Goal: Task Accomplishment & Management: Manage account settings

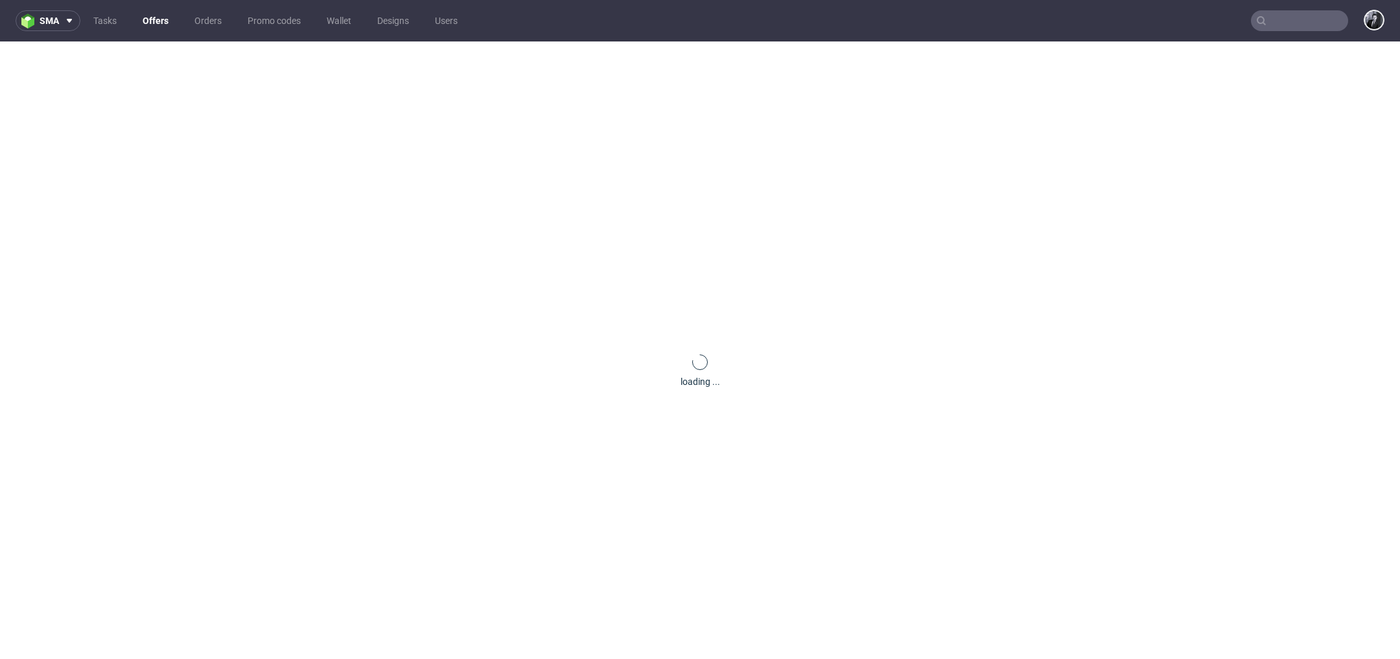
click at [157, 23] on link "Offers" at bounding box center [155, 20] width 41 height 21
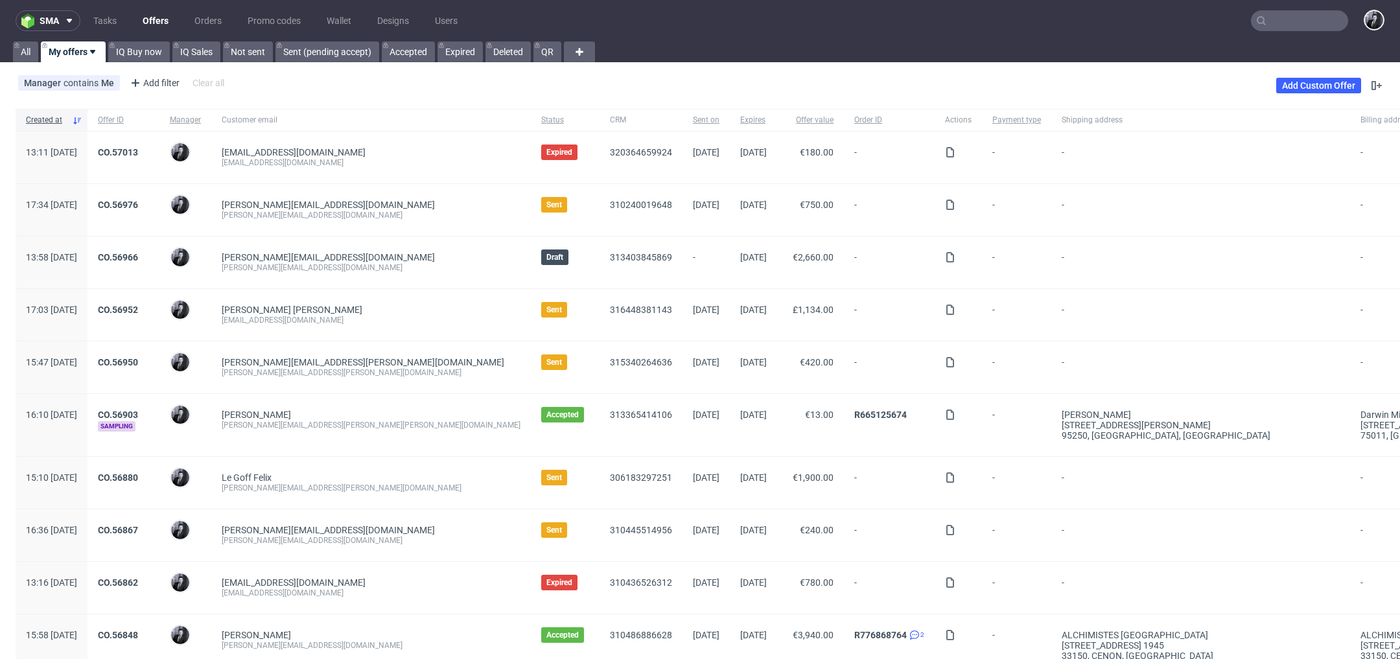
click at [1277, 21] on input "text" at bounding box center [1299, 20] width 97 height 21
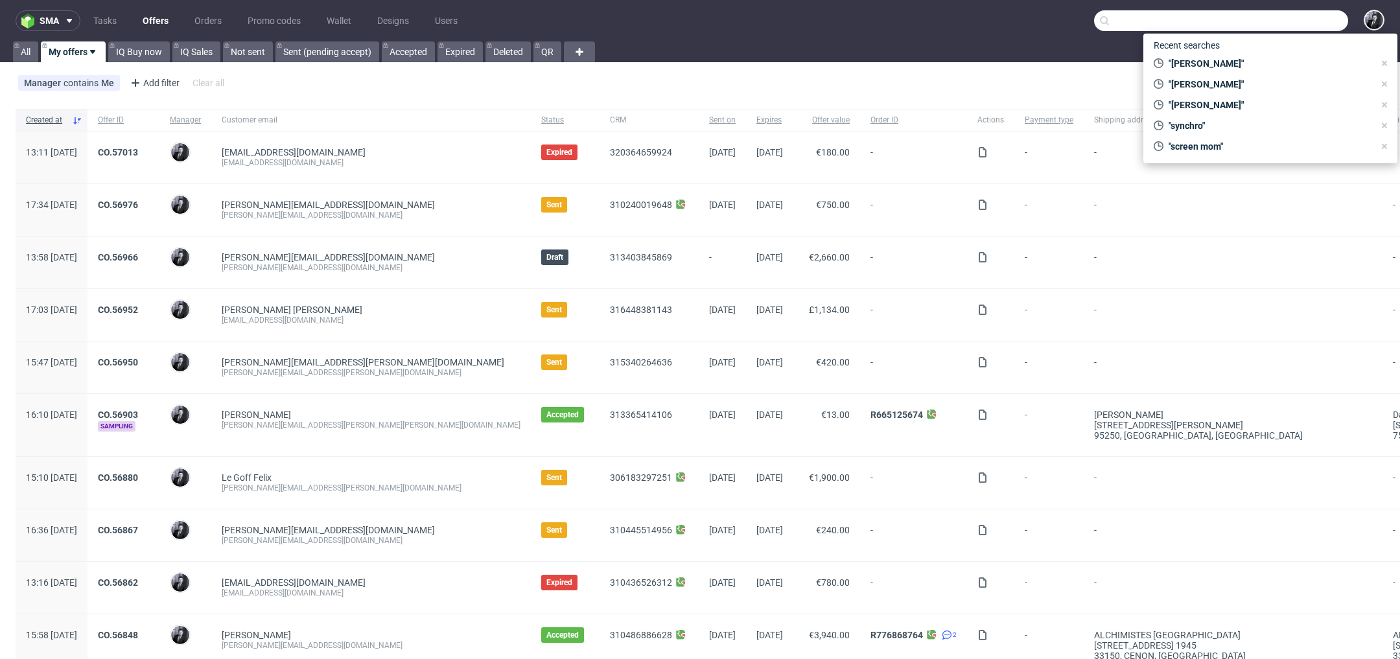
paste input "R959498174"
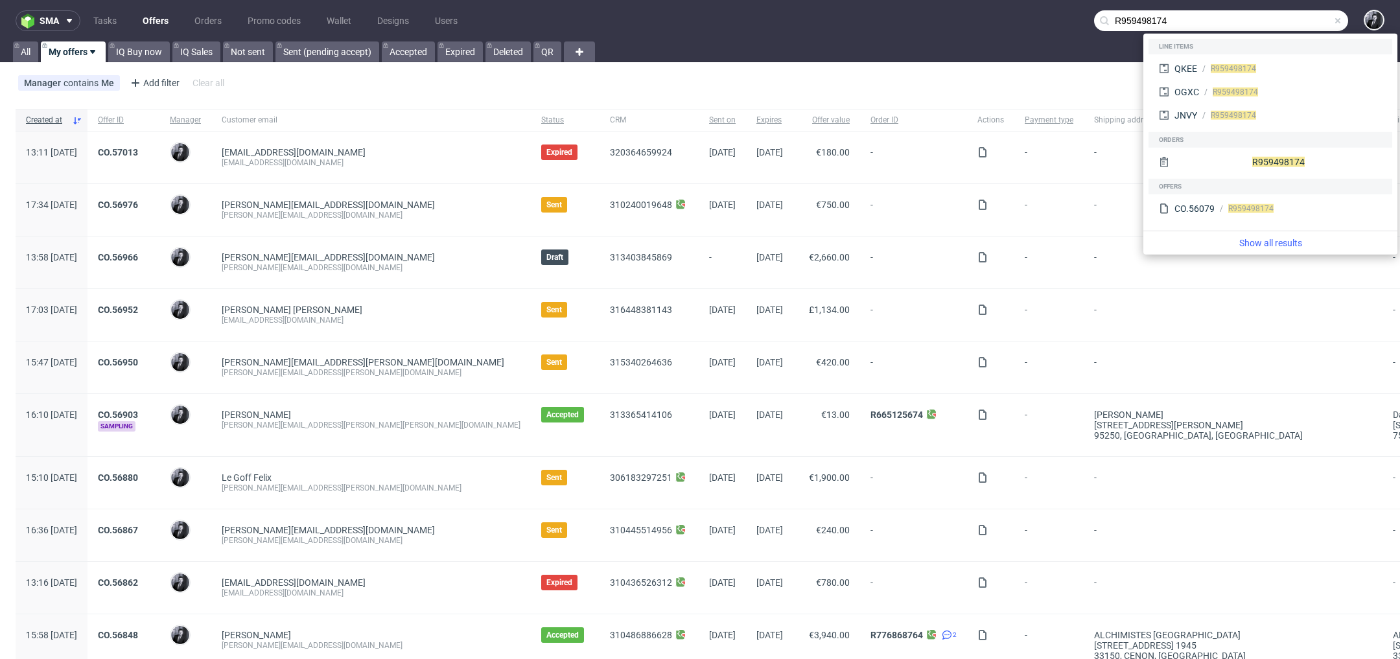
type input "R959498174"
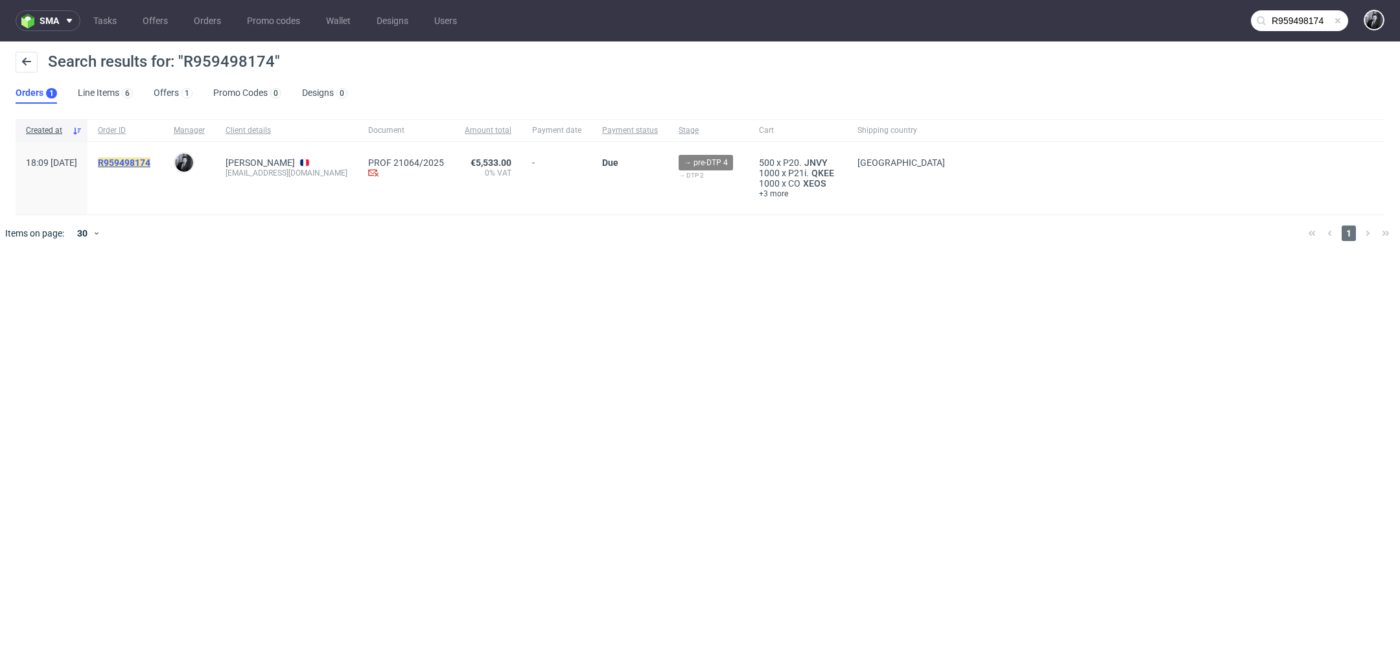
click at [150, 164] on mark "R959498174" at bounding box center [124, 162] width 52 height 10
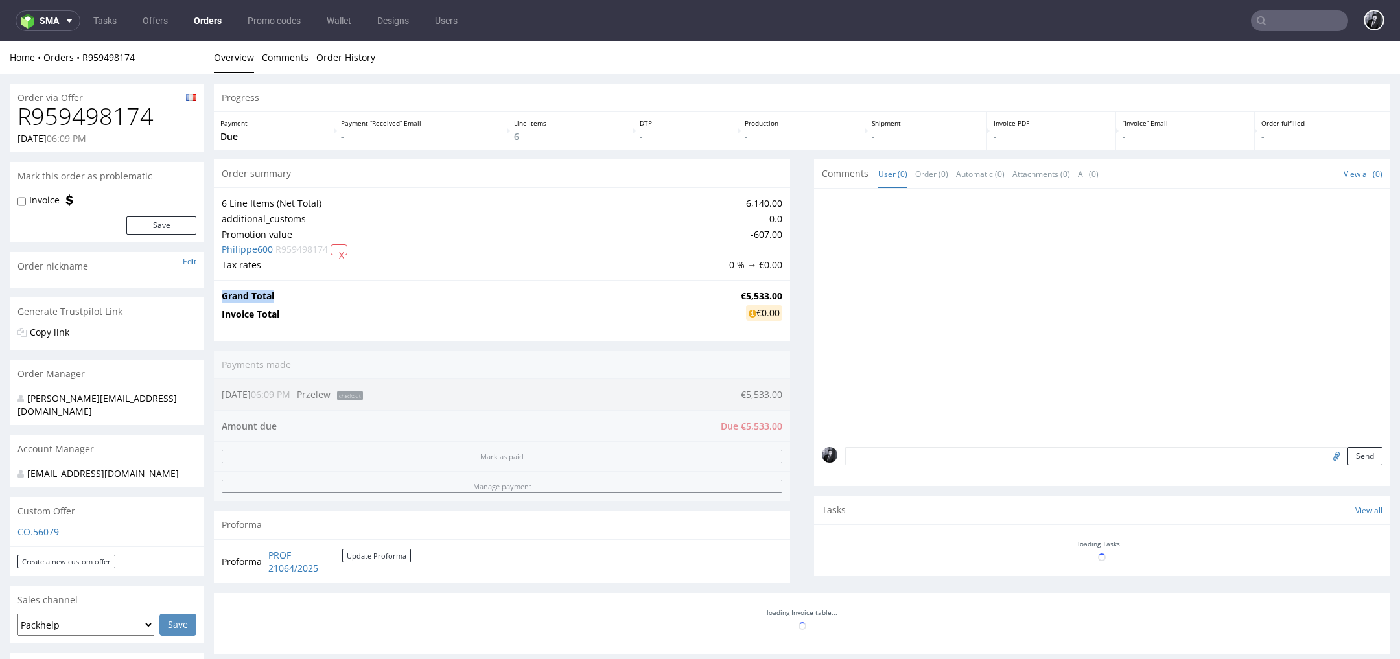
drag, startPoint x: 719, startPoint y: 294, endPoint x: 776, endPoint y: 294, distance: 56.4
click at [776, 294] on div "Grand Total €5,533.00 Invoice Total €0.00" at bounding box center [502, 306] width 576 height 52
drag, startPoint x: 775, startPoint y: 294, endPoint x: 726, endPoint y: 293, distance: 49.3
click at [726, 293] on div "Grand Total €5,533.00 Invoice Total €0.00" at bounding box center [502, 306] width 576 height 52
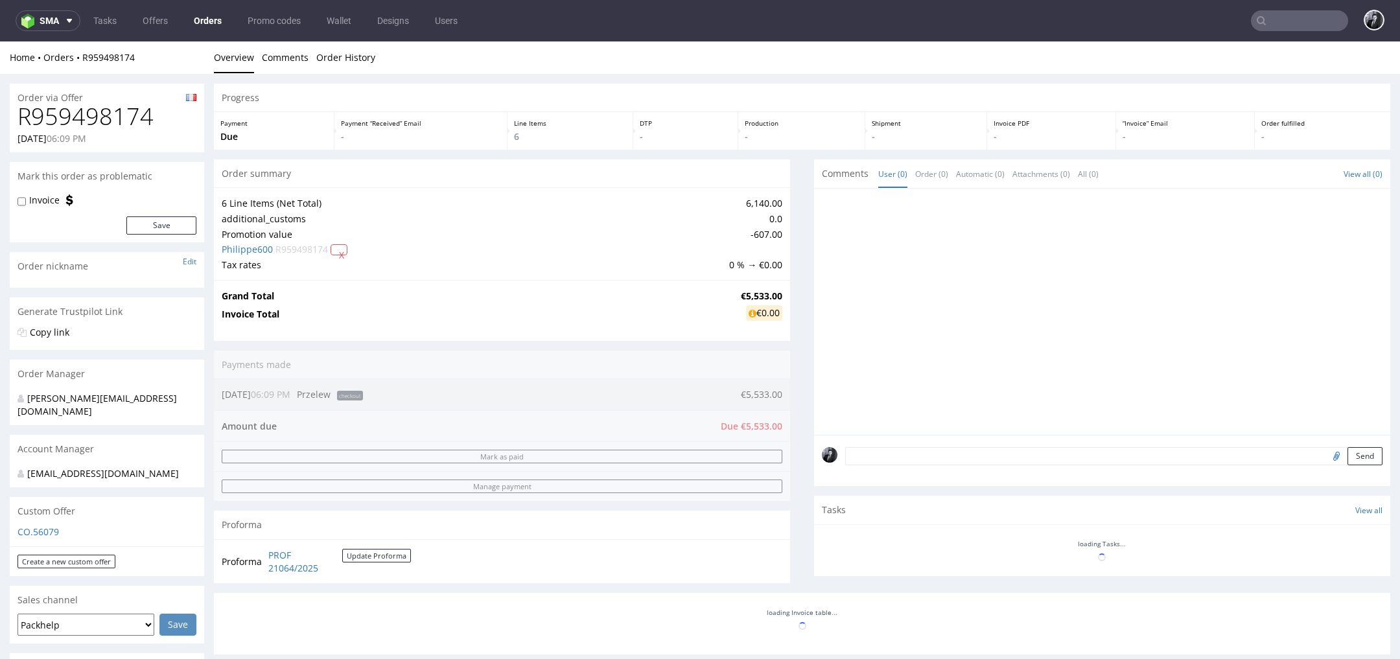
click at [737, 293] on td "€5,533.00" at bounding box center [759, 296] width 45 height 16
drag, startPoint x: 726, startPoint y: 293, endPoint x: 766, endPoint y: 293, distance: 40.2
click at [766, 293] on td "€5,533.00" at bounding box center [759, 296] width 45 height 16
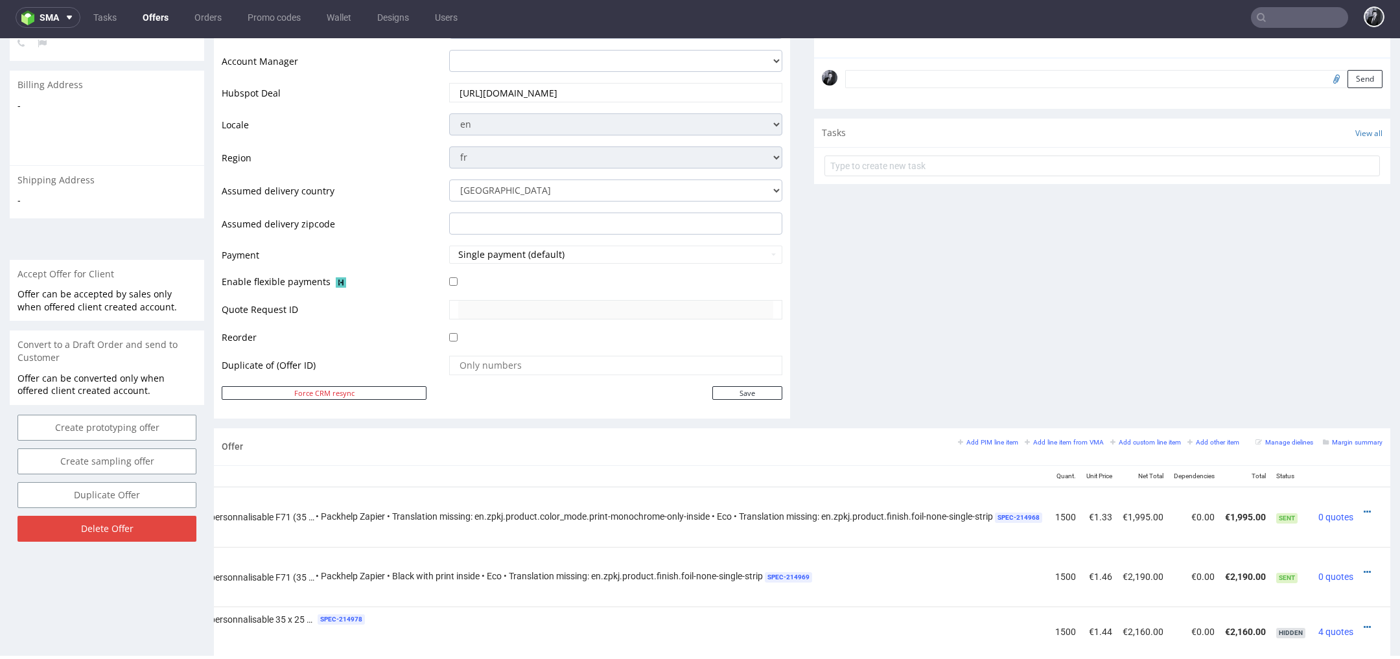
scroll to position [0, 243]
click at [1363, 568] on icon at bounding box center [1366, 572] width 7 height 9
click at [1308, 451] on span "Edit item price" at bounding box center [1308, 450] width 104 height 13
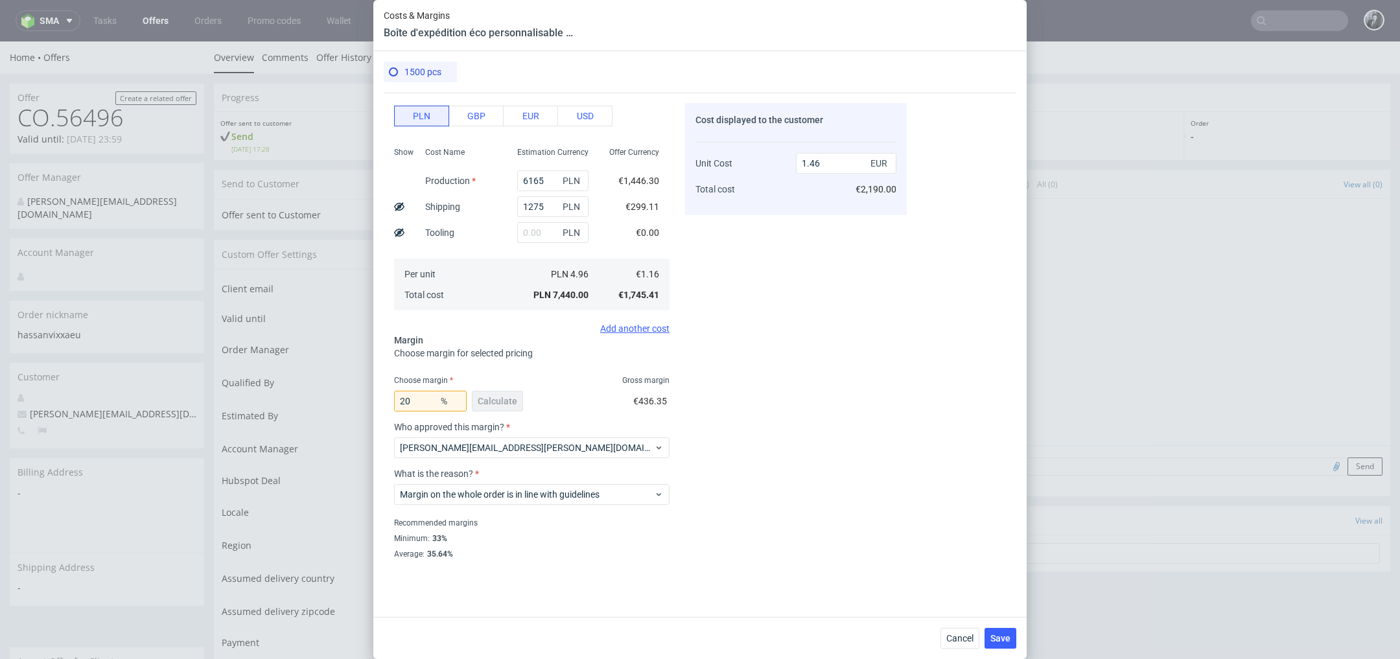
scroll to position [212, 0]
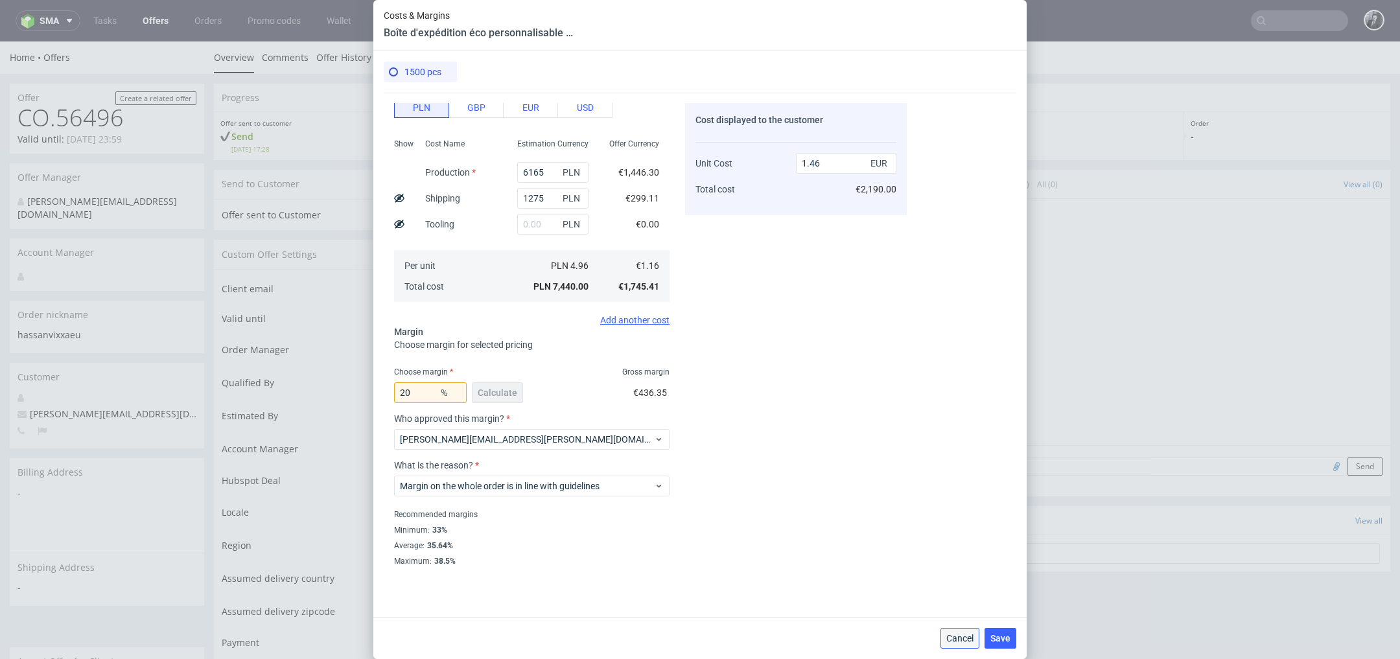
click at [968, 640] on span "Cancel" at bounding box center [959, 638] width 27 height 9
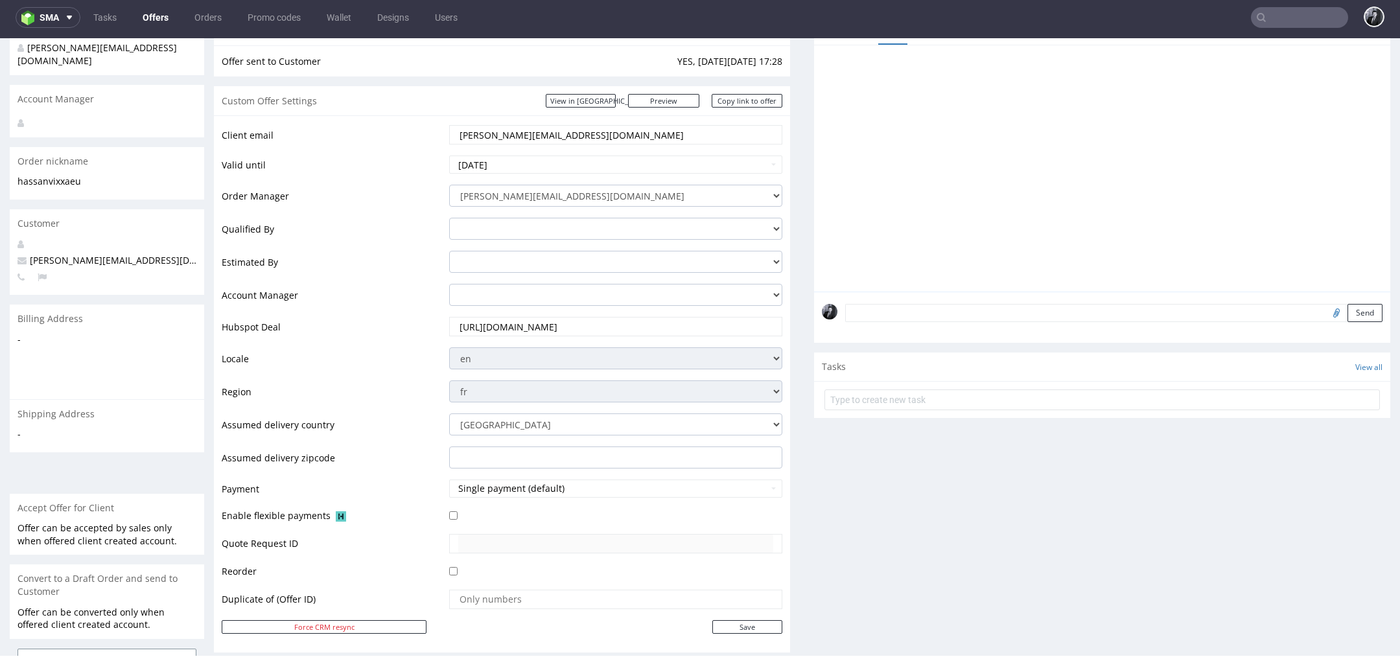
scroll to position [0, 0]
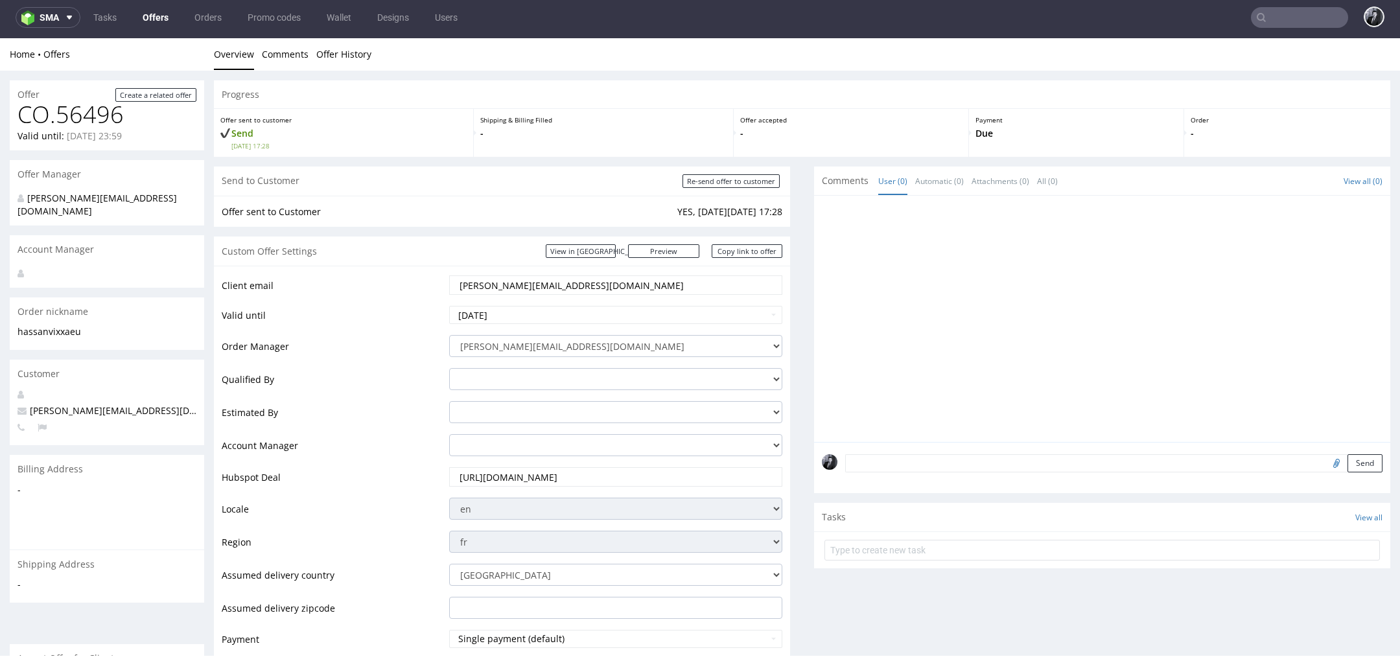
click at [78, 325] on p "hassanvixxaeu" at bounding box center [106, 331] width 179 height 13
drag, startPoint x: 102, startPoint y: 404, endPoint x: 27, endPoint y: 397, distance: 75.5
click at [26, 404] on p "hassan@vixxa.eu" at bounding box center [106, 410] width 179 height 13
copy span "hassan@vixxa.eu"
click at [1277, 5] on nav "sma Tasks Offers Orders Promo codes Wallet Designs Users" at bounding box center [700, 17] width 1400 height 41
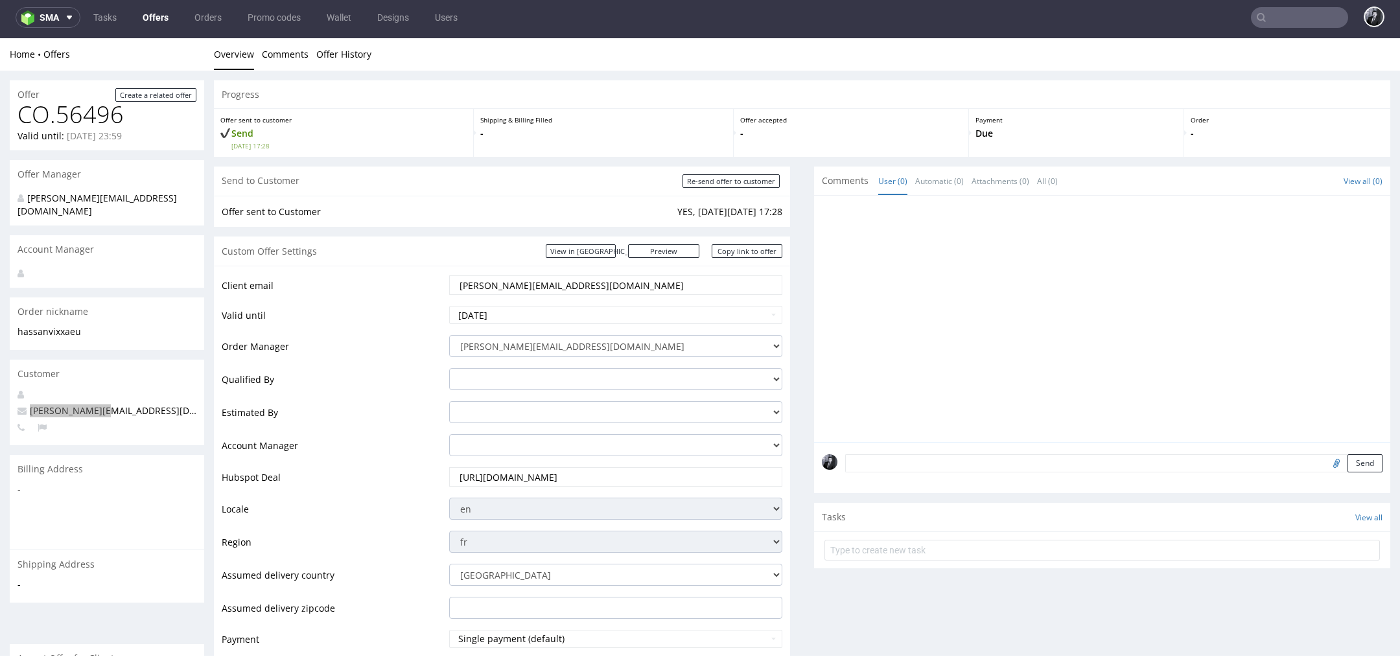
click at [1277, 10] on input "text" at bounding box center [1299, 17] width 97 height 21
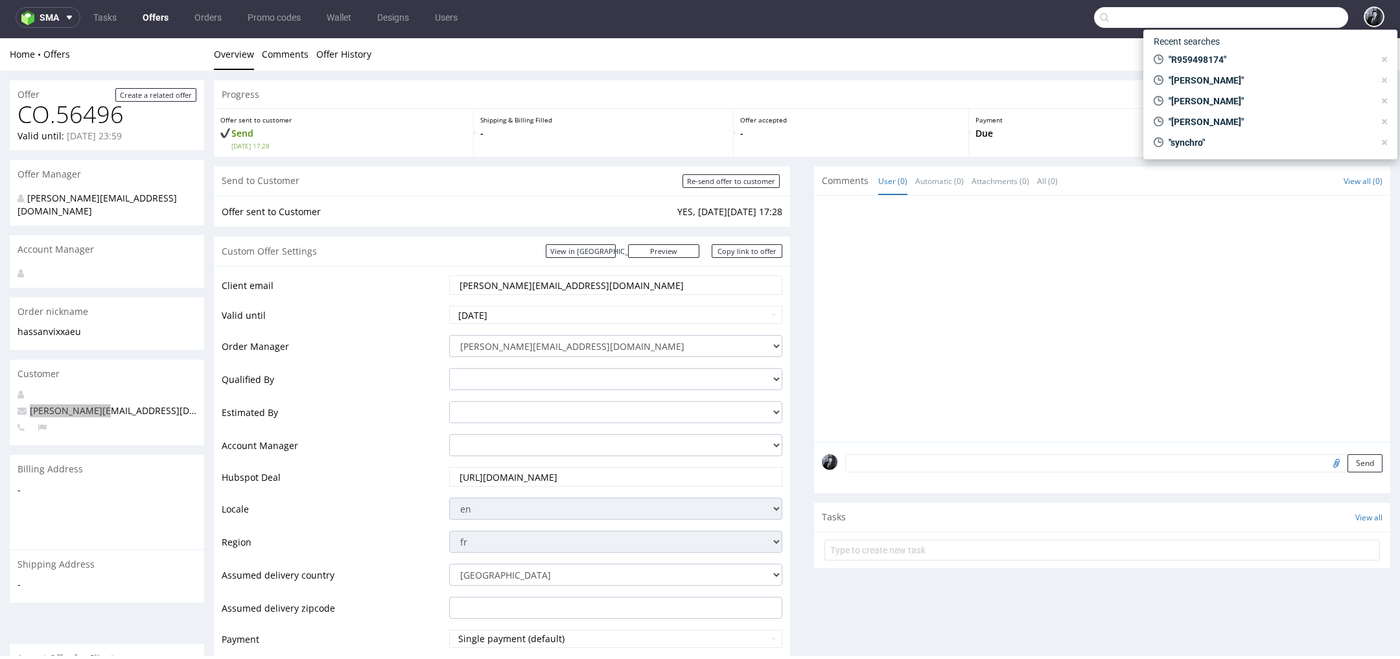
paste input "hassan@vixxa.eu"
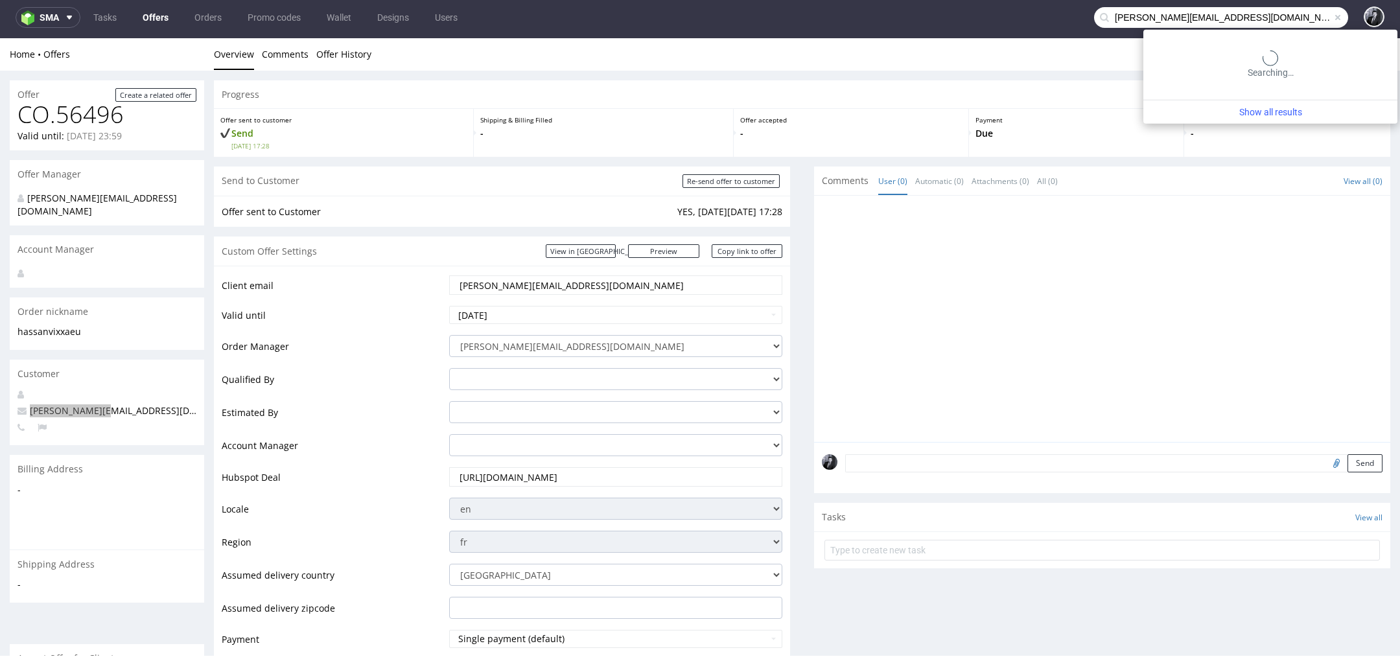
type input "hassan@vixxa.eu"
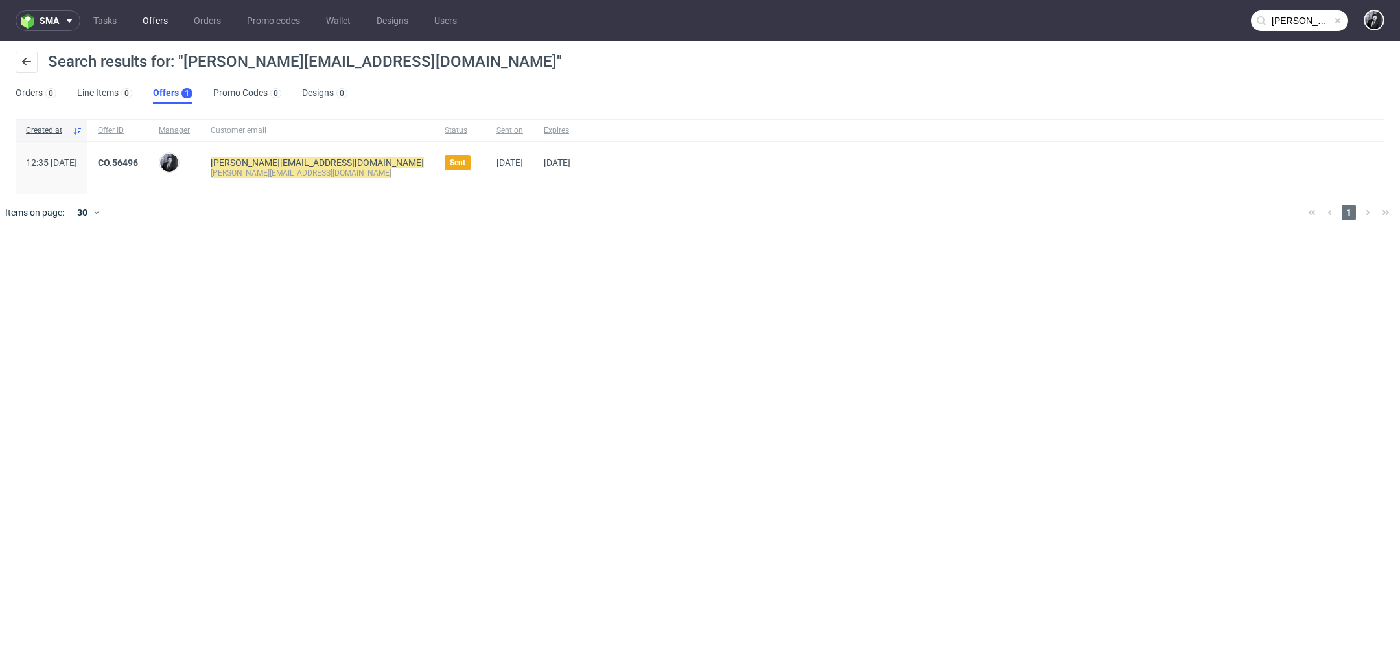
click at [154, 24] on link "Offers" at bounding box center [155, 20] width 41 height 21
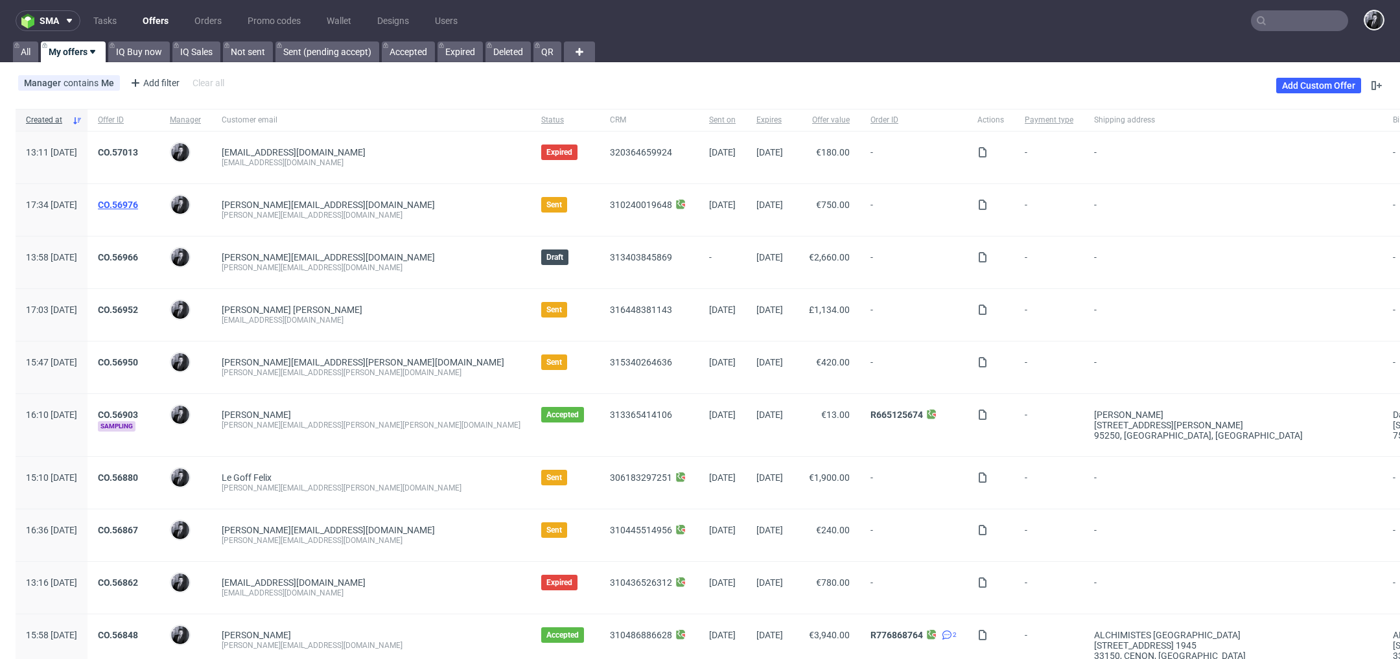
click at [138, 207] on link "CO.56976" at bounding box center [118, 205] width 40 height 10
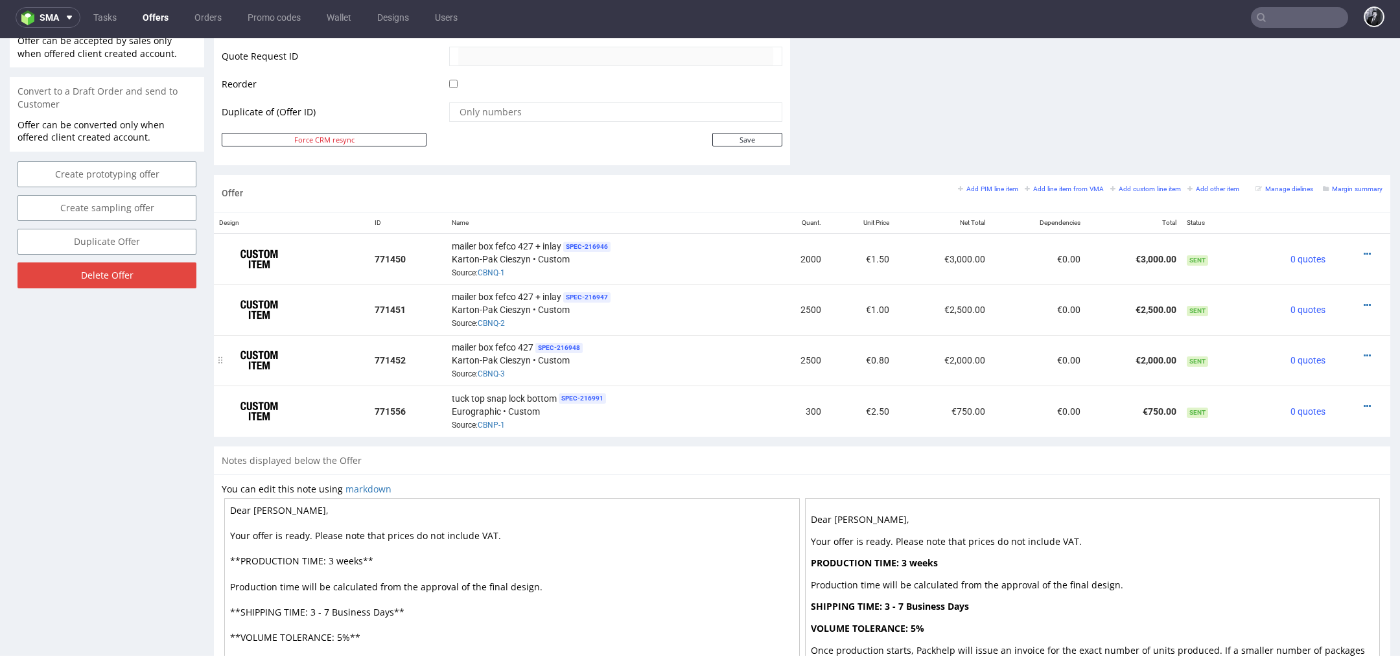
scroll to position [642, 0]
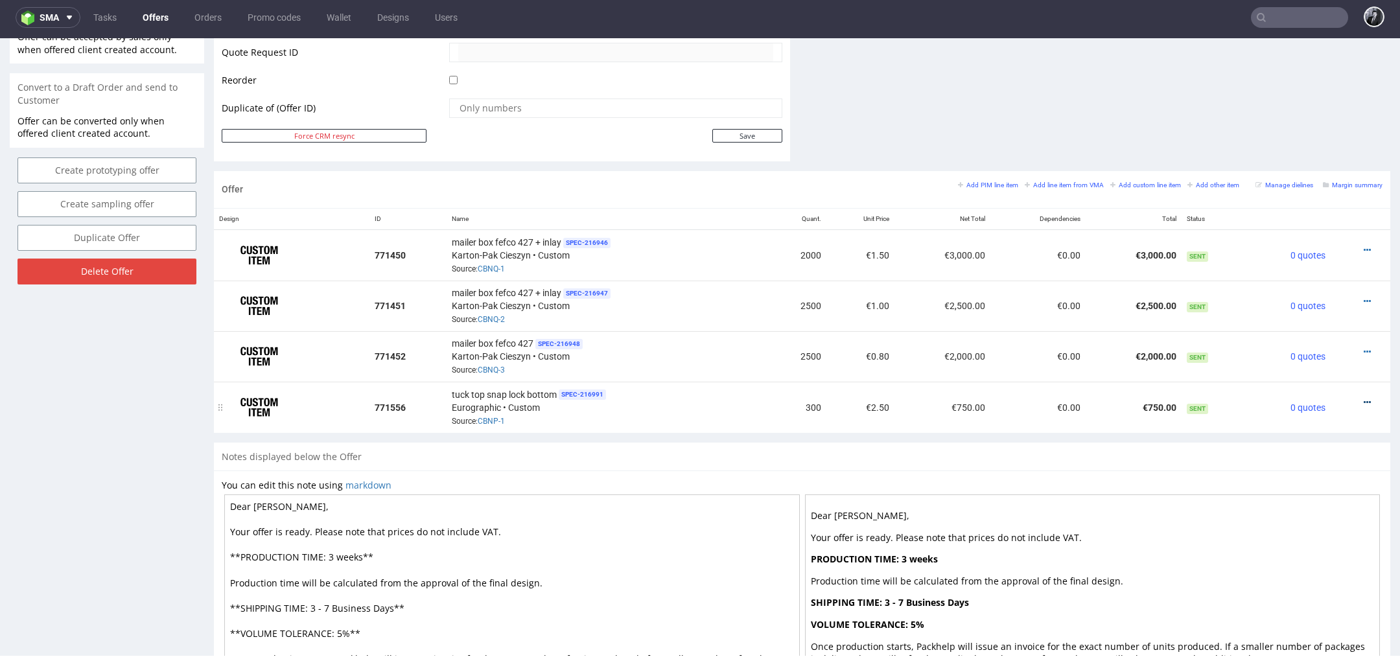
click at [1363, 399] on icon at bounding box center [1366, 402] width 7 height 9
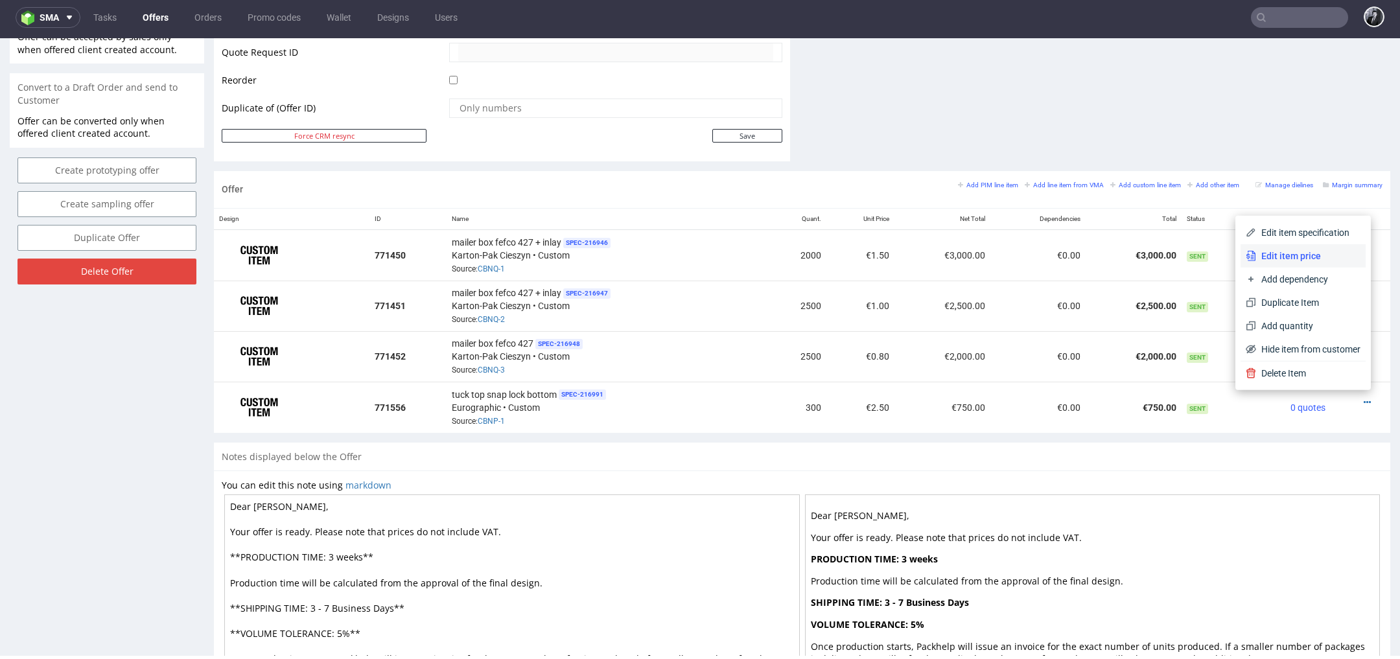
click at [1317, 260] on span "Edit item price" at bounding box center [1308, 255] width 104 height 13
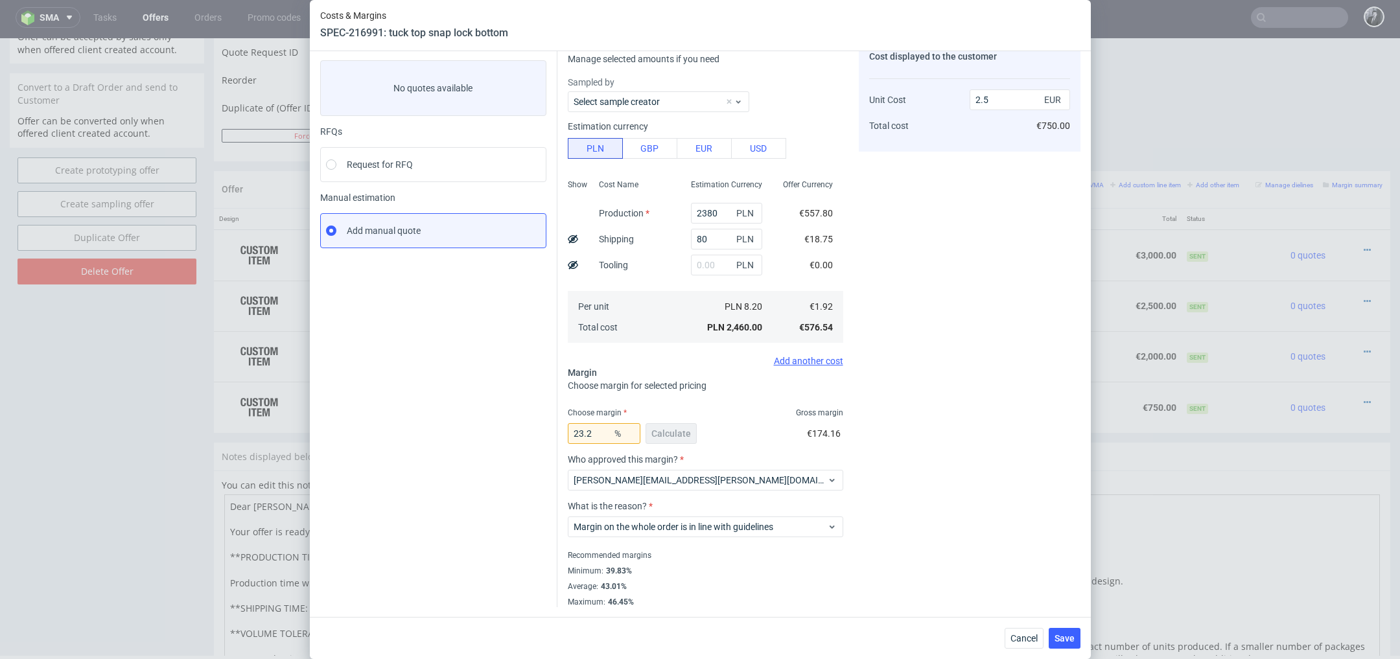
scroll to position [0, 0]
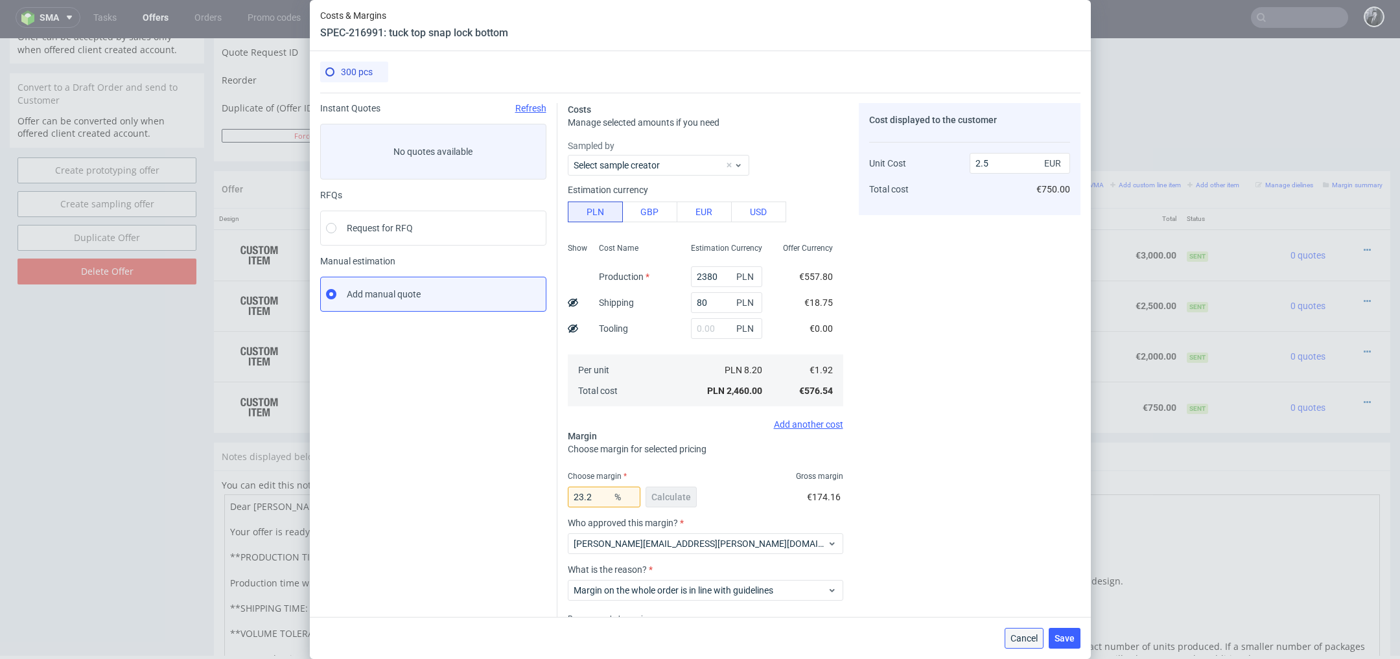
click at [1024, 639] on span "Cancel" at bounding box center [1023, 638] width 27 height 9
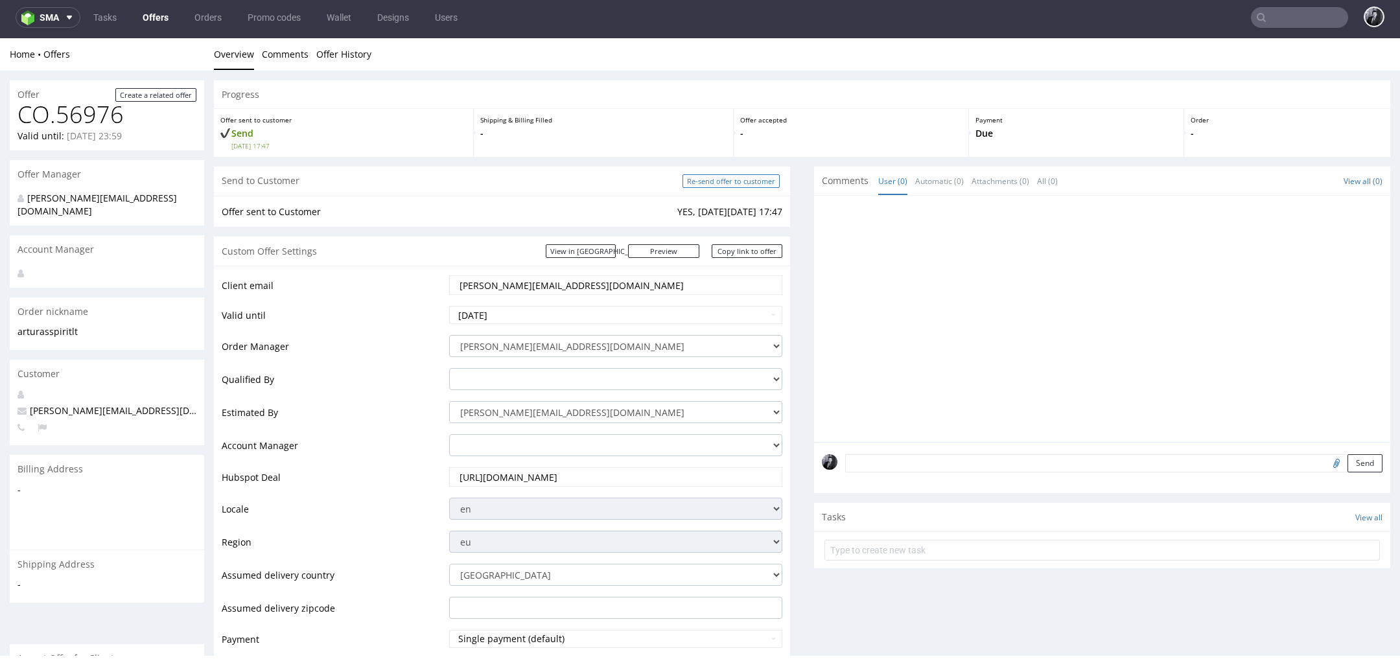
click at [724, 185] on input "Re-send offer to customer" at bounding box center [730, 181] width 97 height 14
type input "In progress..."
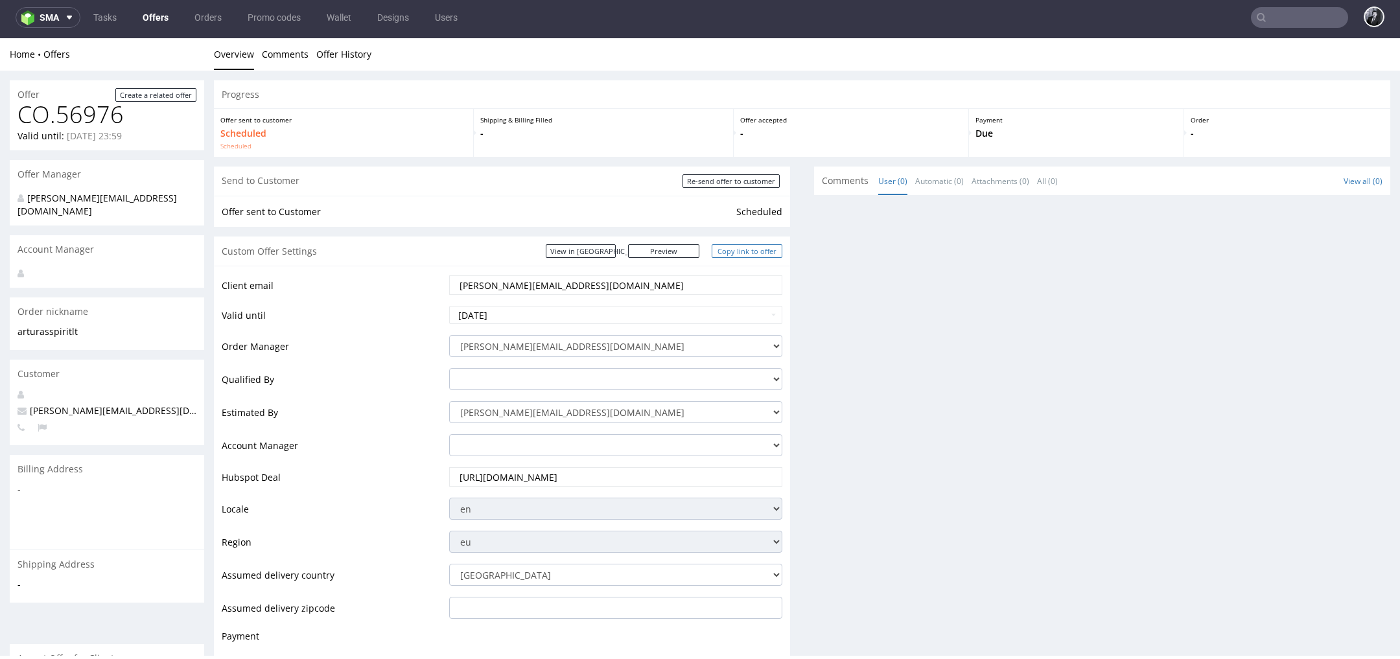
click at [754, 255] on link "Copy link to offer" at bounding box center [746, 251] width 71 height 14
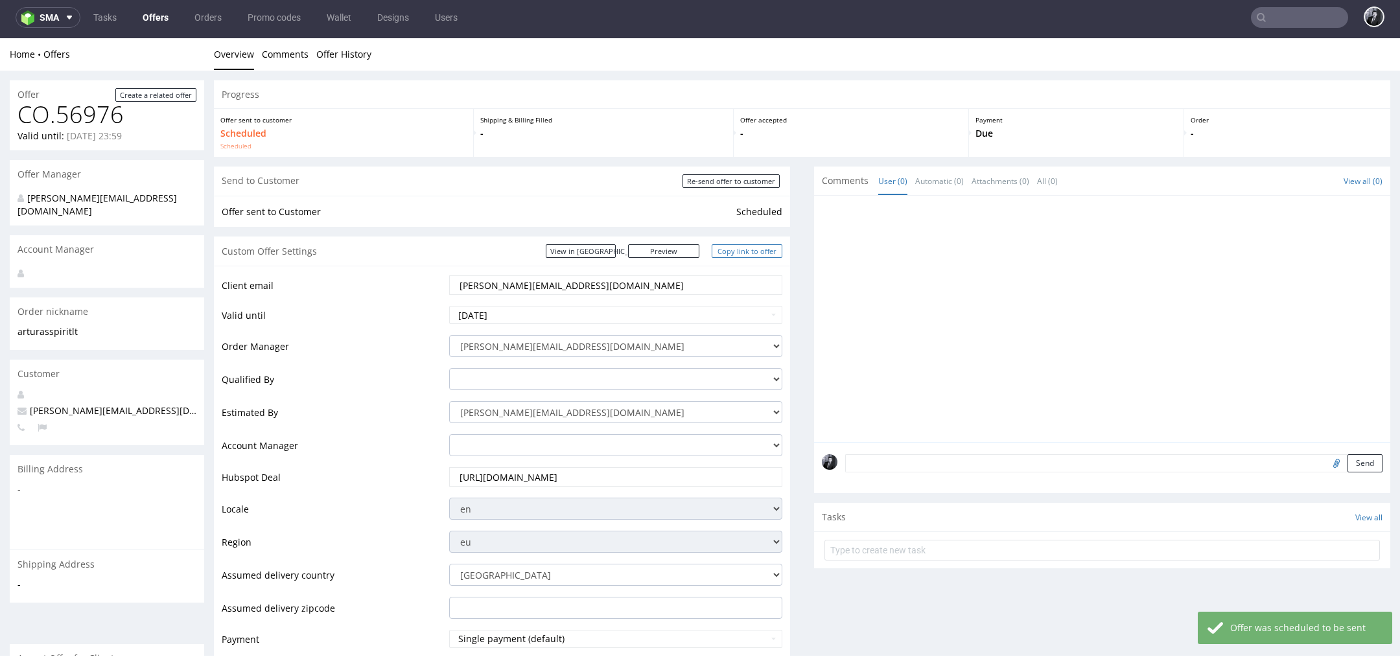
click at [724, 245] on link "Copy link to offer" at bounding box center [746, 251] width 71 height 14
click at [725, 250] on link "Copy link to offer" at bounding box center [746, 251] width 71 height 14
click at [153, 19] on link "Offers" at bounding box center [155, 17] width 41 height 21
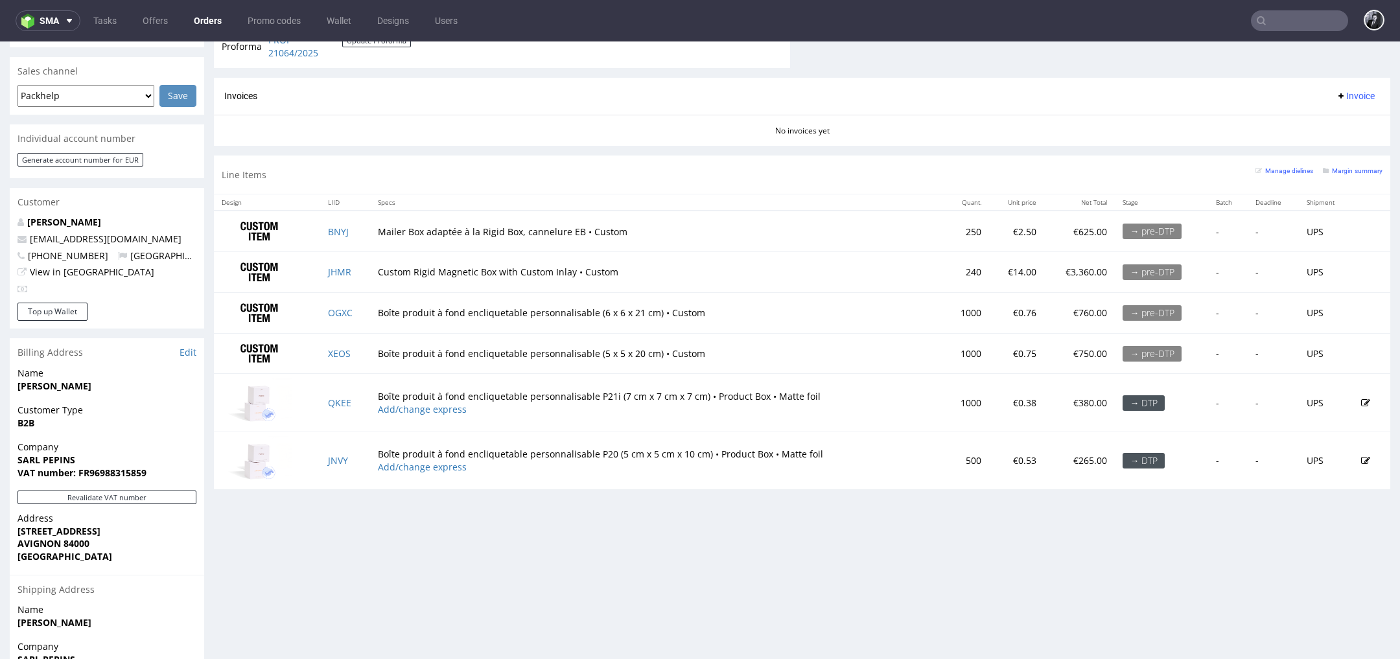
scroll to position [505, 0]
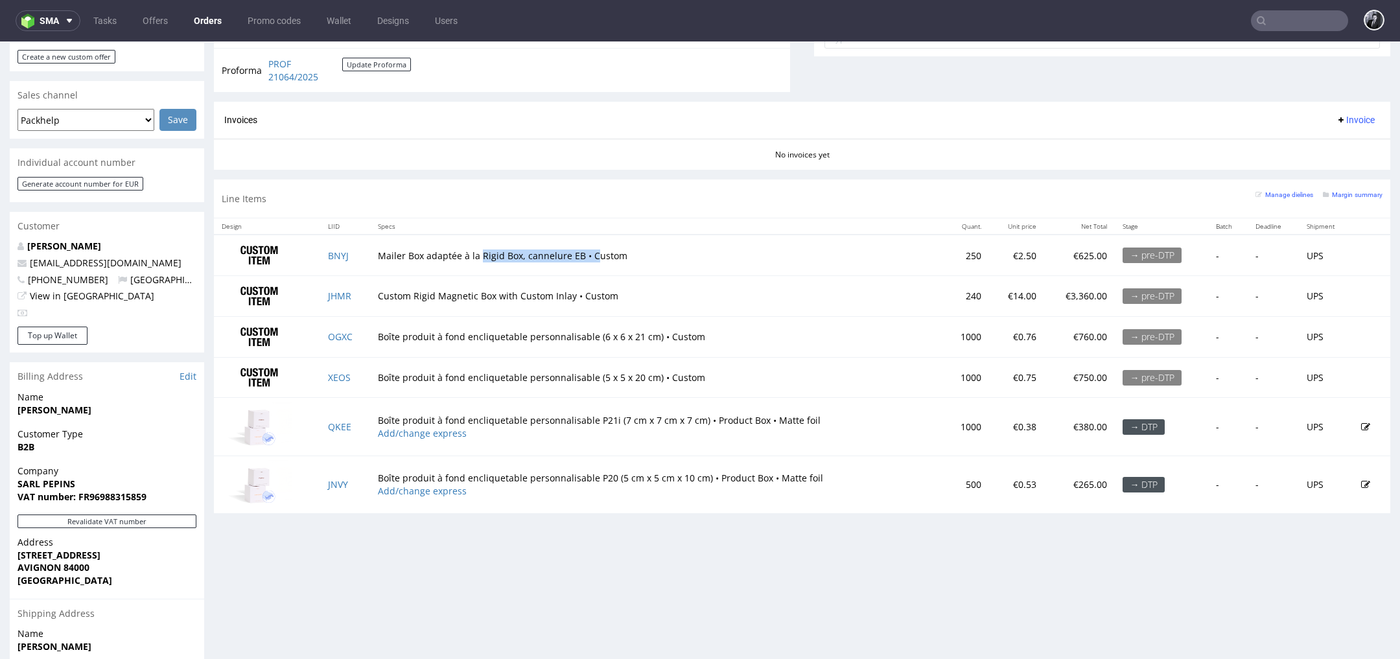
drag, startPoint x: 478, startPoint y: 253, endPoint x: 610, endPoint y: 253, distance: 131.5
click at [609, 253] on td "Mailer Box adaptée à la Rigid Box, cannelure EB • Custom" at bounding box center [656, 255] width 573 height 41
click at [610, 253] on td "Mailer Box adaptée à la Rigid Box, cannelure EB • Custom" at bounding box center [656, 255] width 573 height 41
drag, startPoint x: 647, startPoint y: 254, endPoint x: 371, endPoint y: 257, distance: 275.4
click at [371, 257] on td "Mailer Box adaptée à la Rigid Box, cannelure EB • Custom" at bounding box center [656, 255] width 573 height 41
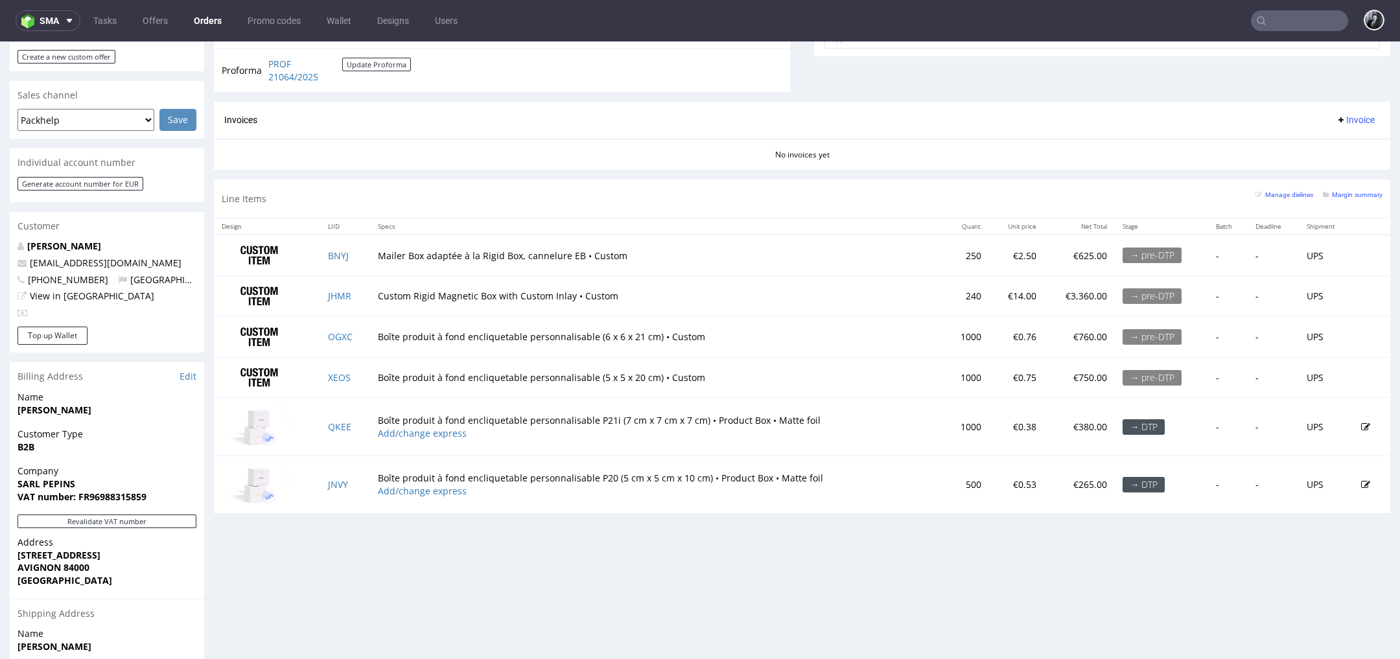
click at [549, 265] on td "Mailer Box adaptée à la Rigid Box, cannelure EB • Custom" at bounding box center [656, 255] width 573 height 41
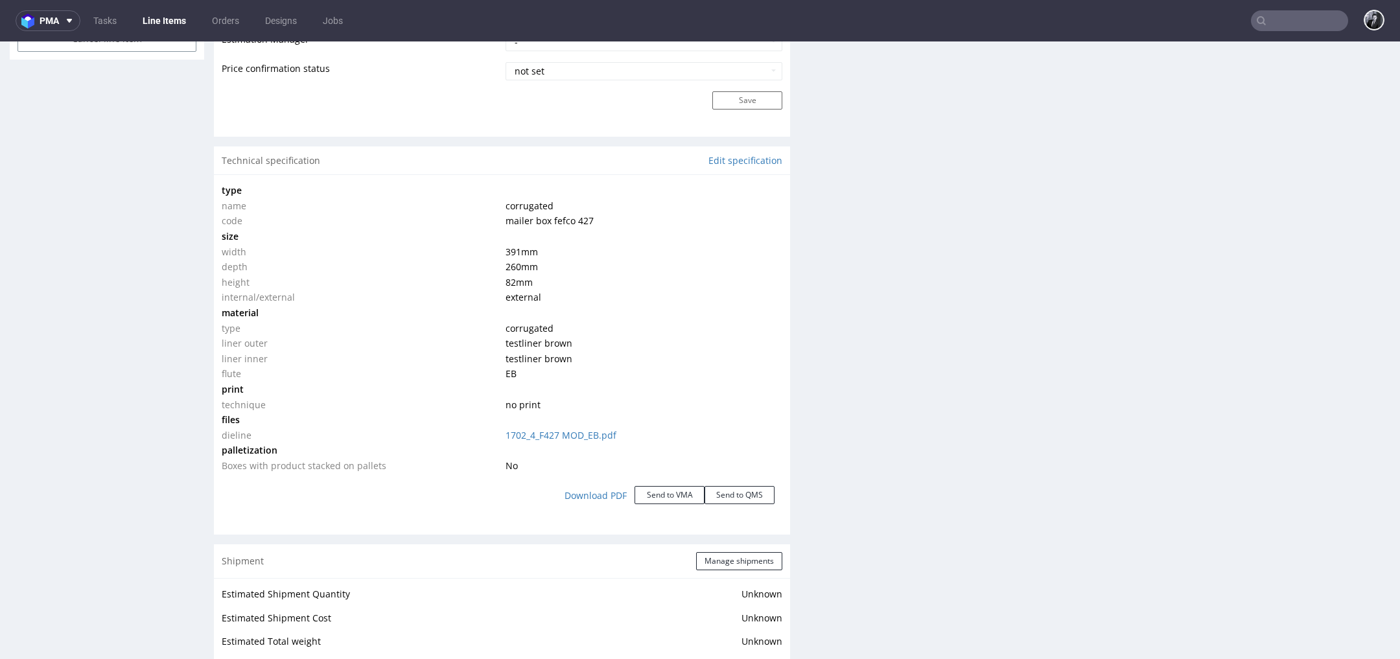
scroll to position [1110, 0]
click at [592, 499] on link "Download PDF" at bounding box center [596, 497] width 78 height 29
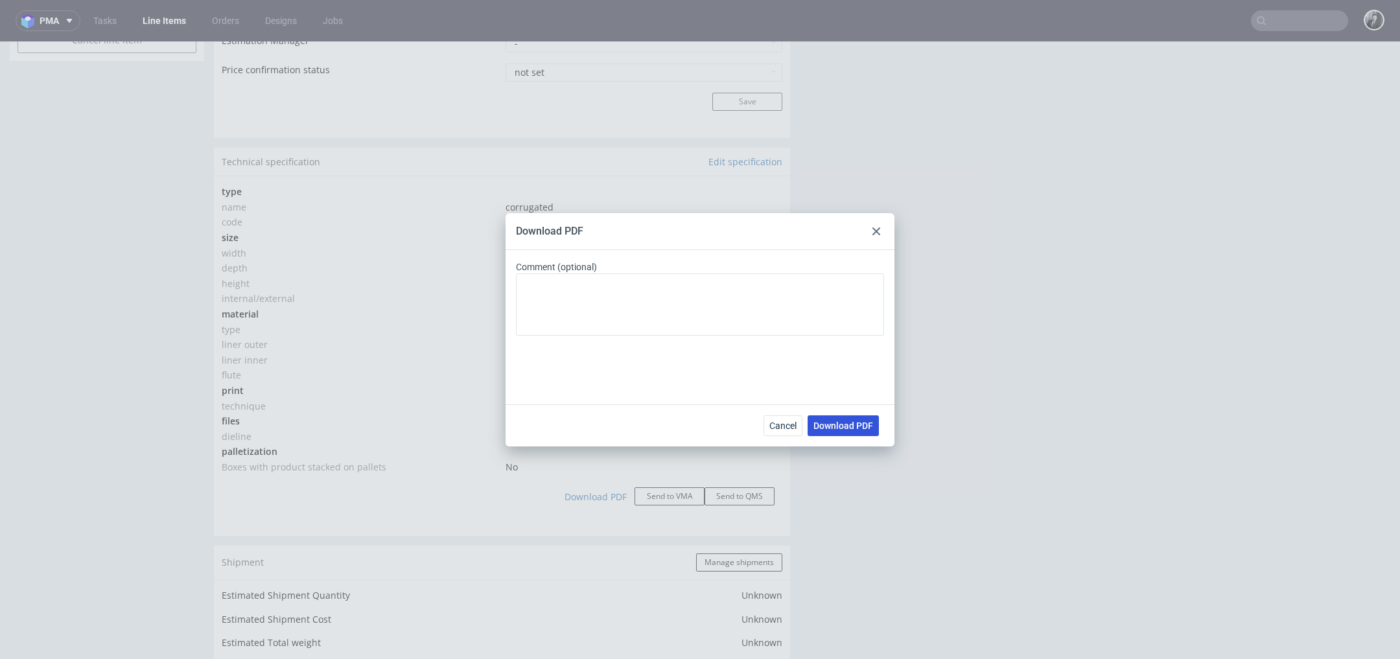
click at [866, 428] on span "Download PDF" at bounding box center [843, 425] width 60 height 9
click at [577, 201] on div "Download PDF Comment (optional) Cancel Download PDF" at bounding box center [700, 329] width 1400 height 659
click at [213, 65] on div "Download PDF Comment (optional) Cancel Download PDF" at bounding box center [700, 329] width 1400 height 659
click at [879, 225] on div at bounding box center [876, 232] width 16 height 16
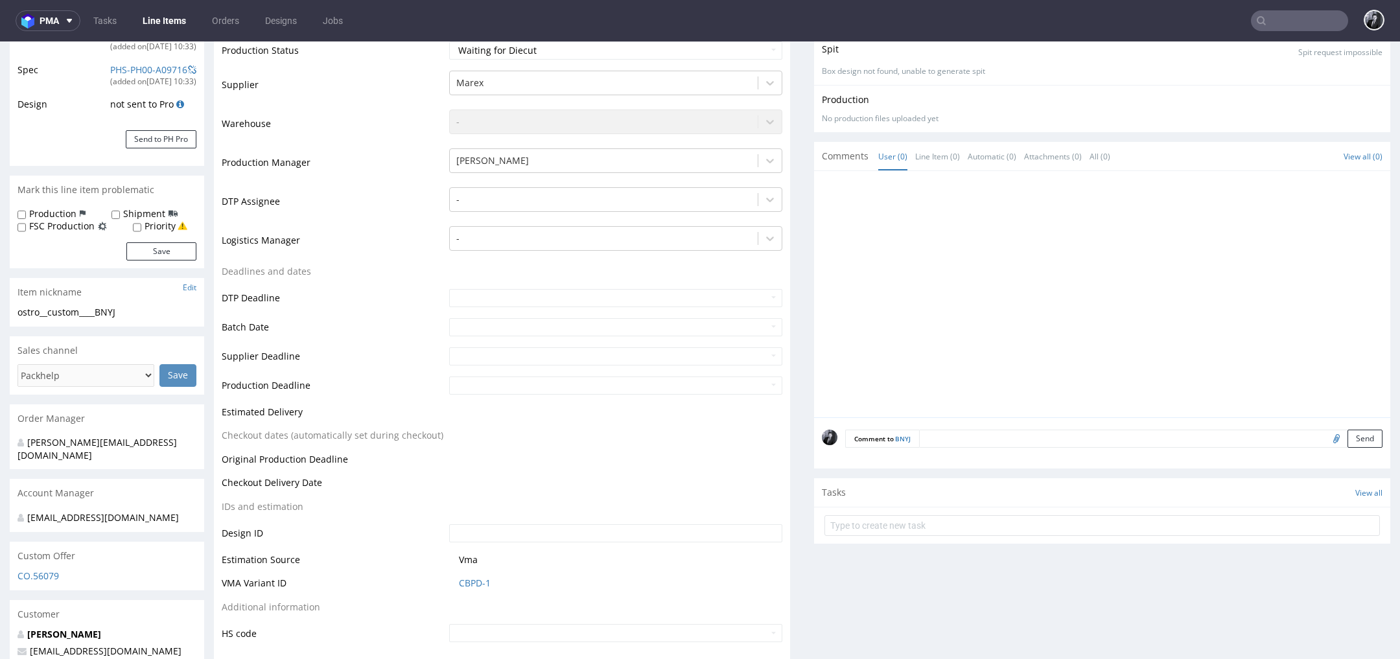
scroll to position [0, 0]
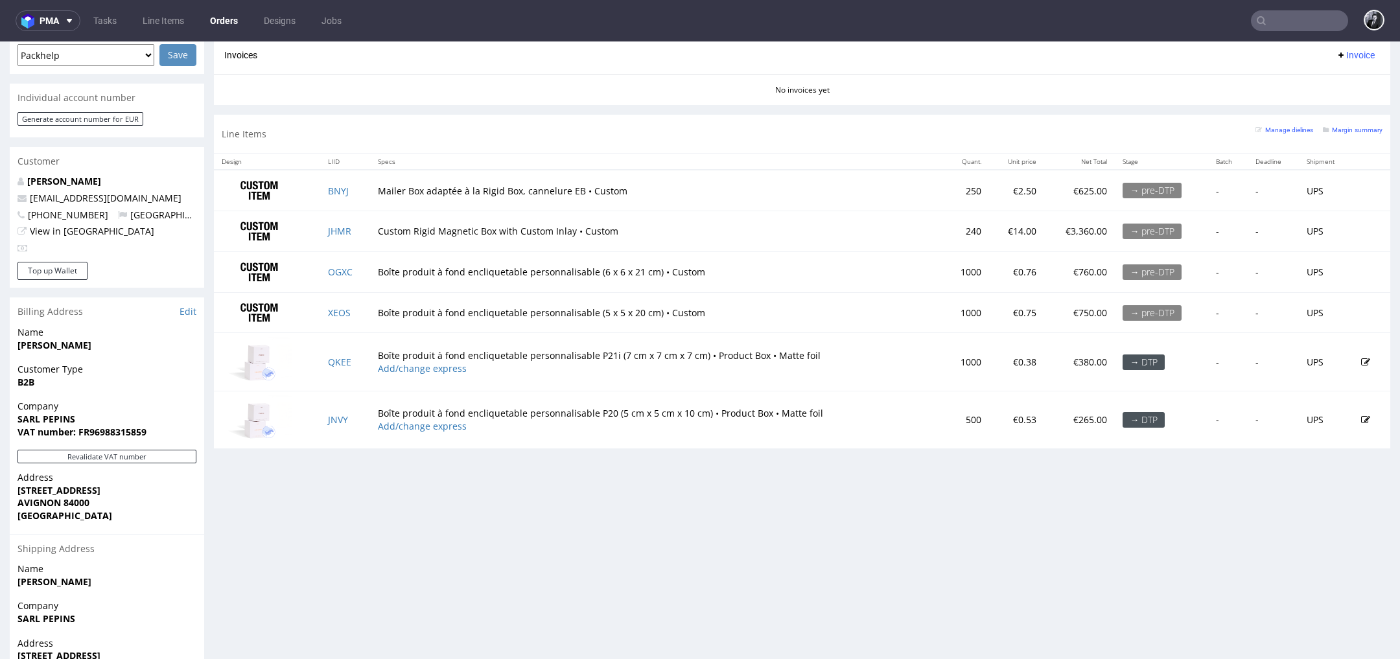
scroll to position [557, 0]
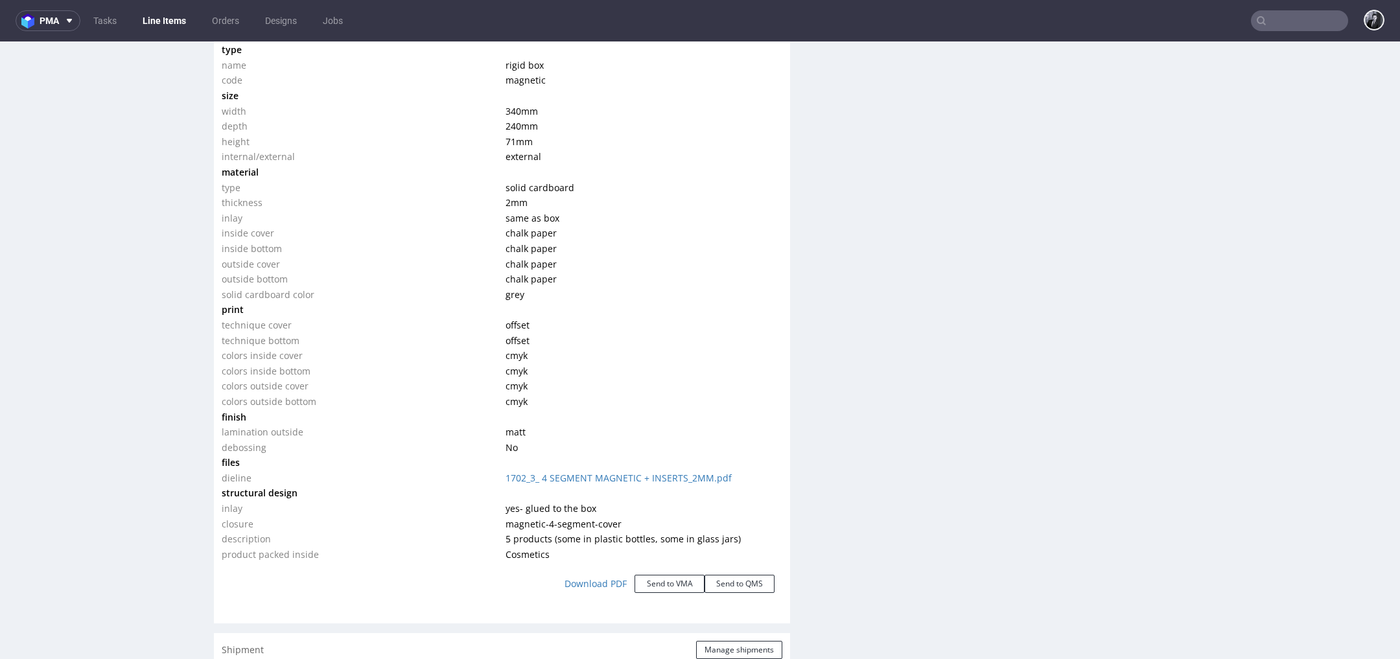
scroll to position [1271, 0]
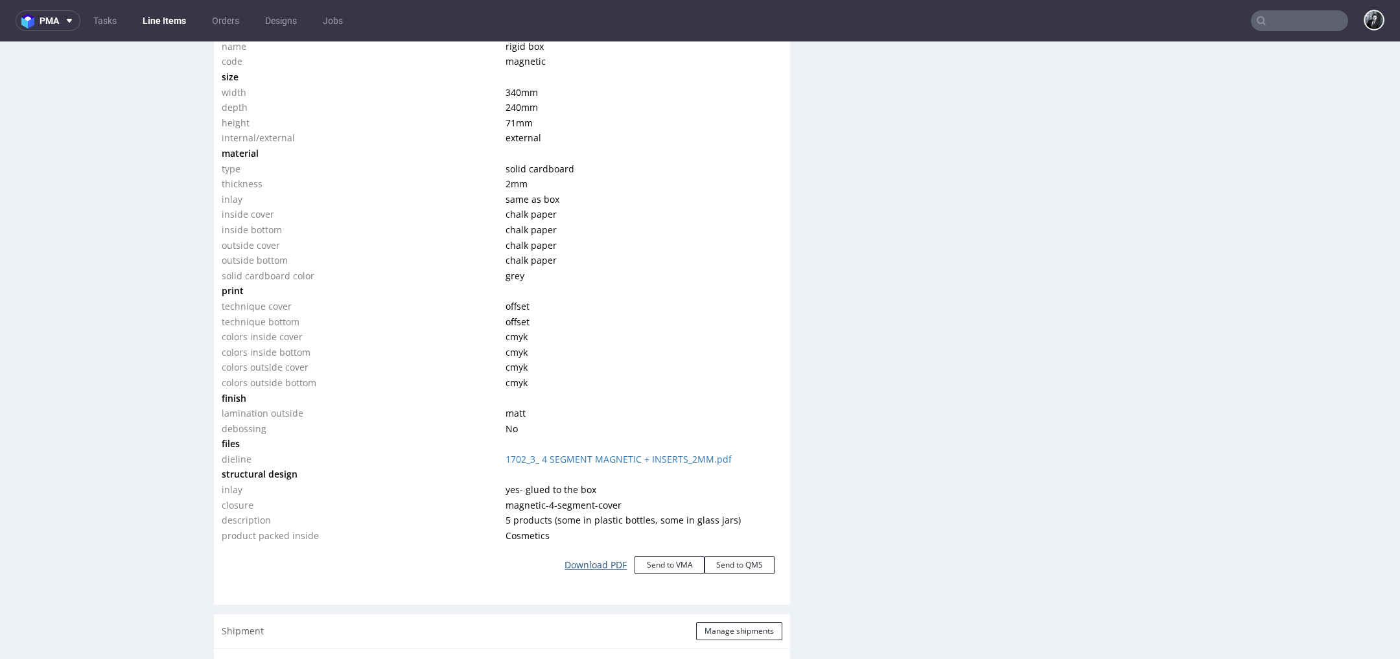
click at [583, 564] on link "Download PDF" at bounding box center [596, 565] width 78 height 29
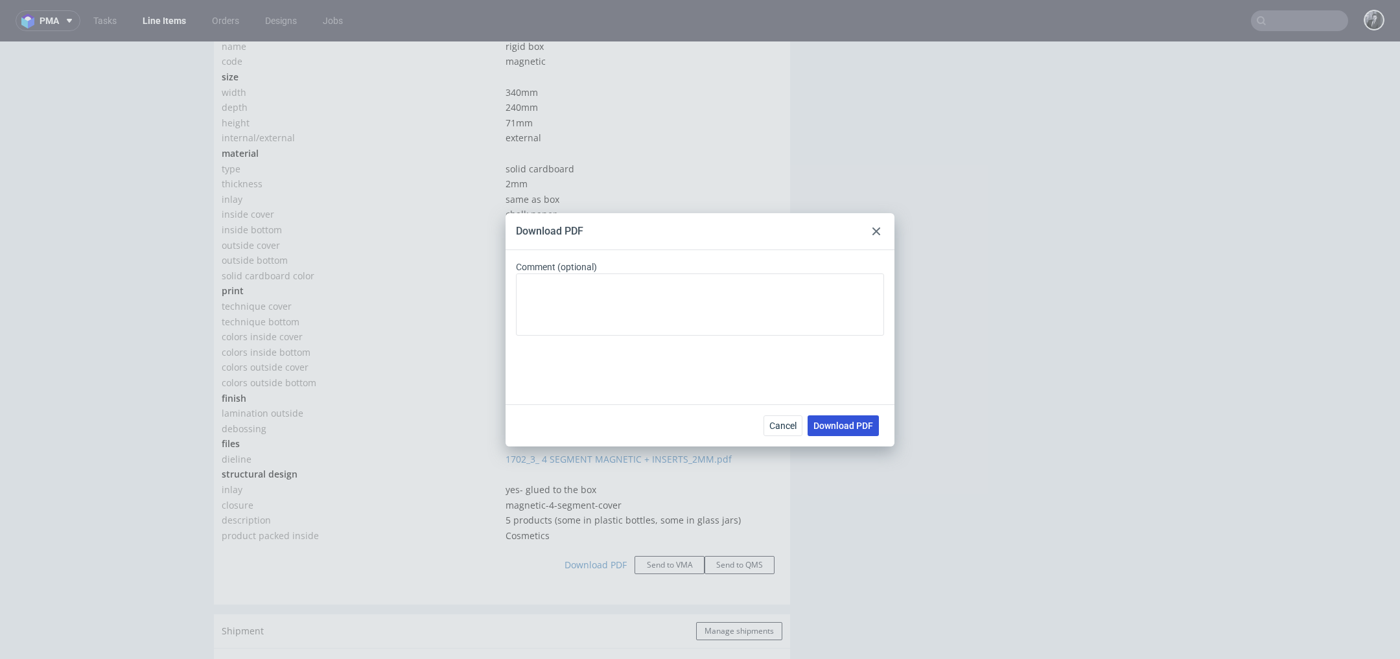
click at [852, 433] on button "Download PDF" at bounding box center [842, 425] width 71 height 21
click at [502, 184] on div "Download PDF Comment (optional) Cancel Download PDF" at bounding box center [700, 329] width 1400 height 659
click at [875, 232] on use at bounding box center [876, 231] width 8 height 8
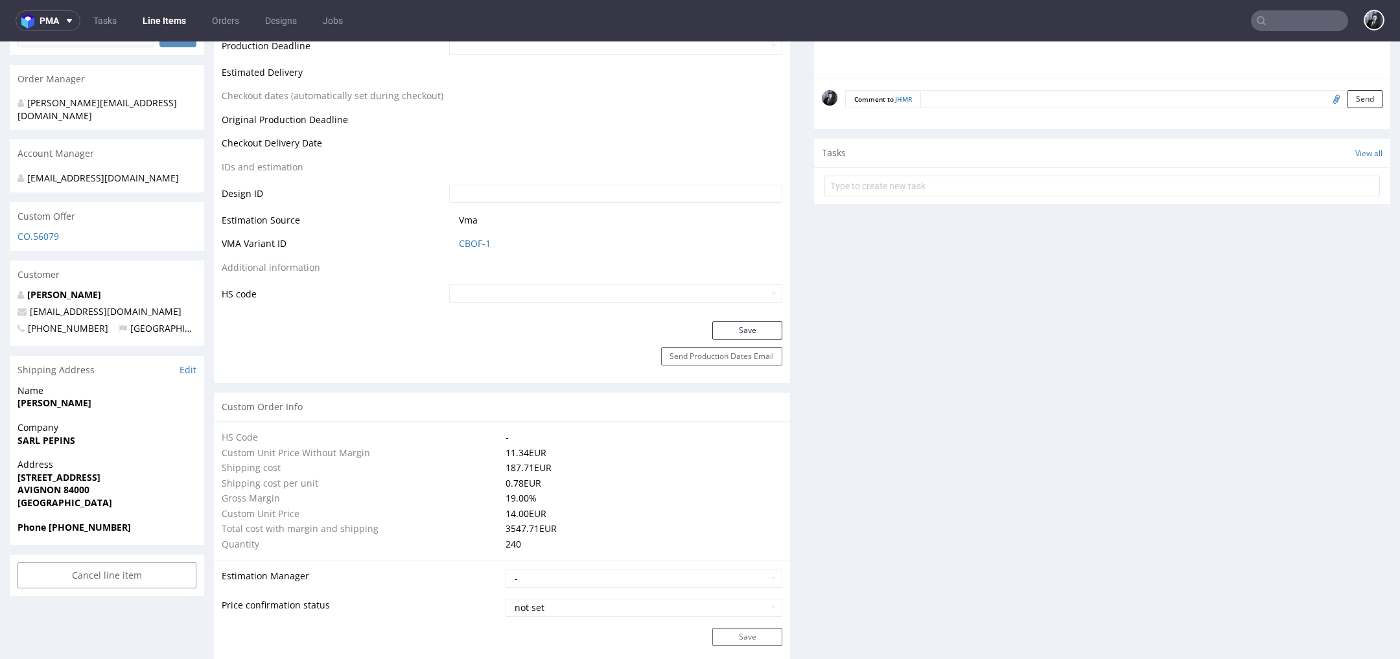
scroll to position [0, 0]
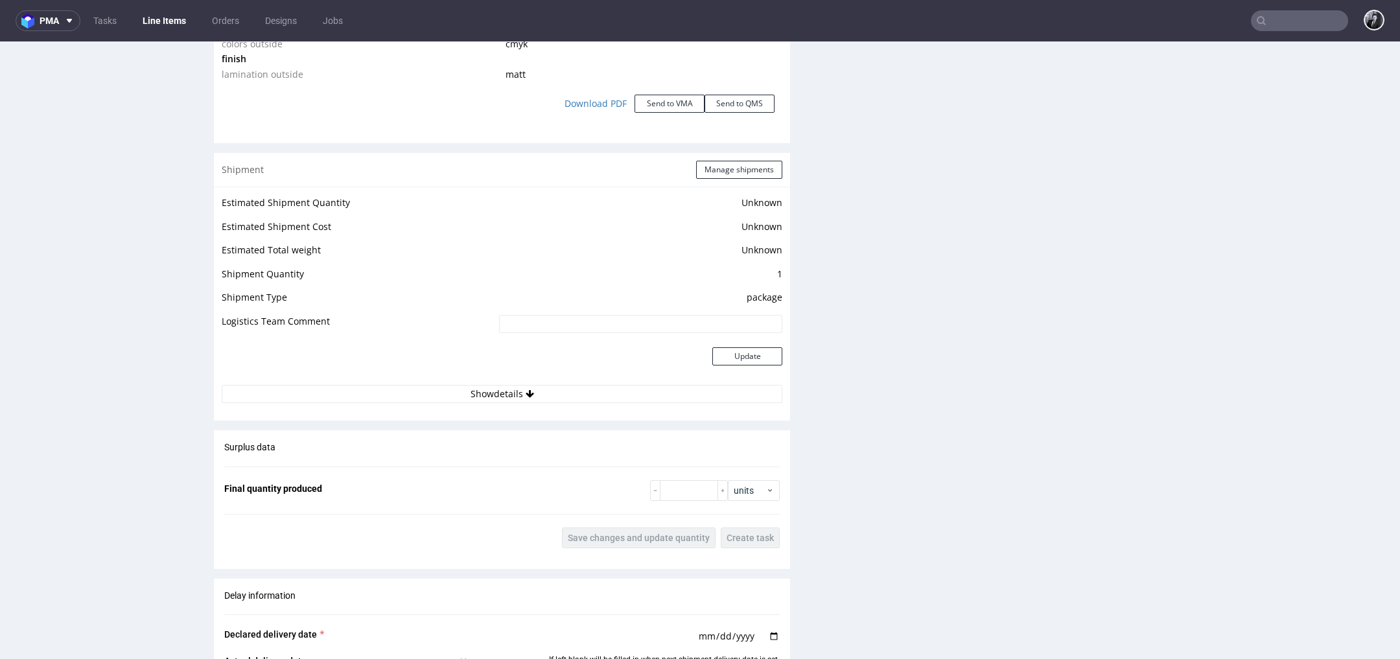
scroll to position [1470, 0]
click at [594, 106] on link "Download PDF" at bounding box center [596, 106] width 78 height 29
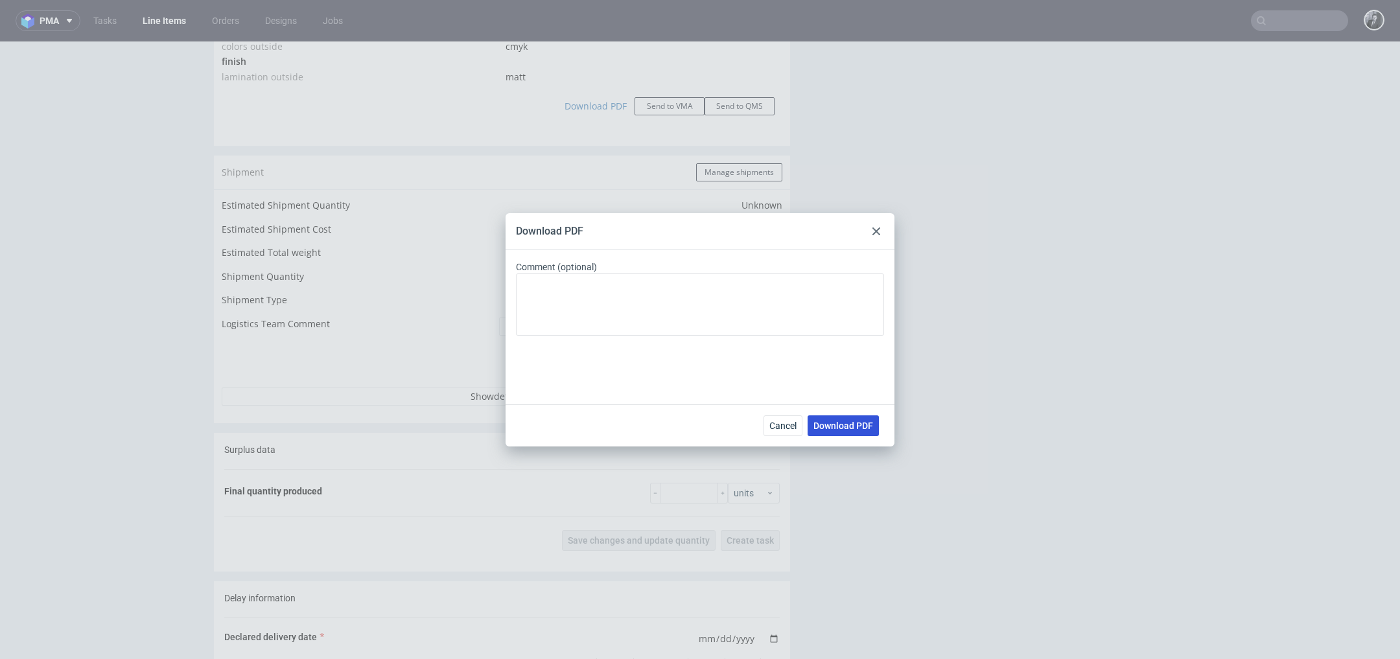
click at [843, 428] on span "Download PDF" at bounding box center [843, 425] width 60 height 9
click at [287, 128] on div "Download PDF Comment (optional) Cancel Download PDF" at bounding box center [700, 329] width 1400 height 659
click at [283, 125] on div "Download PDF Comment (optional) Cancel Download PDF" at bounding box center [700, 329] width 1400 height 659
click at [877, 229] on use at bounding box center [876, 231] width 8 height 8
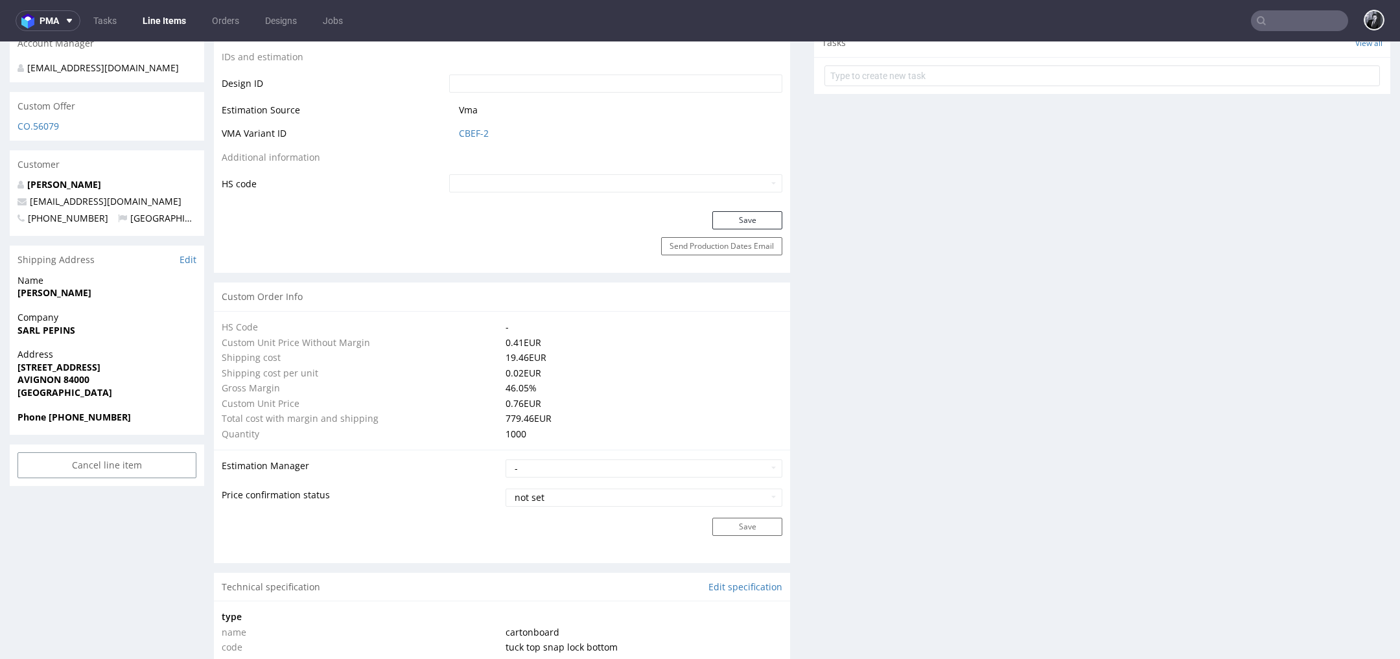
scroll to position [216, 0]
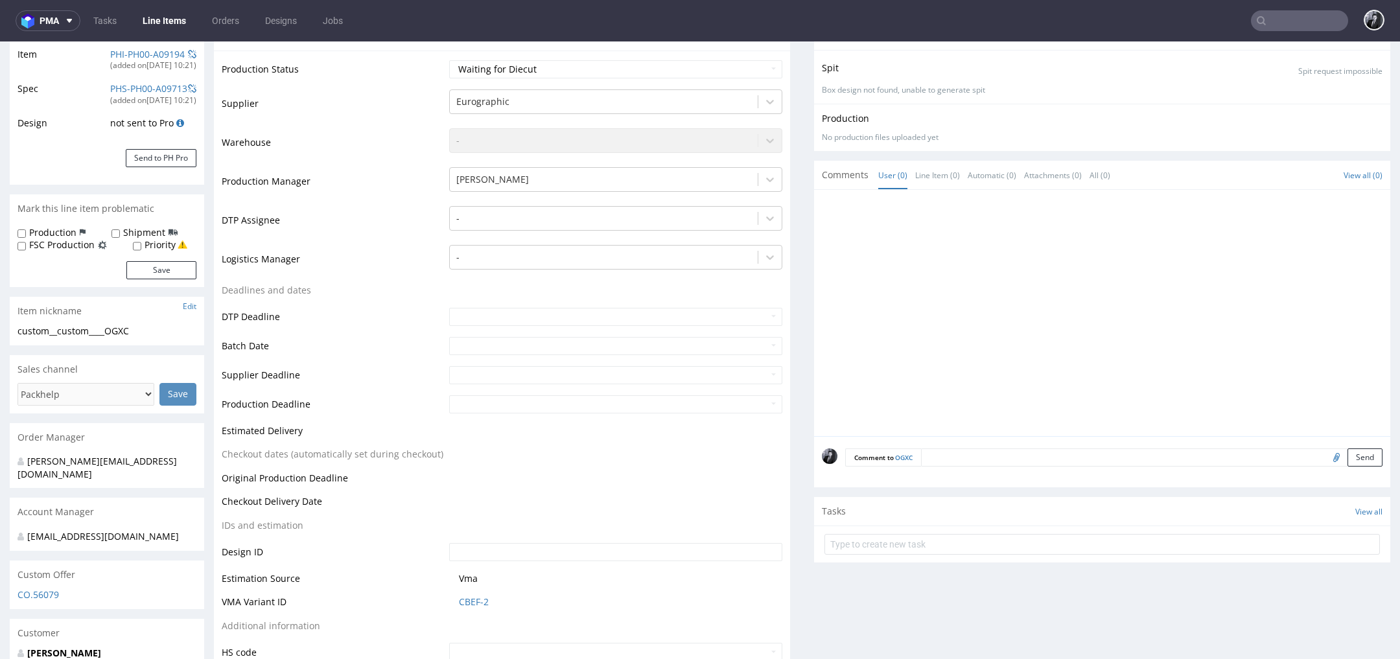
click at [172, 27] on link "Line Items" at bounding box center [164, 20] width 59 height 21
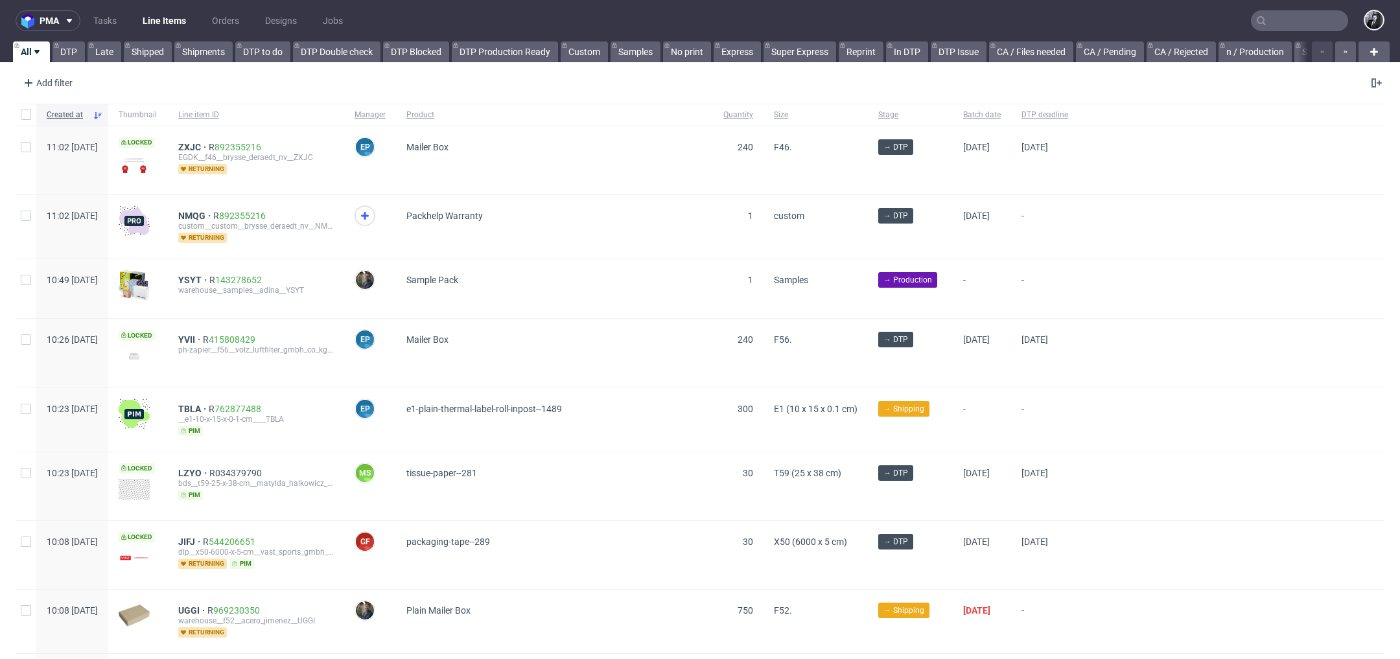
click at [1313, 18] on input "text" at bounding box center [1299, 20] width 97 height 21
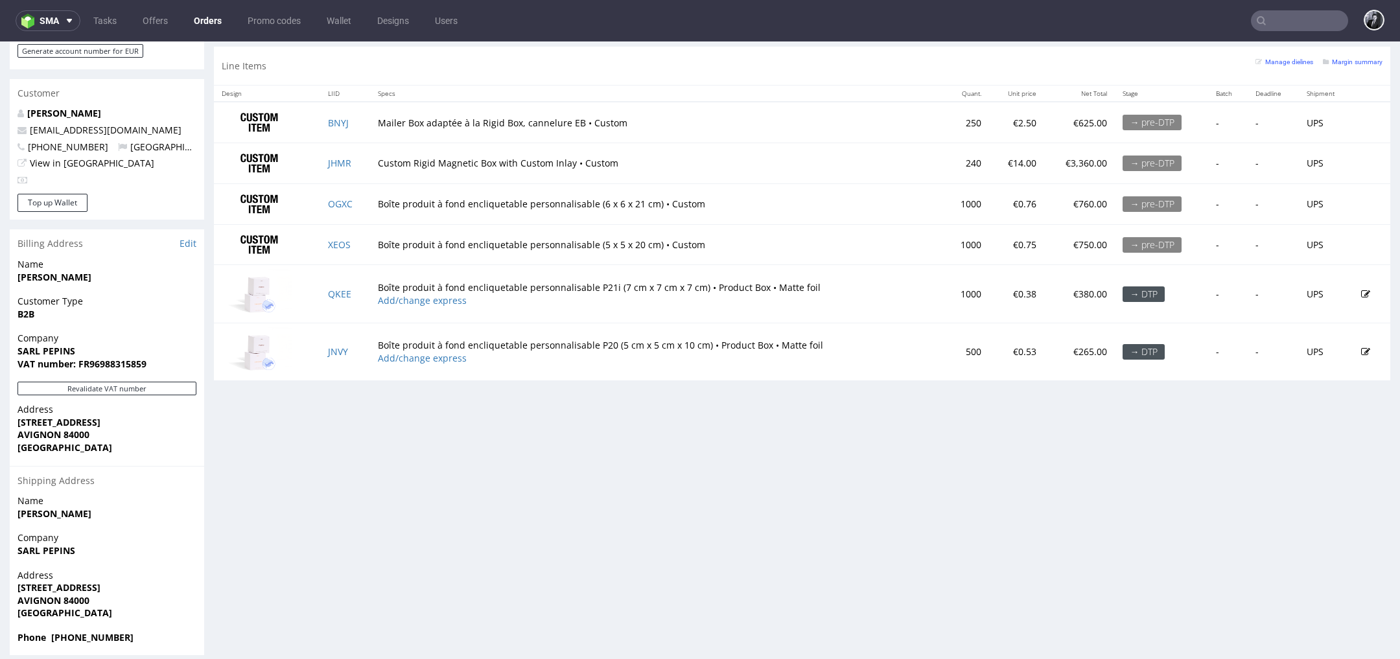
scroll to position [4, 0]
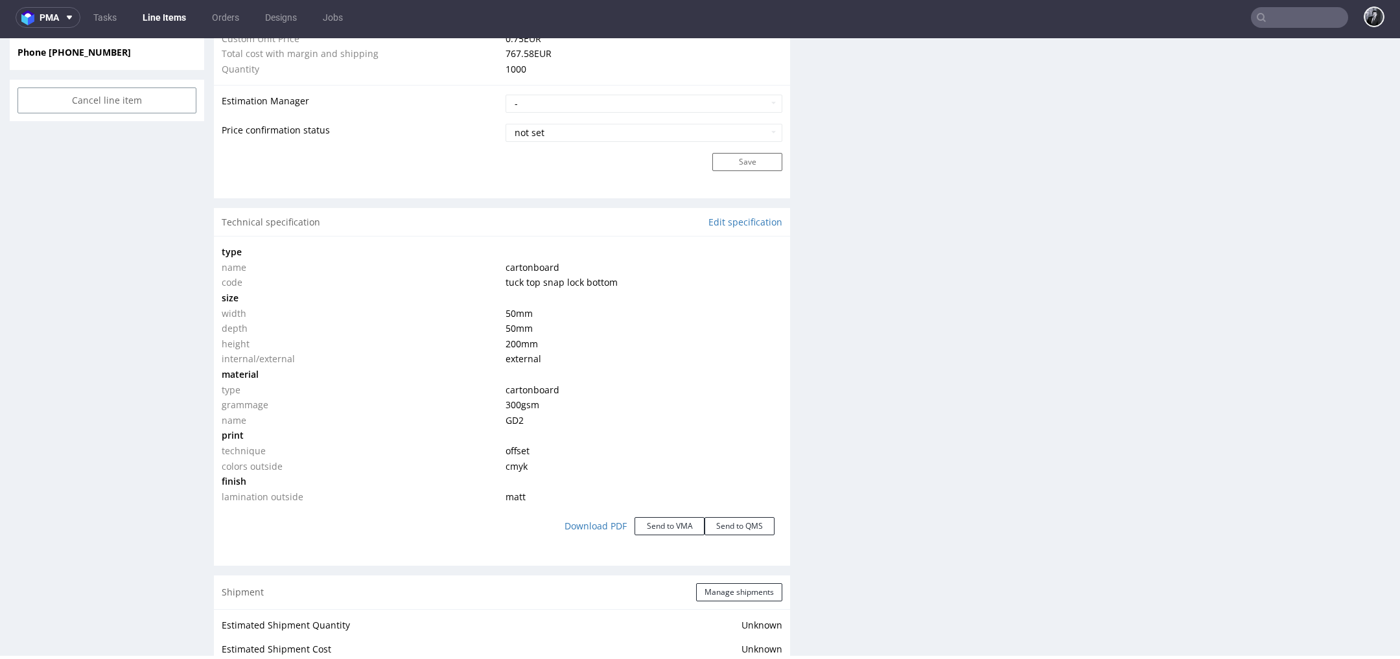
scroll to position [1094, 0]
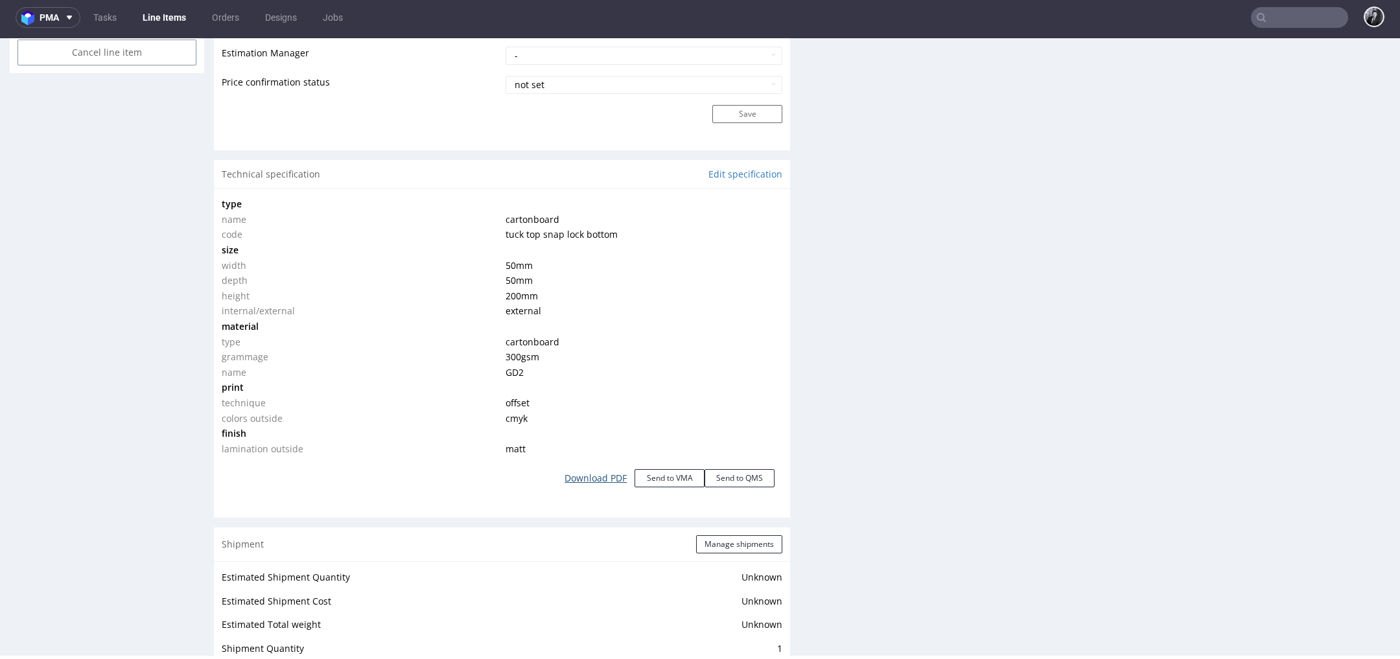
click at [594, 481] on link "Download PDF" at bounding box center [596, 478] width 78 height 29
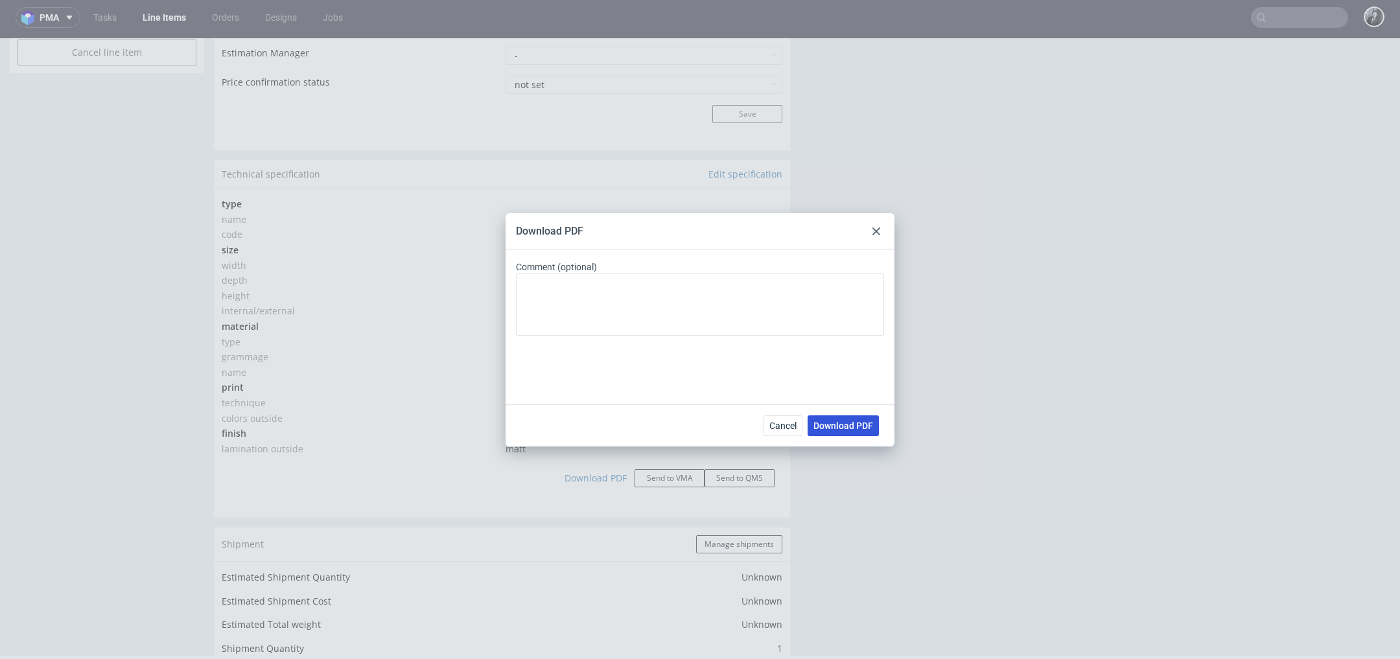
click at [870, 426] on span "Download PDF" at bounding box center [843, 425] width 60 height 9
click at [878, 229] on use at bounding box center [876, 231] width 8 height 8
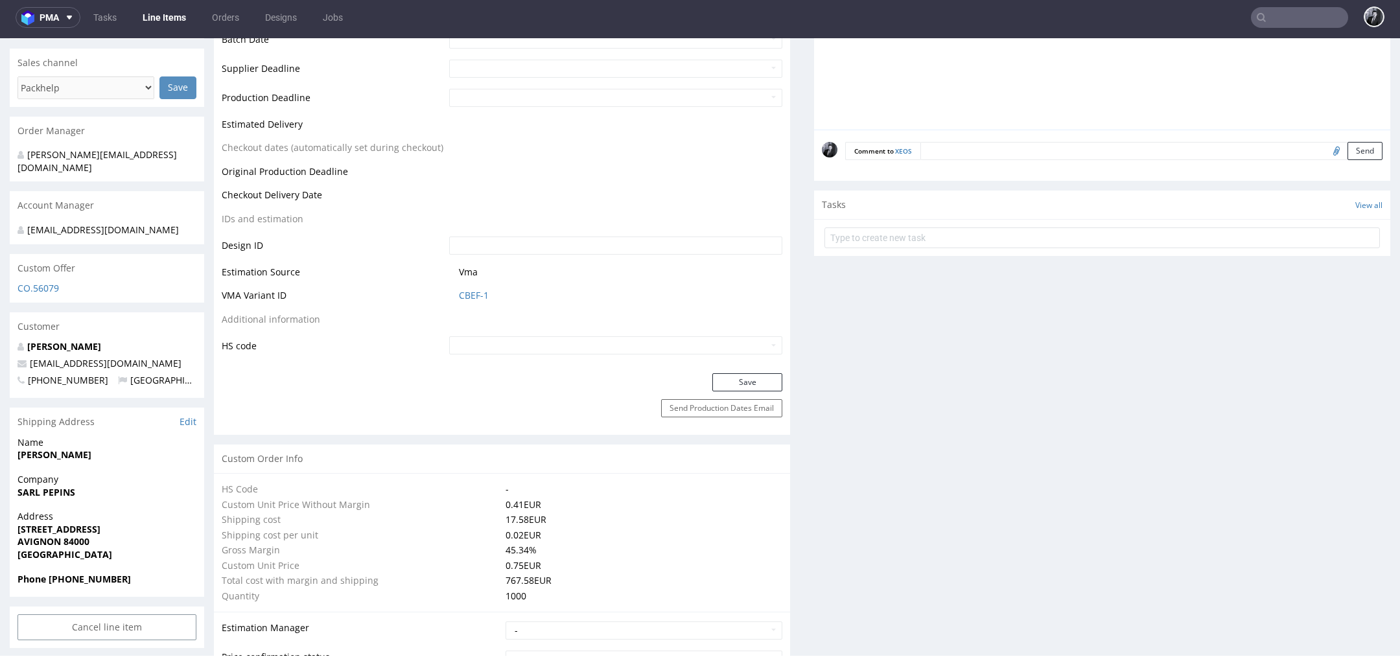
scroll to position [0, 0]
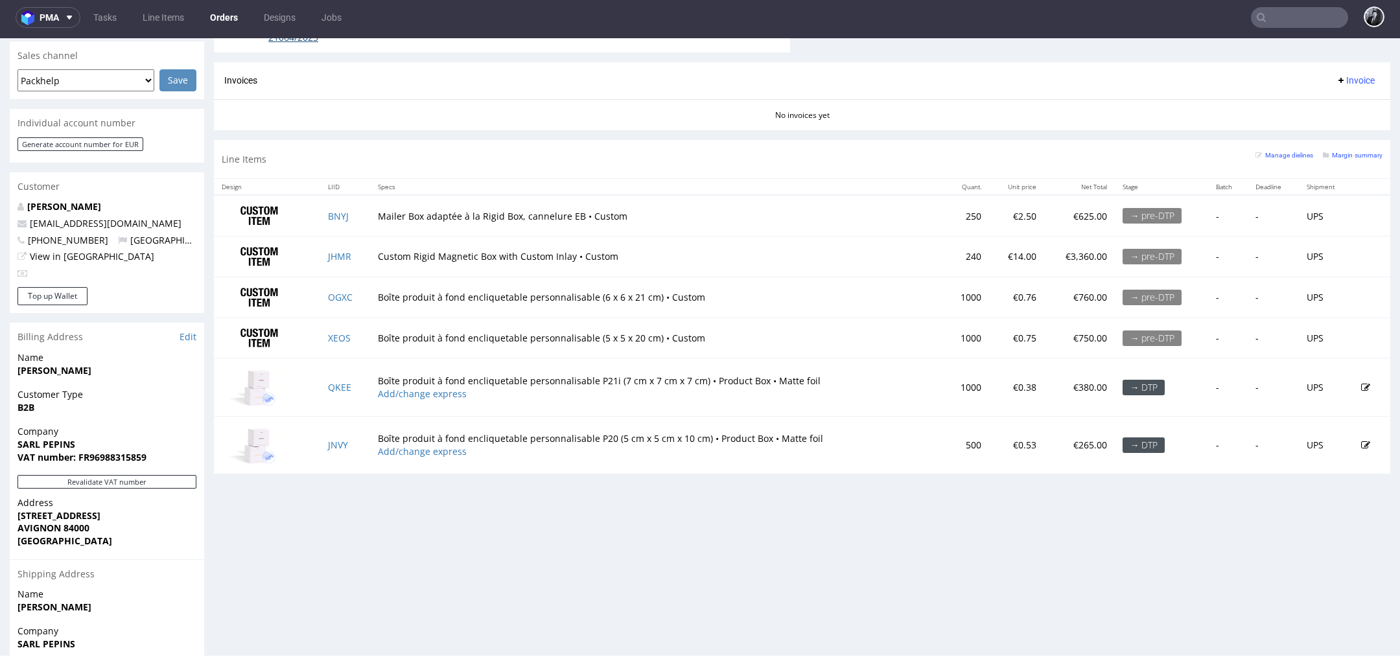
scroll to position [638, 0]
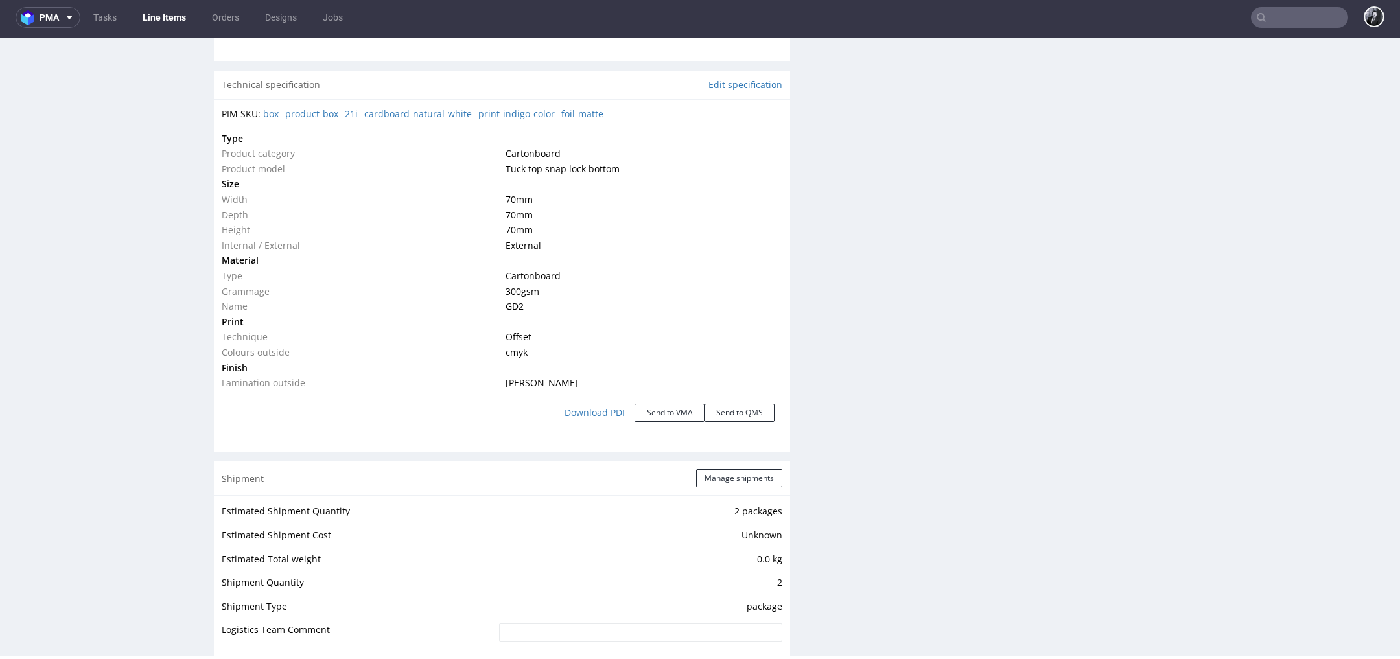
scroll to position [1190, 0]
click at [581, 418] on link "Download PDF" at bounding box center [596, 416] width 78 height 29
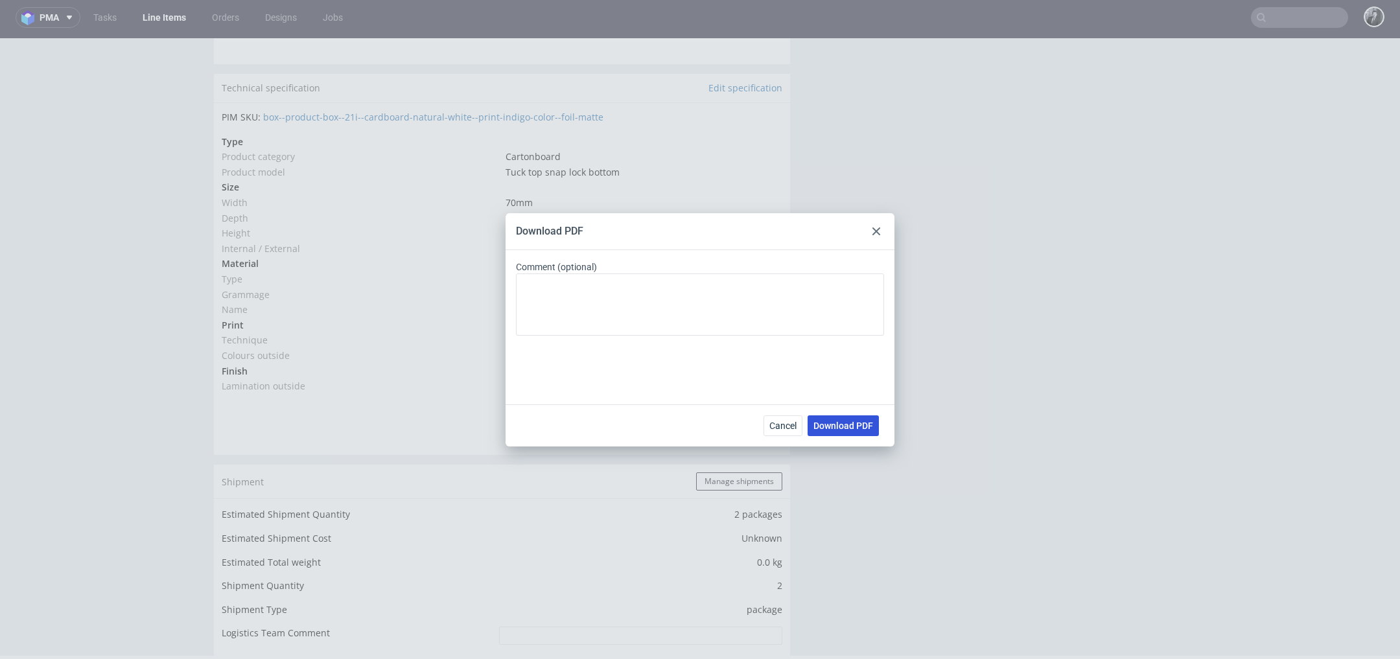
click at [860, 426] on span "Download PDF" at bounding box center [843, 425] width 60 height 9
click at [877, 233] on icon at bounding box center [876, 231] width 8 height 8
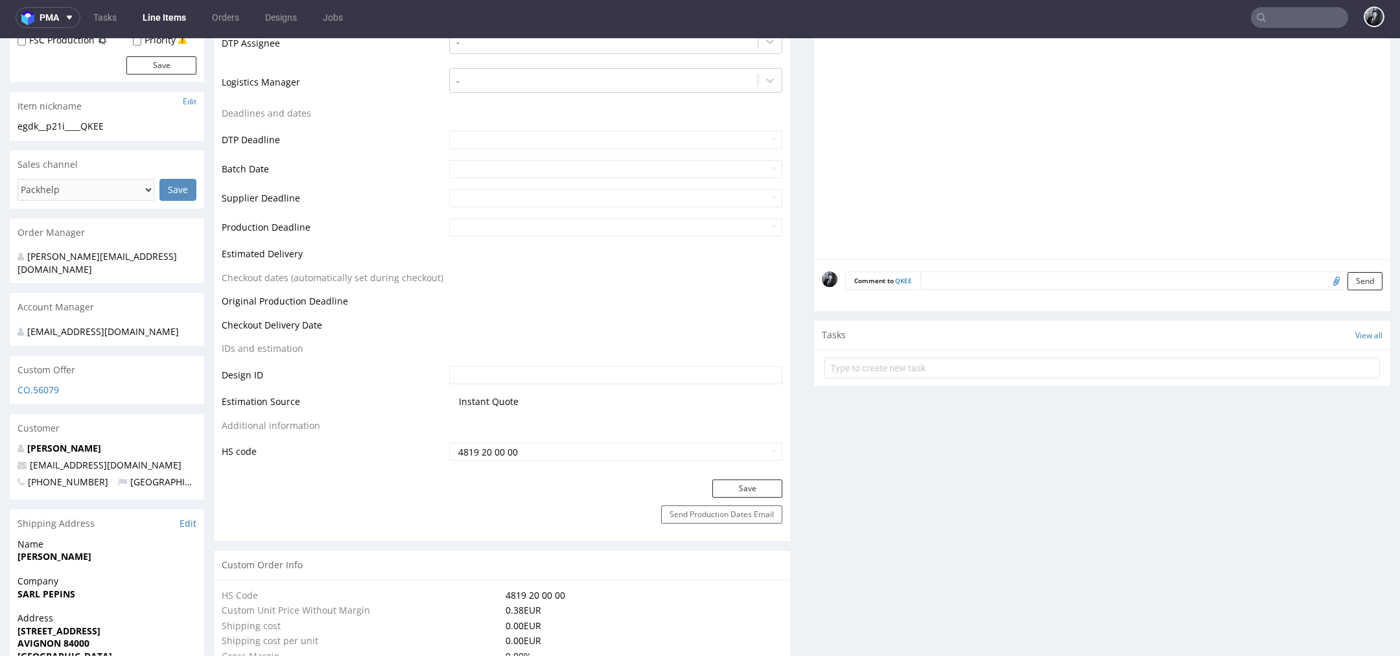
scroll to position [0, 0]
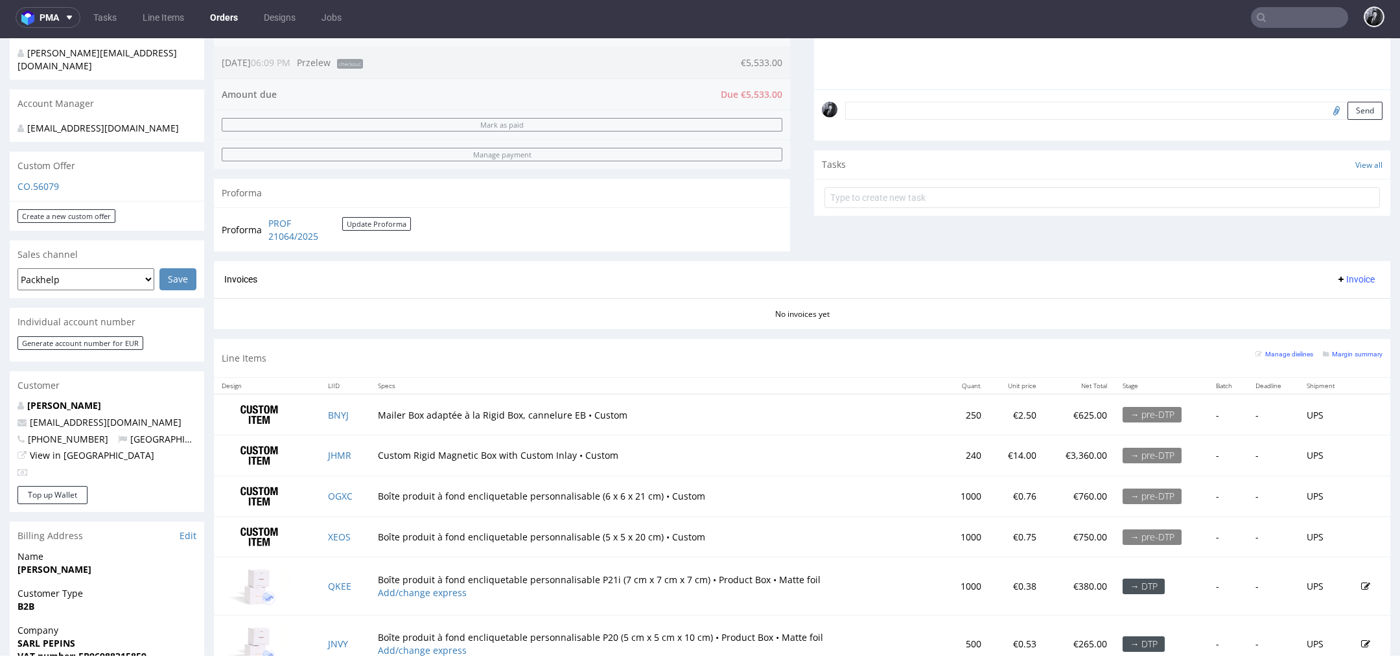
scroll to position [638, 0]
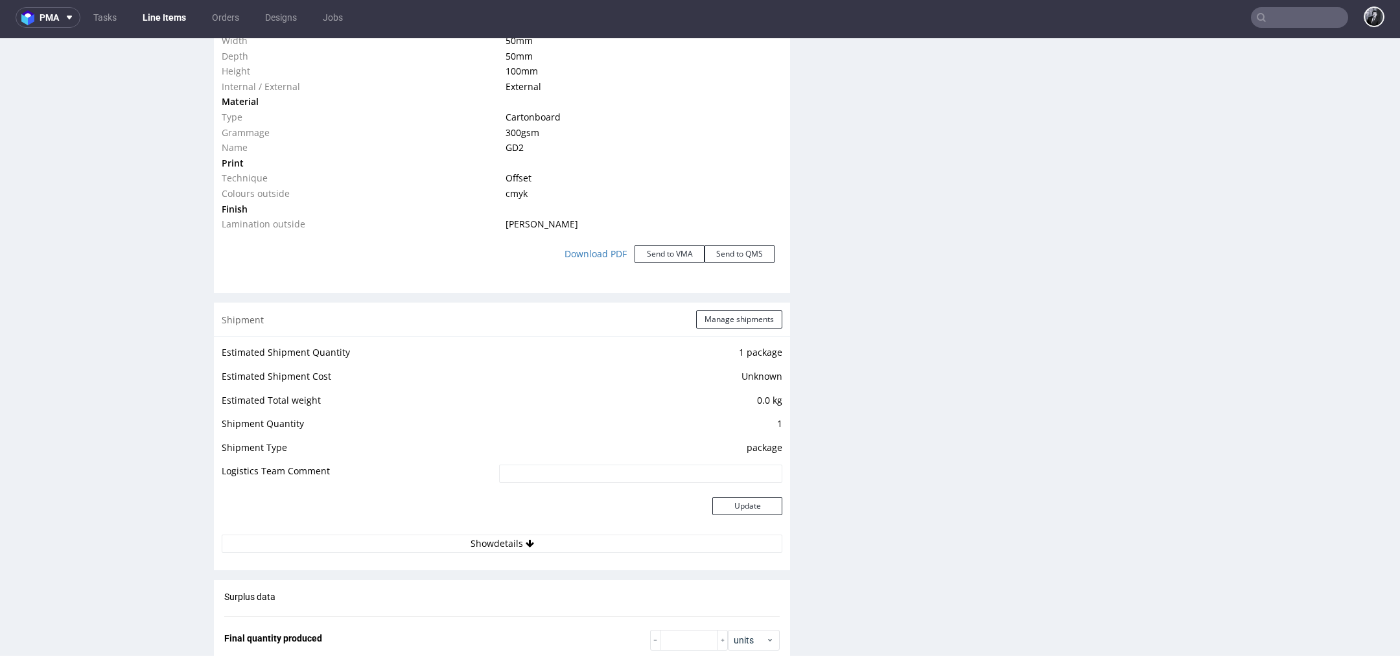
scroll to position [1284, 0]
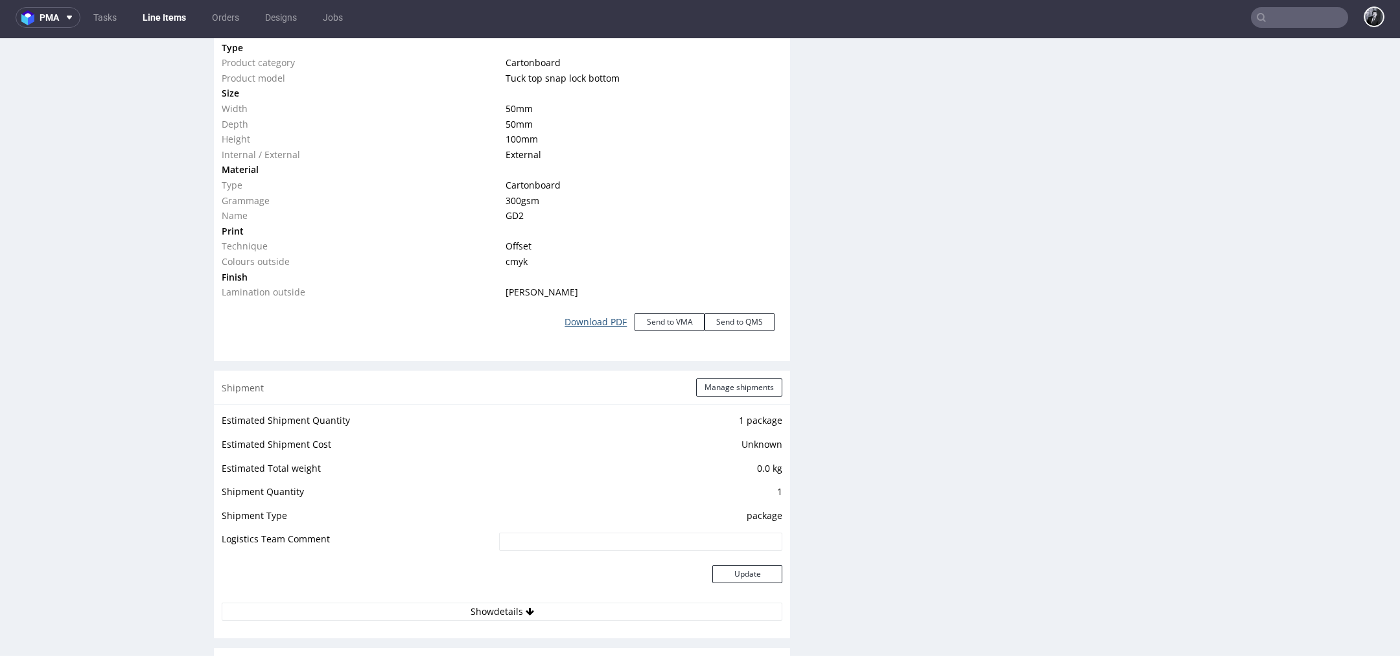
click at [583, 321] on link "Download PDF" at bounding box center [596, 322] width 78 height 29
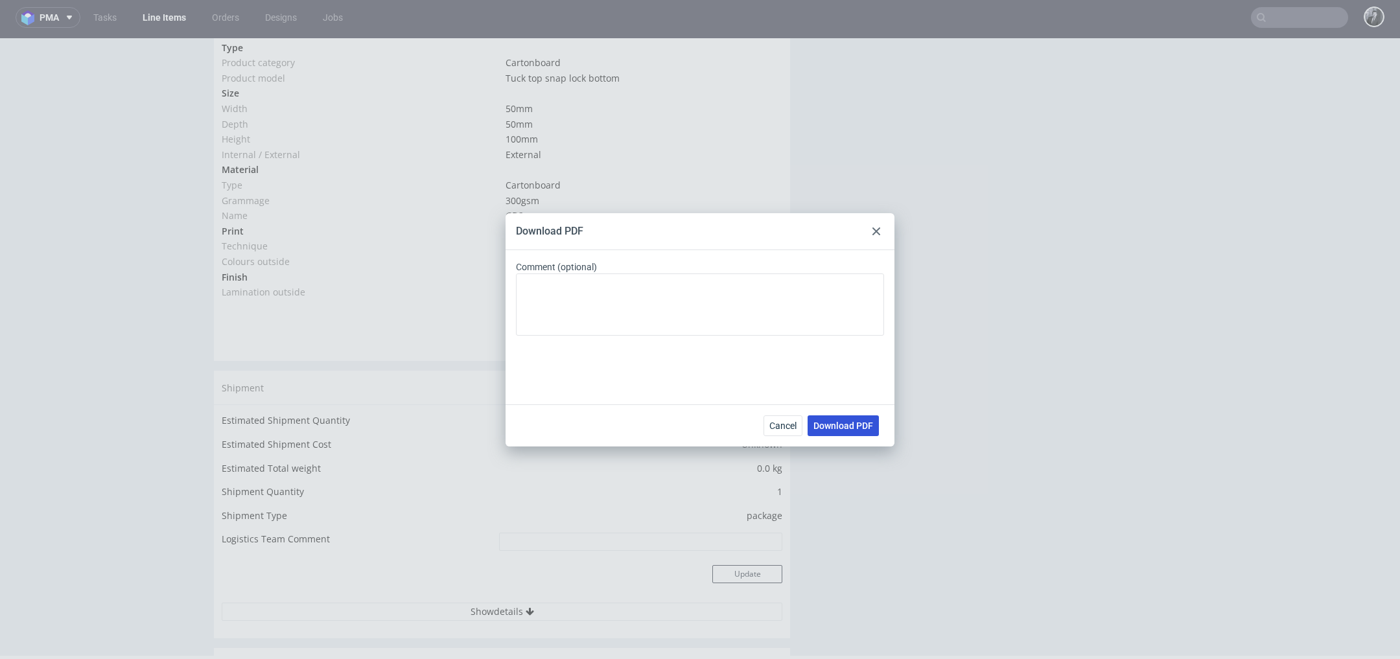
click at [846, 431] on button "Download PDF" at bounding box center [842, 425] width 71 height 21
click at [1082, 381] on div "Download PDF Comment (optional) Cancel Download PDF" at bounding box center [700, 329] width 1400 height 659
click at [882, 232] on div at bounding box center [876, 232] width 16 height 16
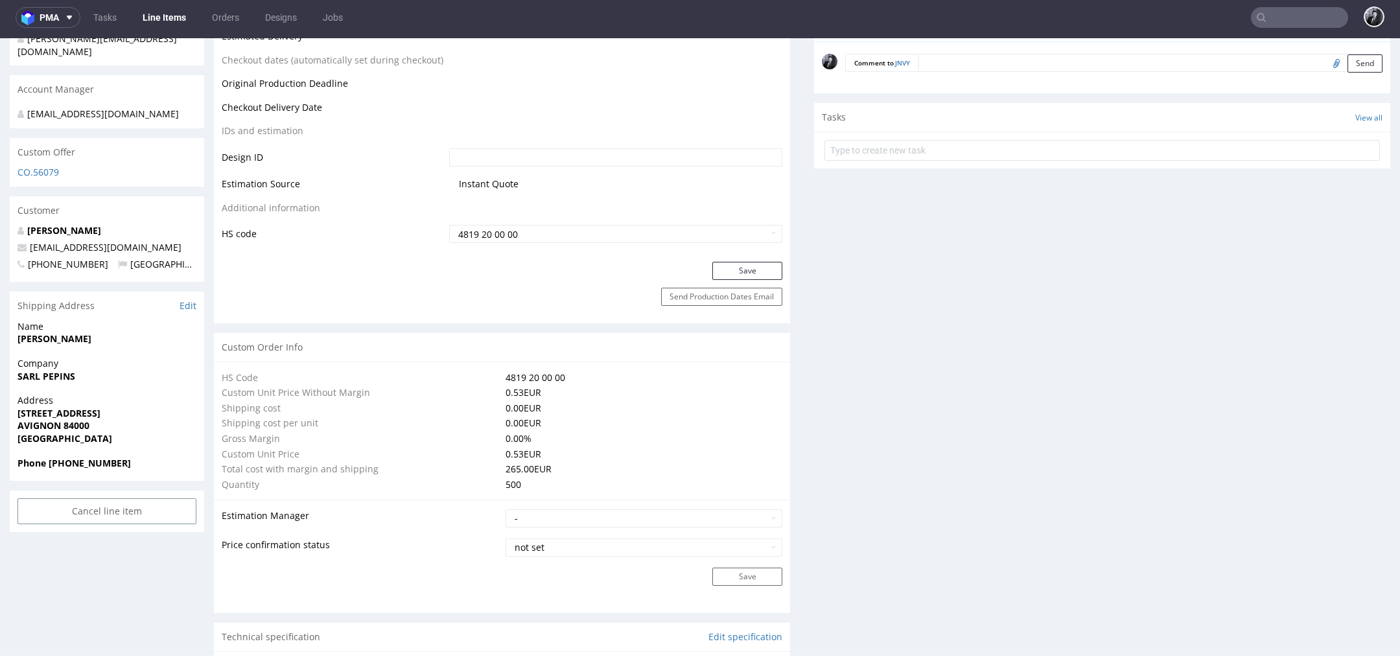
scroll to position [0, 0]
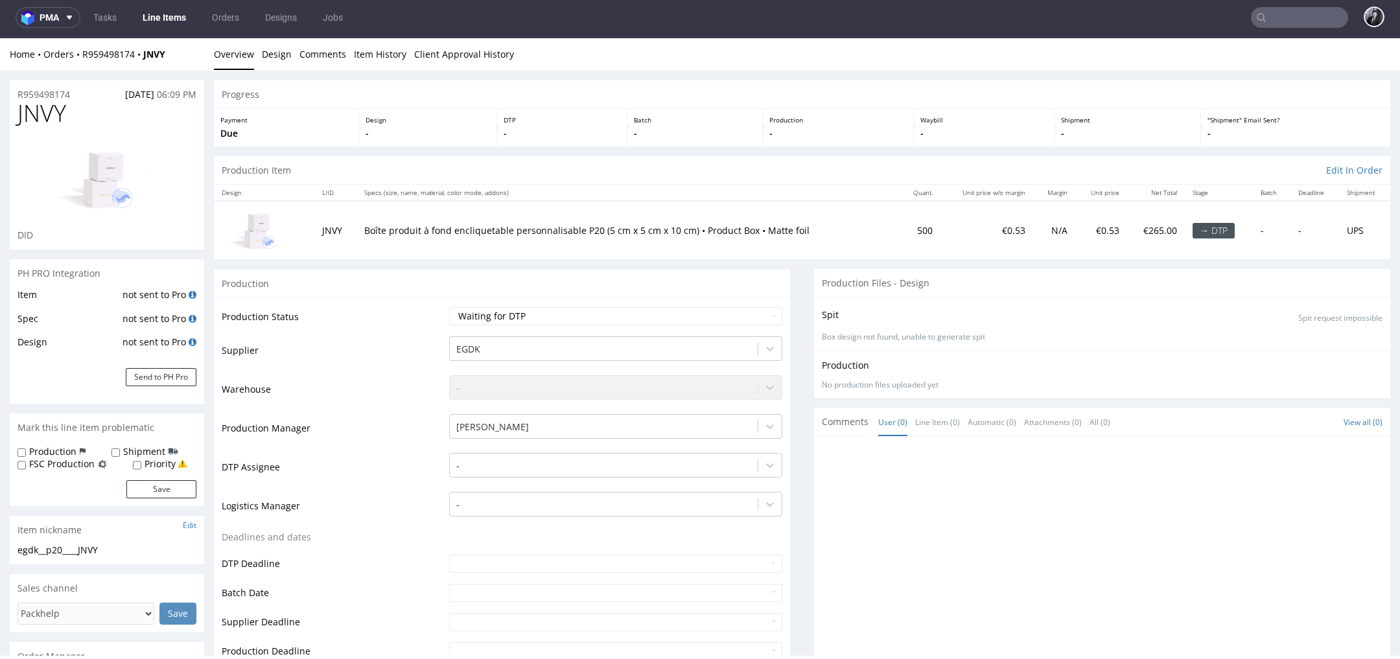
click at [155, 17] on link "Line Items" at bounding box center [164, 17] width 59 height 21
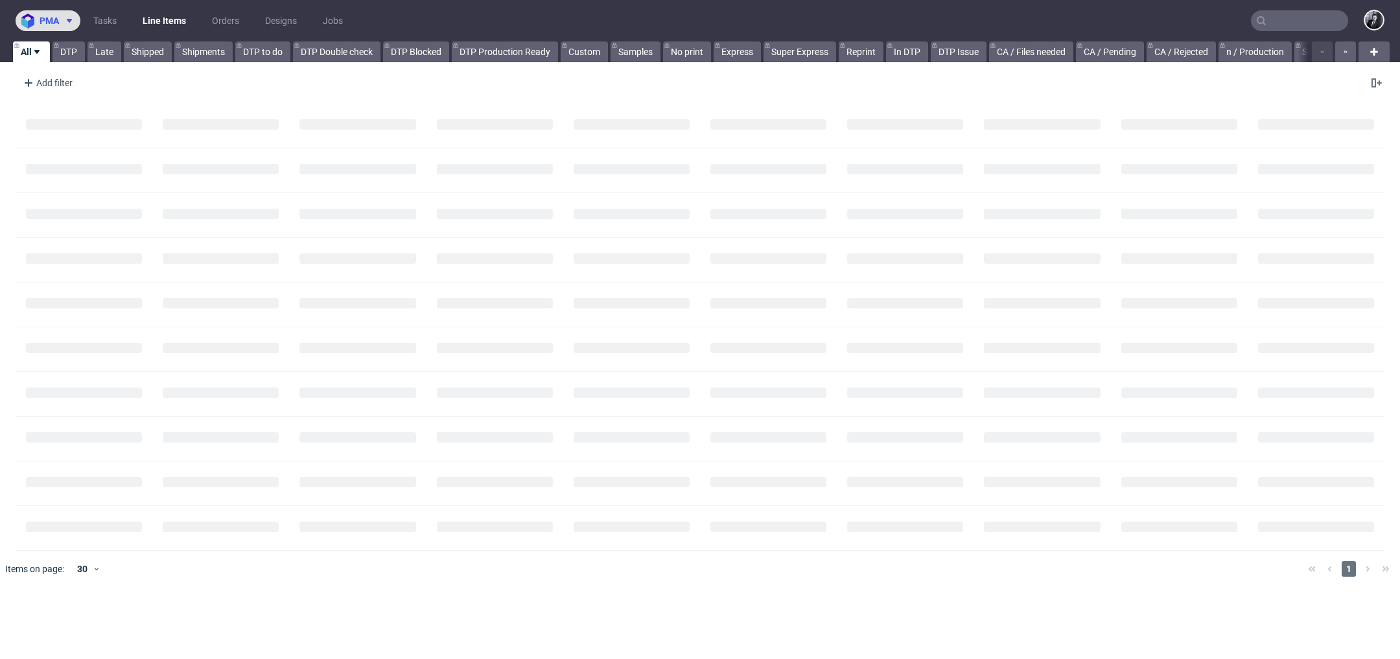
click at [40, 18] on span "pma" at bounding box center [49, 20] width 19 height 9
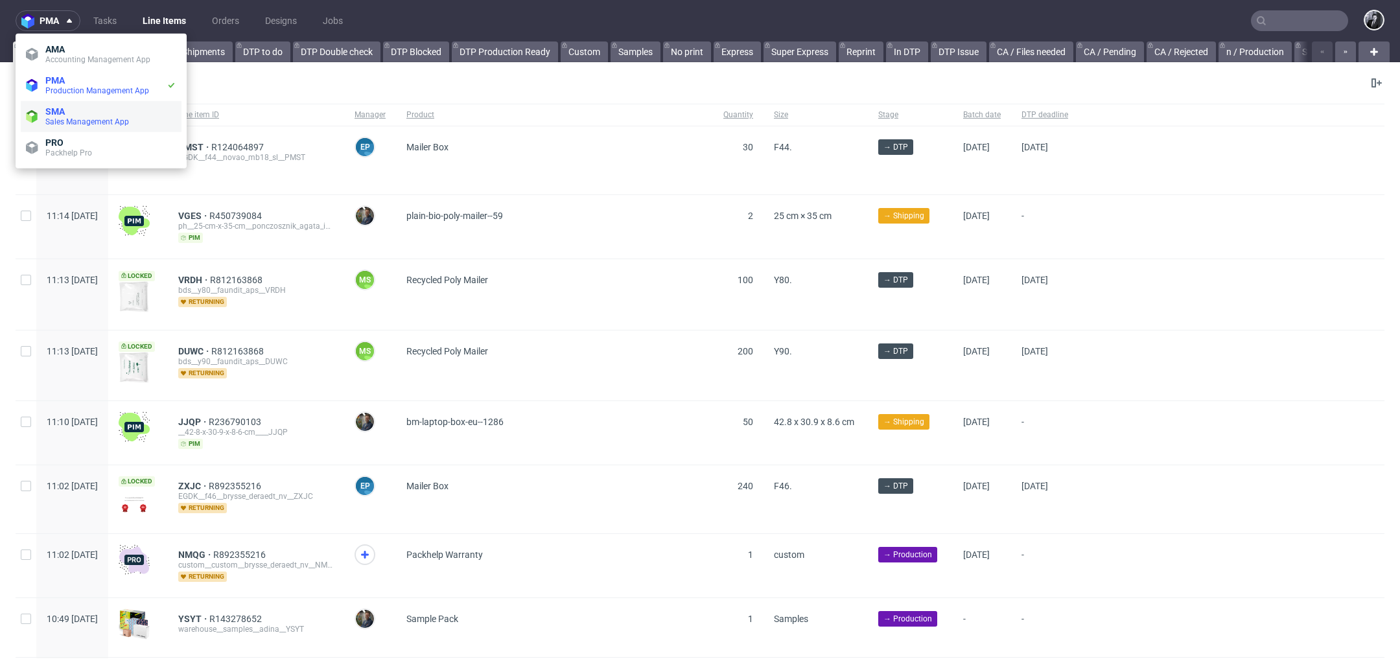
click at [92, 122] on span "Sales Management App" at bounding box center [87, 121] width 84 height 9
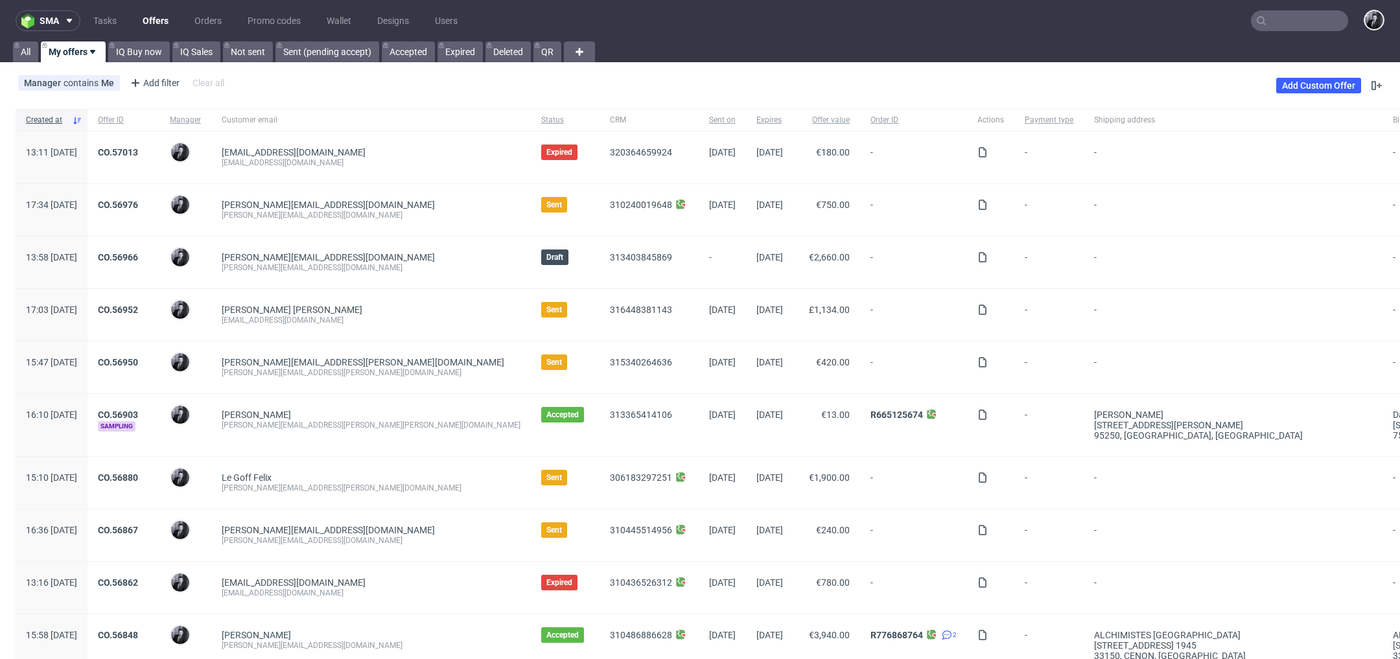
click at [1284, 24] on input "text" at bounding box center [1299, 20] width 97 height 21
type input "d"
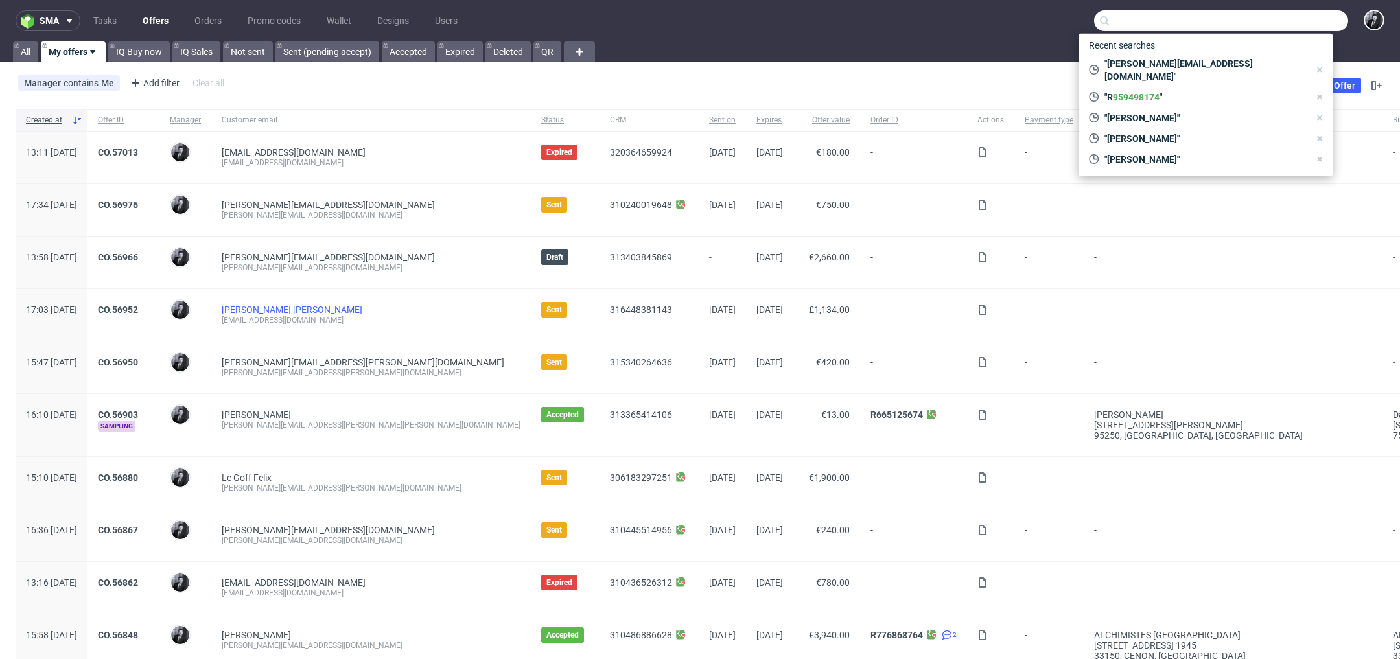
click at [330, 308] on link "Courtney Phillips Morley" at bounding box center [292, 310] width 141 height 10
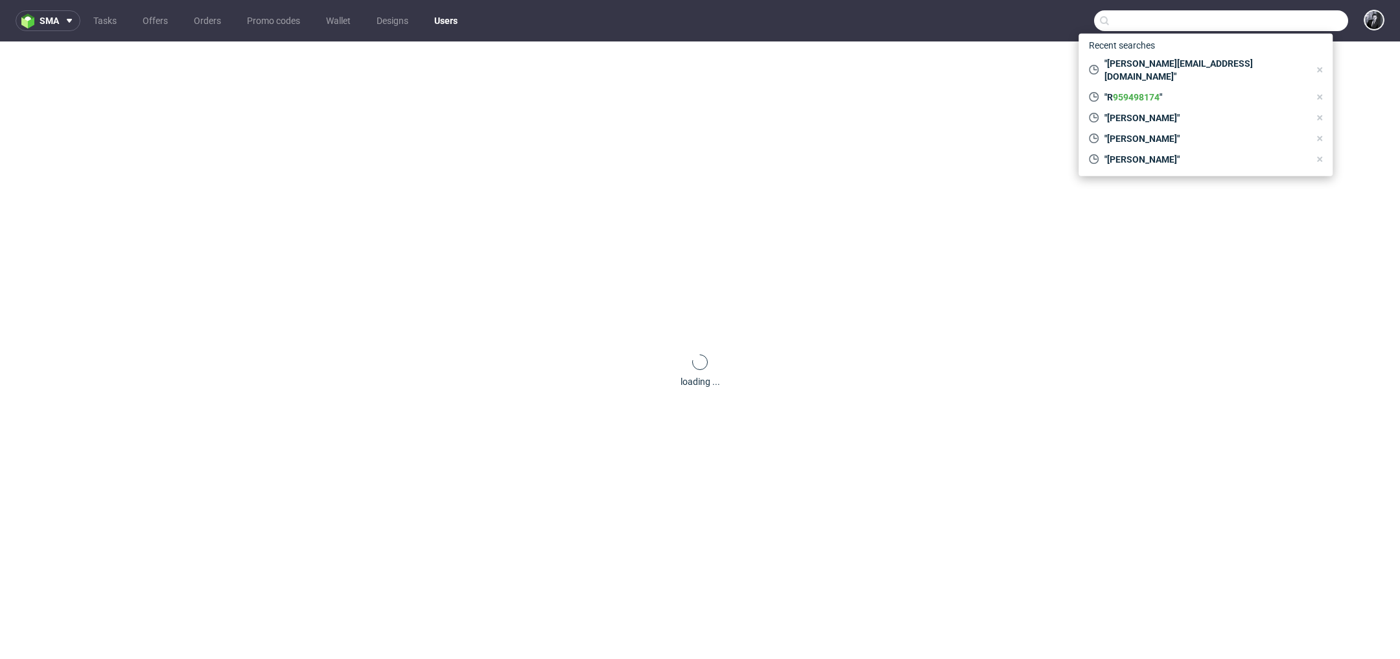
click at [934, 23] on nav "sma Tasks Offers Orders Promo codes Wallet Designs Users" at bounding box center [700, 20] width 1400 height 41
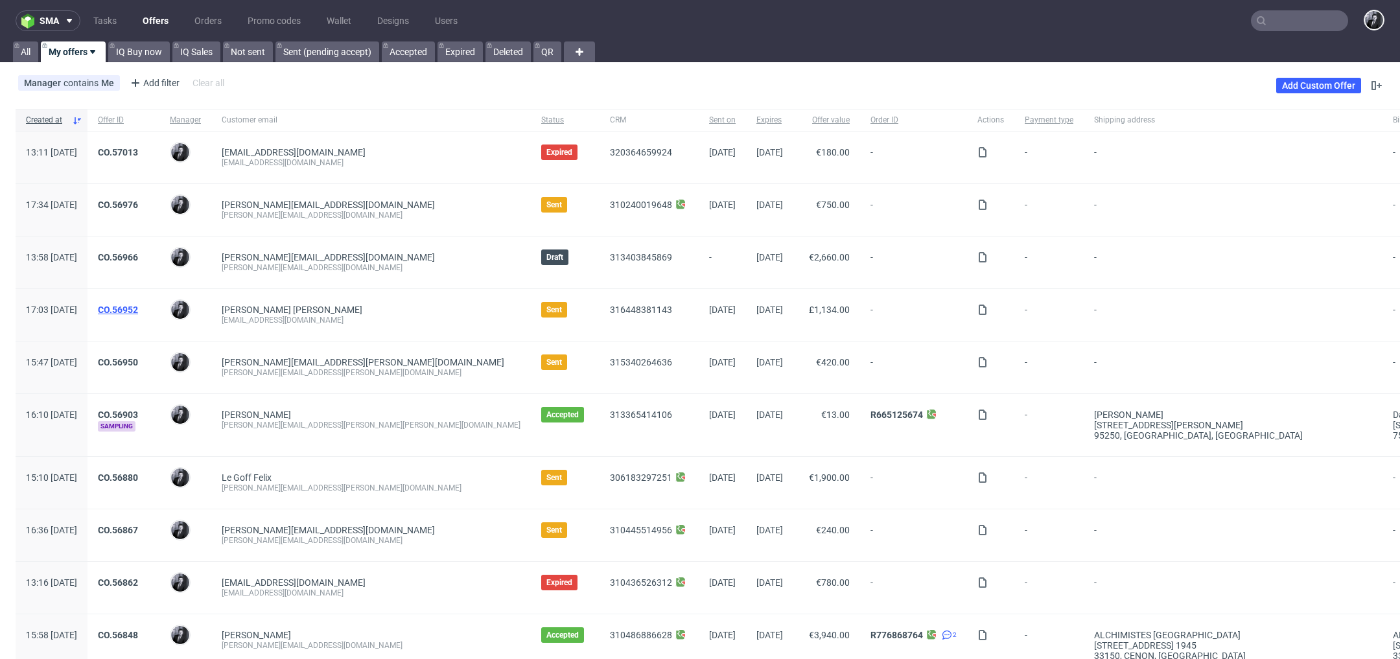
click at [138, 310] on link "CO.56952" at bounding box center [118, 310] width 40 height 10
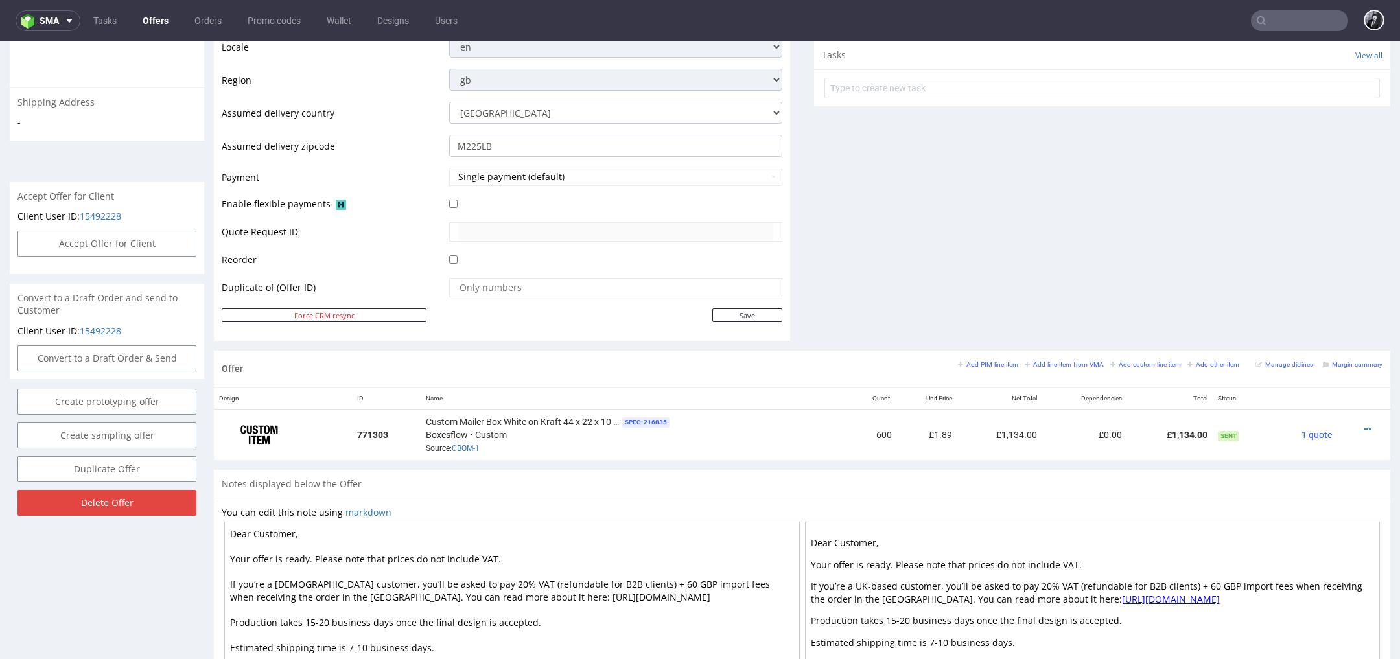
scroll to position [473, 0]
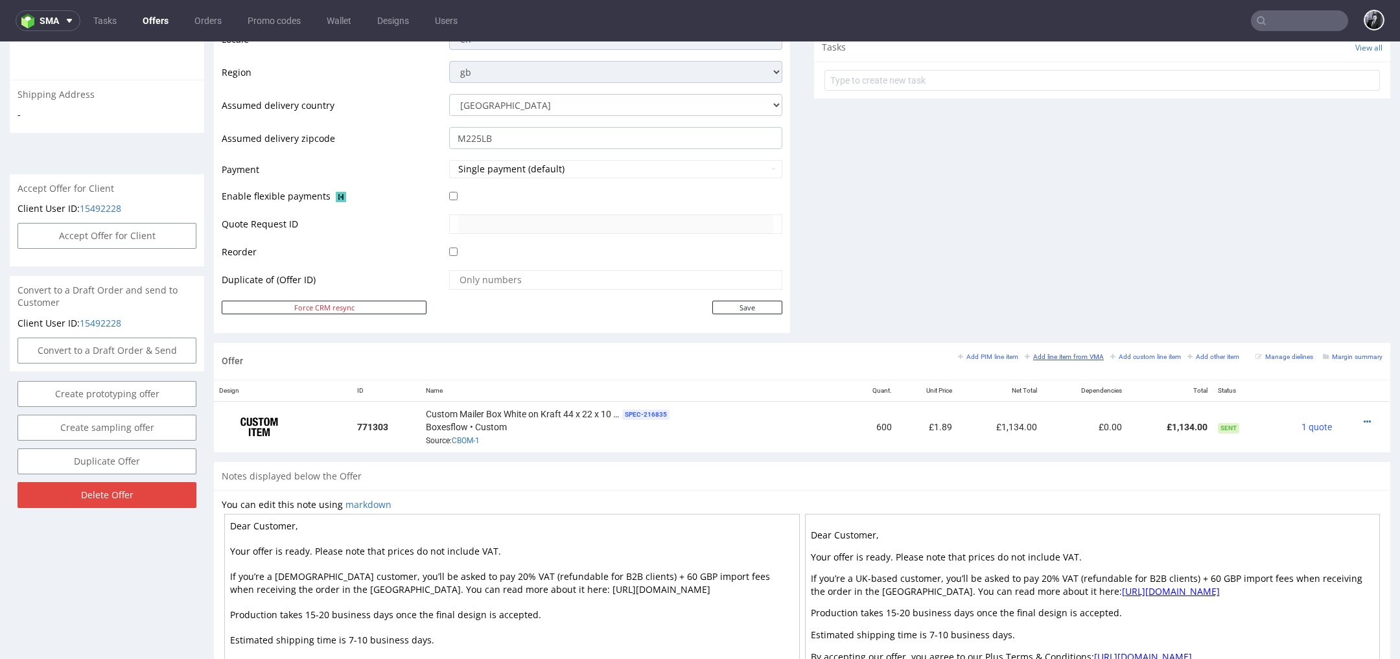
click at [1072, 354] on small "Add line item from VMA" at bounding box center [1063, 356] width 79 height 7
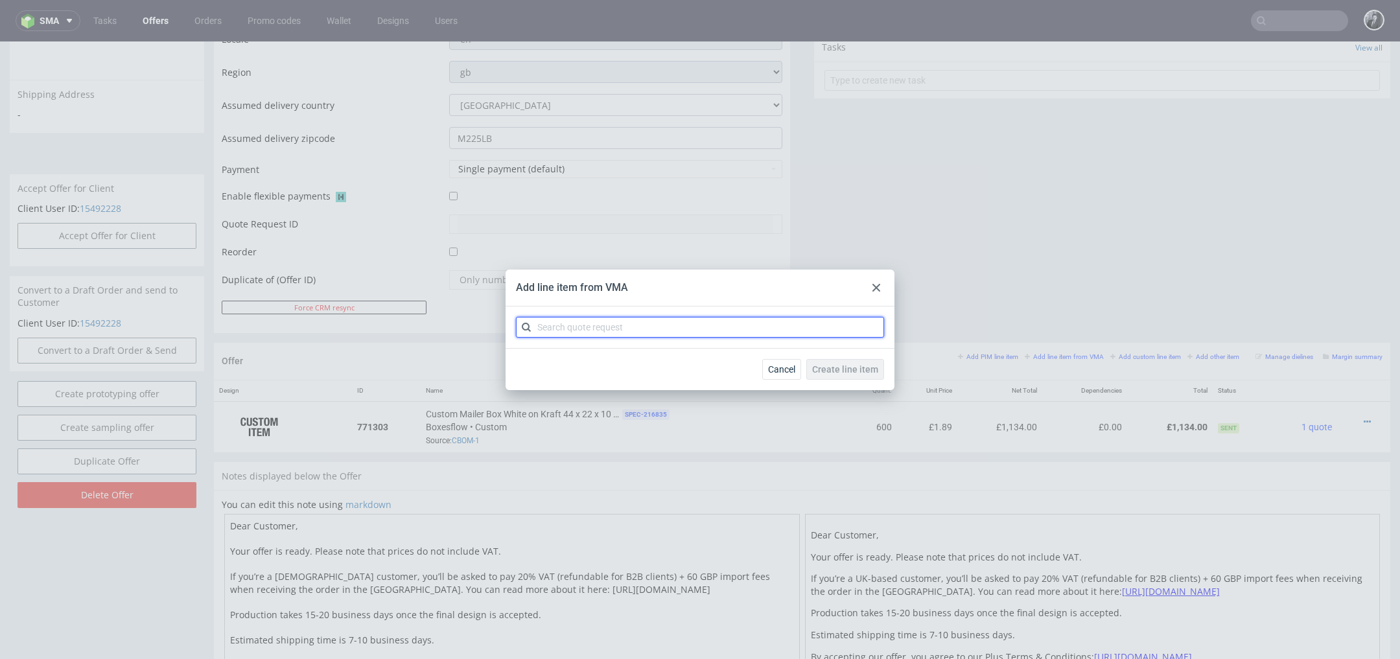
click at [734, 332] on input "text" at bounding box center [700, 327] width 368 height 21
type input "CBOM"
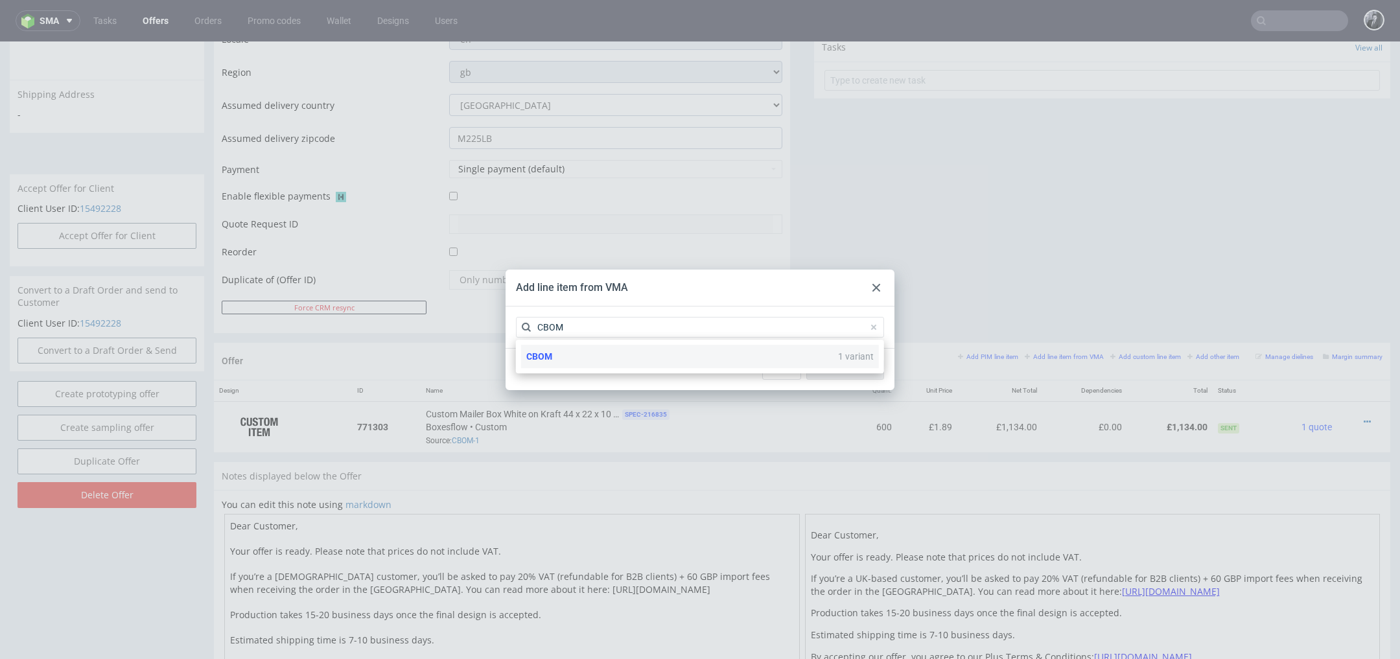
click at [630, 357] on div "CBOM 1 variant" at bounding box center [700, 356] width 358 height 23
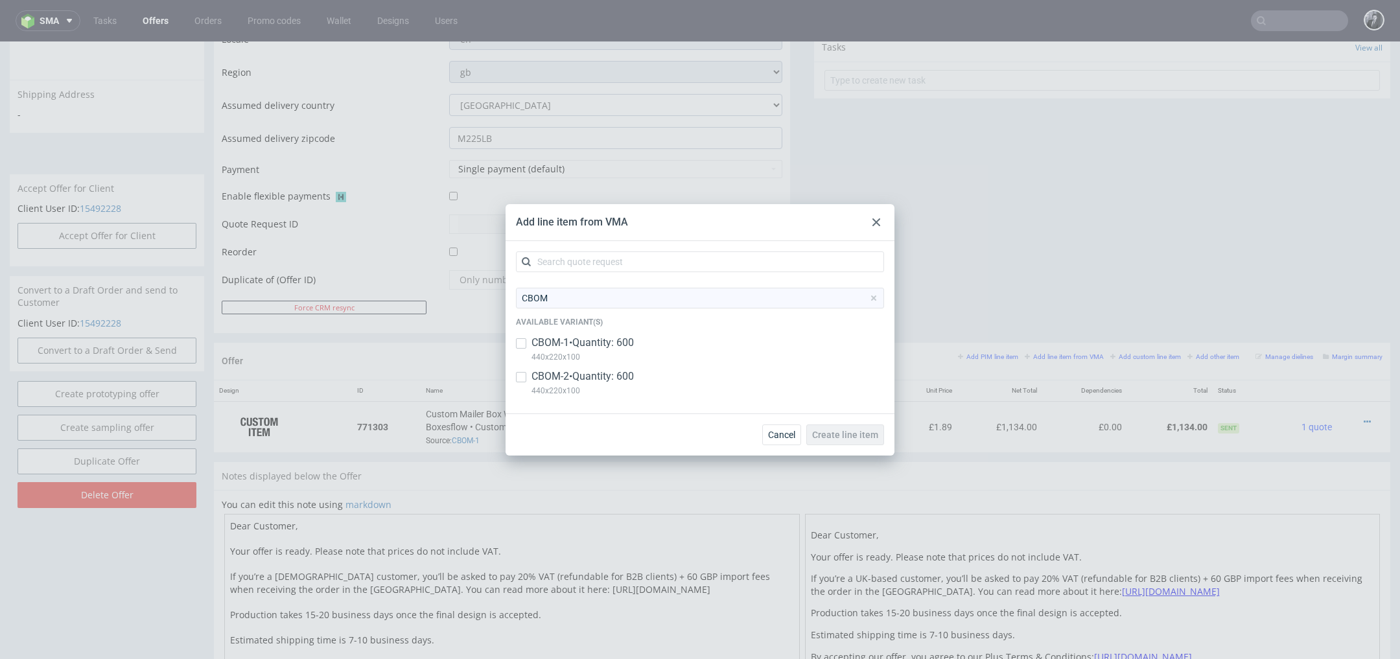
click at [603, 381] on p "CBOM-2 • Quantity: 600" at bounding box center [582, 376] width 102 height 14
checkbox input "true"
click at [827, 431] on span "Create line item" at bounding box center [845, 434] width 66 height 9
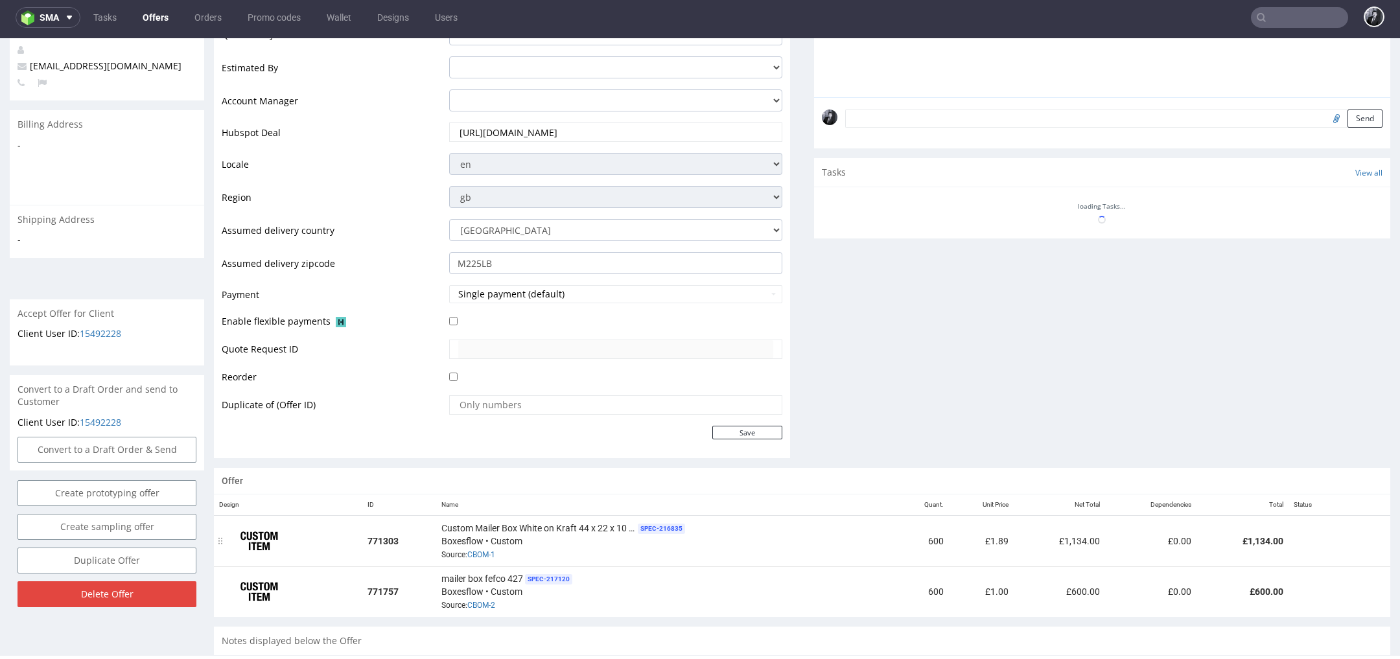
scroll to position [346, 0]
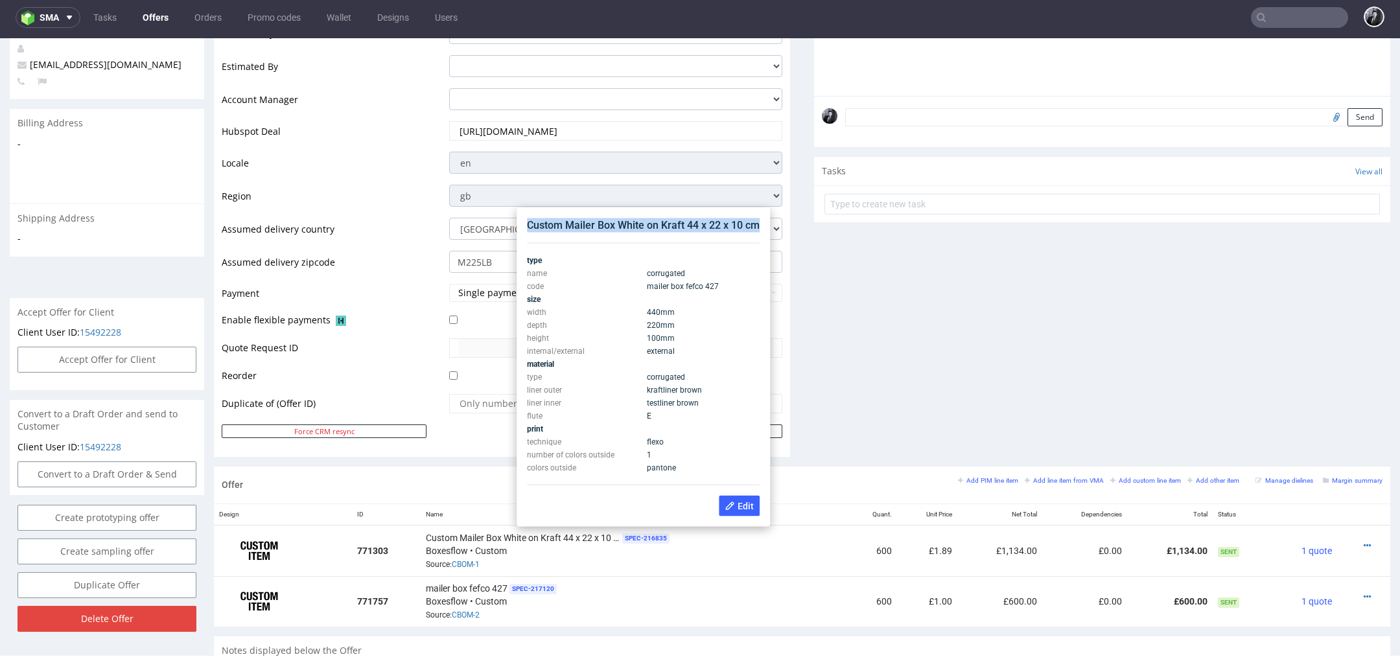
drag, startPoint x: 529, startPoint y: 224, endPoint x: 766, endPoint y: 229, distance: 237.2
click at [766, 229] on div "Custom Mailer Box White on Kraft 44 x 22 x 10 cm type name corrugated code mail…" at bounding box center [642, 367] width 253 height 319
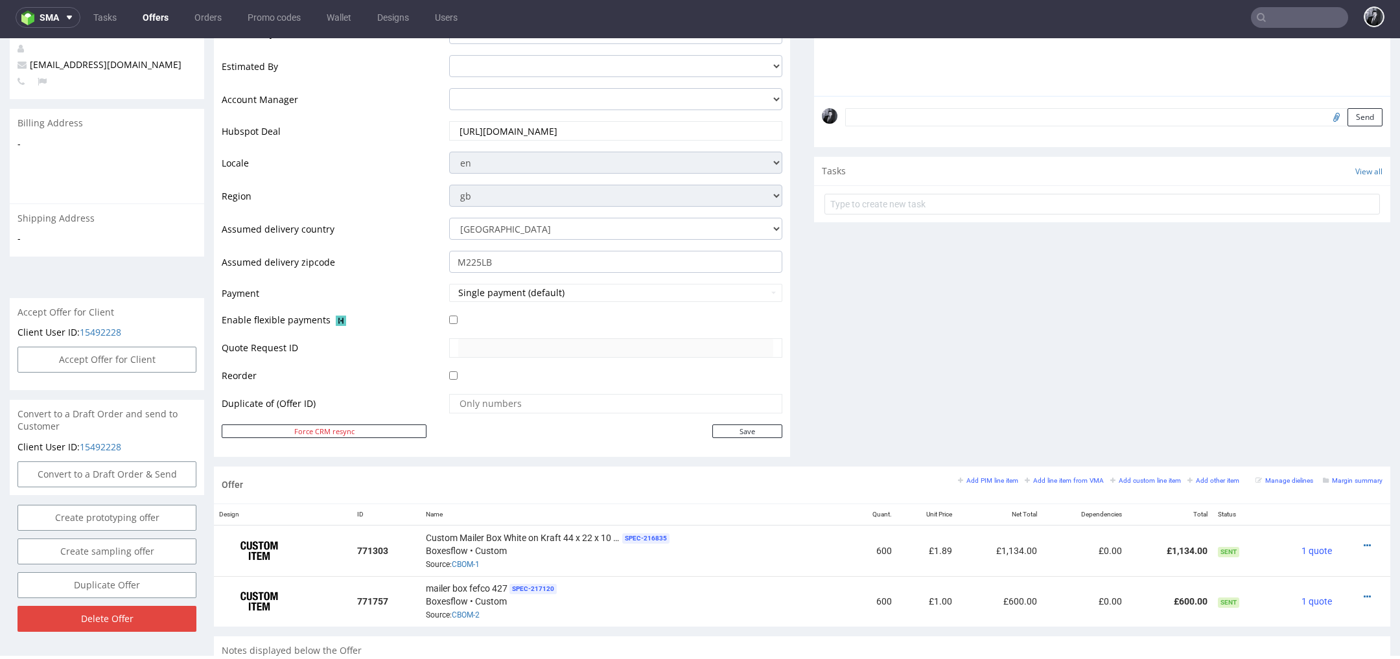
copy div "Custom Mailer Box White on Kraft 44 x 22 x 10 cm"
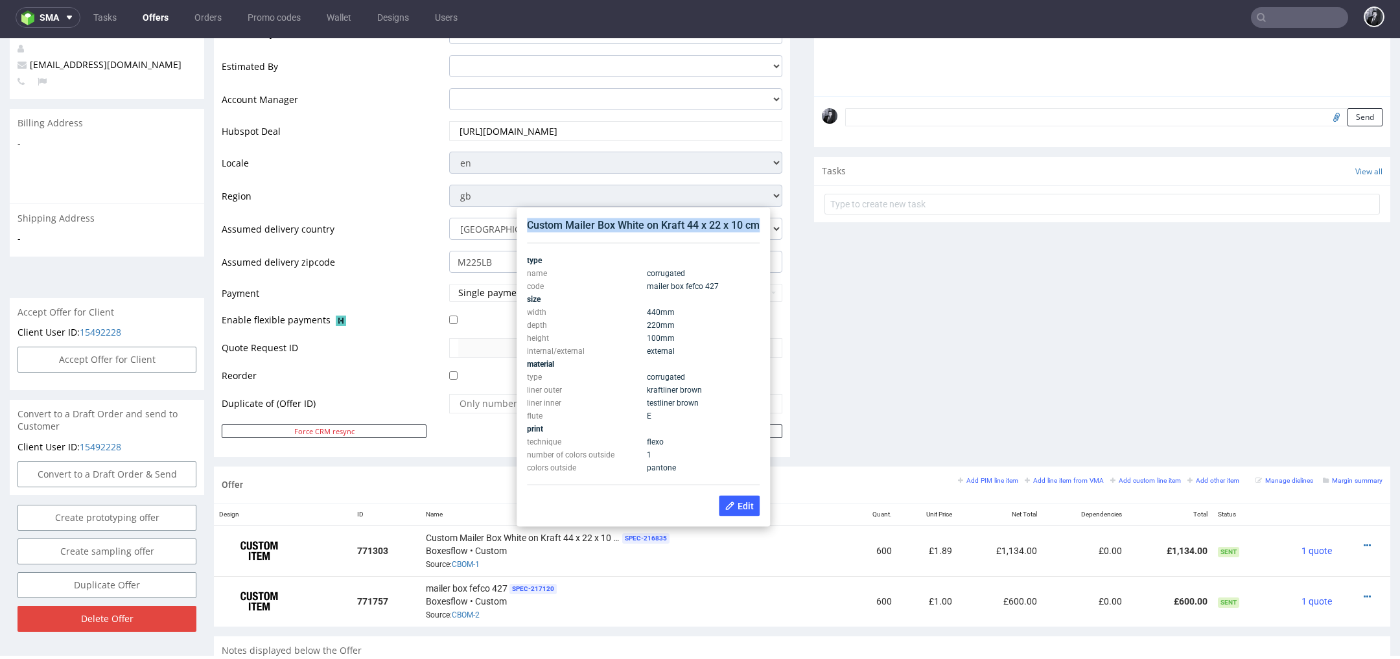
drag, startPoint x: 527, startPoint y: 226, endPoint x: 757, endPoint y: 233, distance: 230.1
click at [757, 233] on div "Custom Mailer Box White on Kraft 44 x 22 x 10 cm type name corrugated code mail…" at bounding box center [643, 367] width 243 height 308
copy div "Custom Mailer Box White on Kraft 44 x 22 x 10 cm"
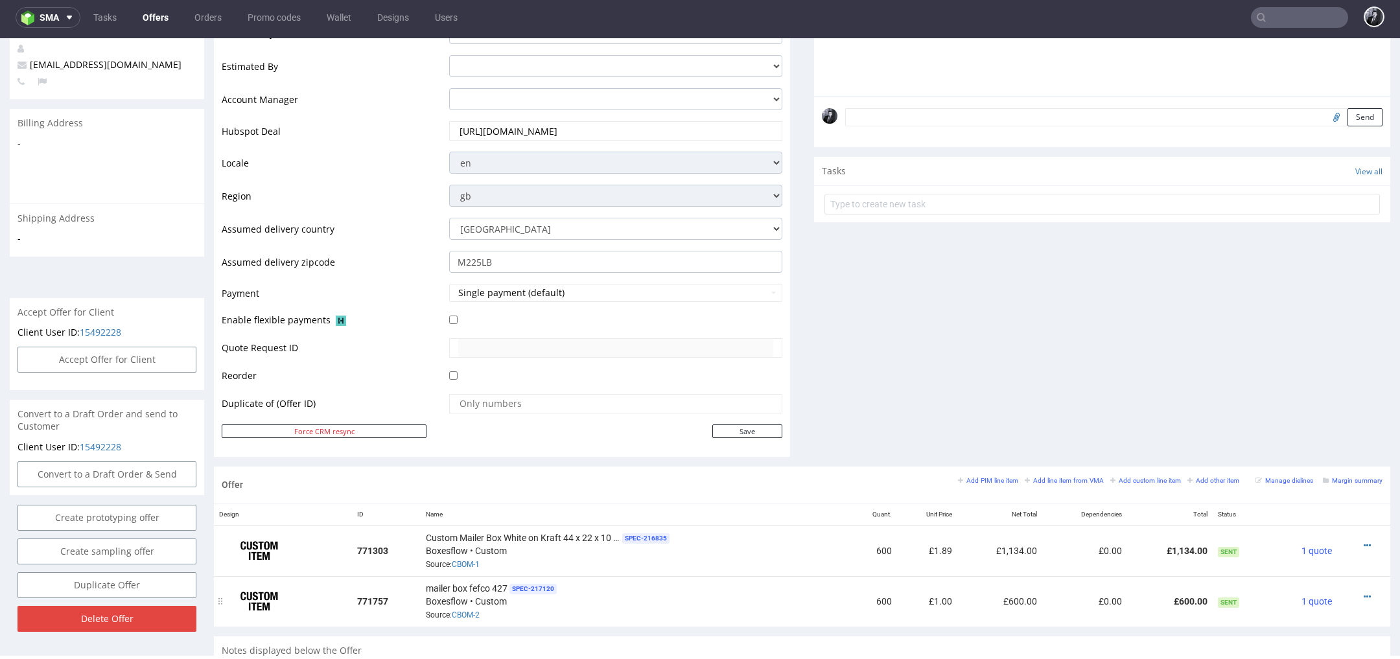
click at [577, 581] on div "mailer box fefco 427 SPEC- 217120 Boxesflow • Custom Source: CBOM-2" at bounding box center [634, 601] width 416 height 40
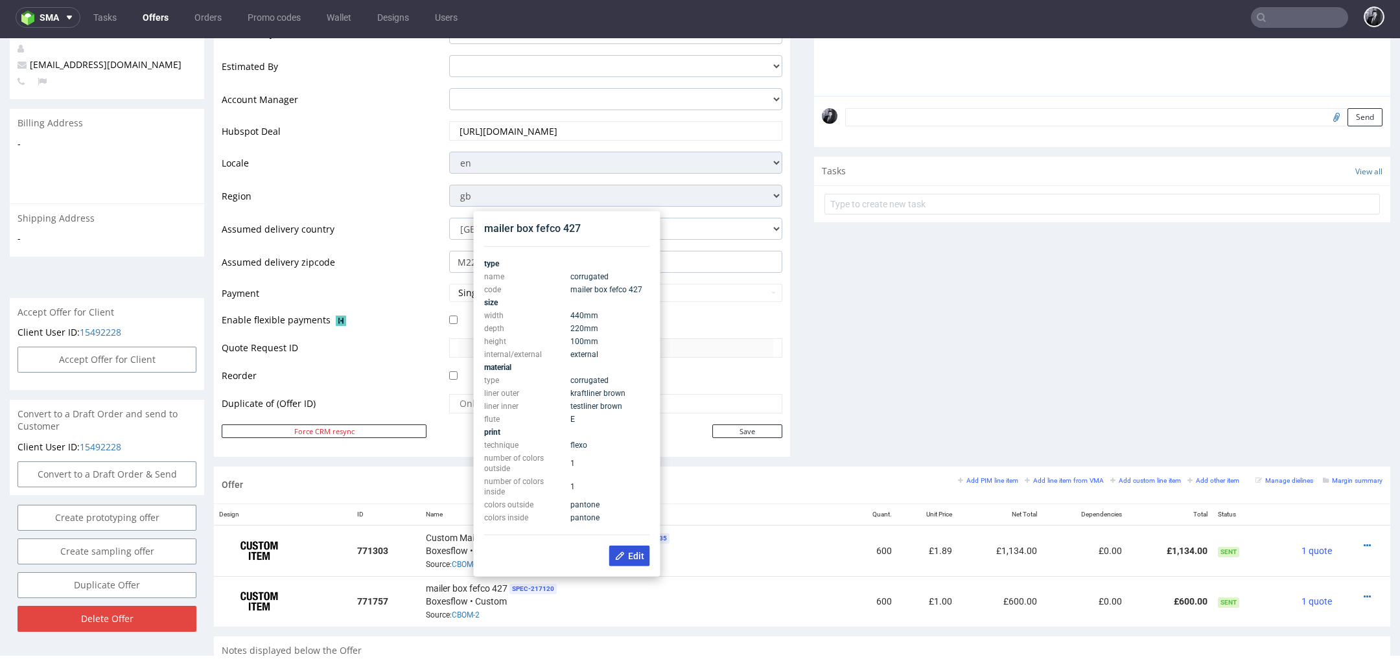
click at [622, 557] on icon at bounding box center [620, 556] width 10 height 10
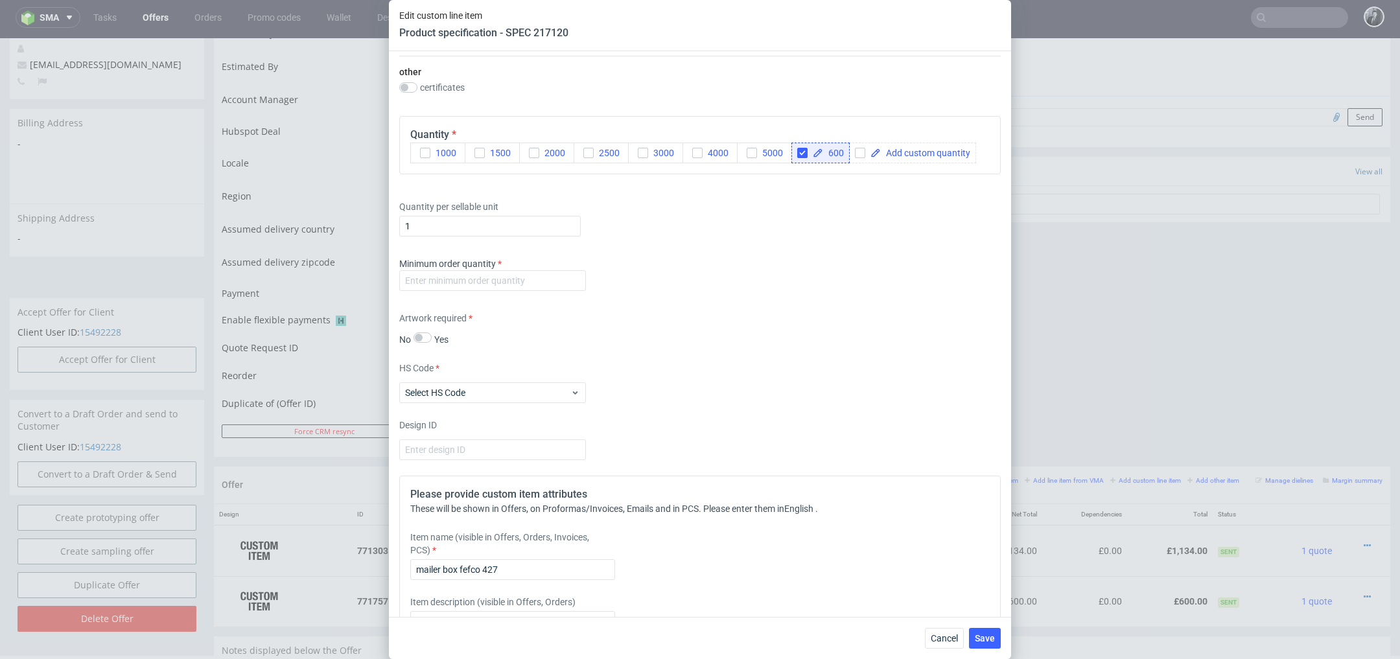
scroll to position [904, 0]
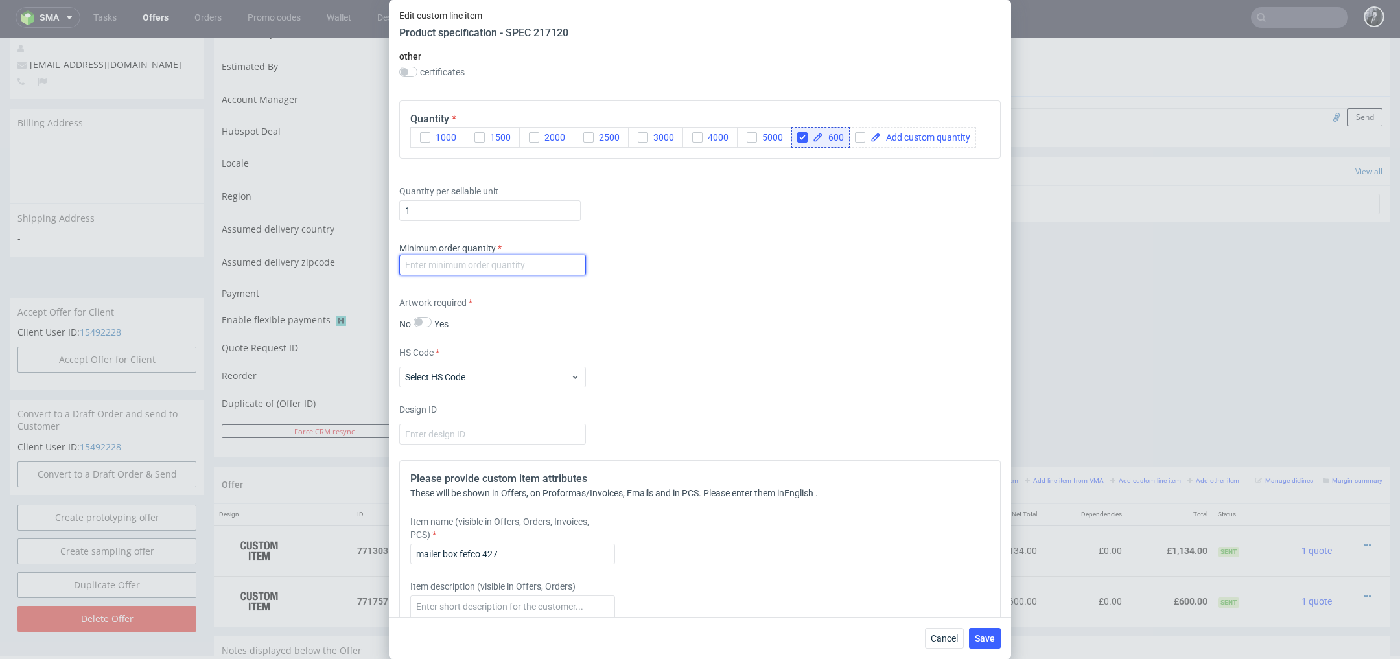
click at [531, 269] on input "number" at bounding box center [492, 265] width 187 height 21
type input "600"
click at [728, 362] on div "HS Code Select HS Code" at bounding box center [699, 366] width 601 height 41
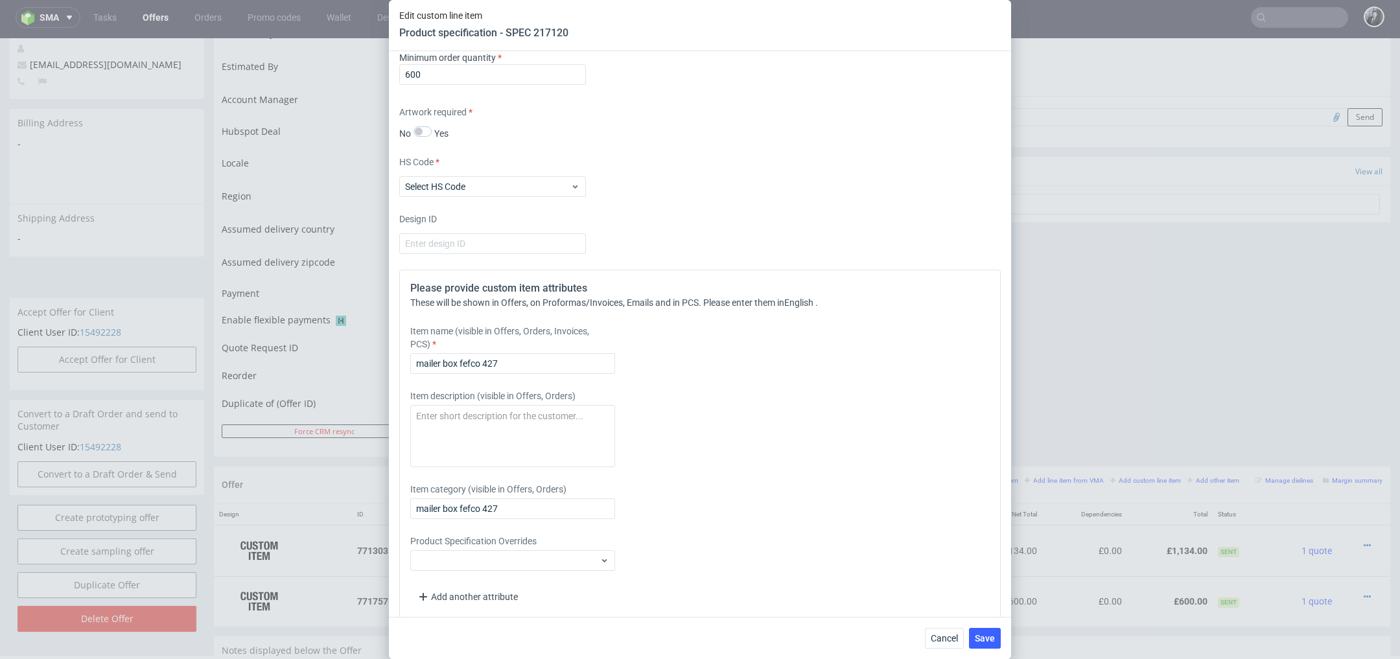
scroll to position [1095, 0]
drag, startPoint x: 540, startPoint y: 364, endPoint x: 369, endPoint y: 344, distance: 172.2
click at [369, 344] on div "Edit custom line item Product specification - SPEC 217120 Supplier Custom Custo…" at bounding box center [700, 329] width 1400 height 659
paste input "Custom Mailer Box White on Kraft 44 x 22 x 10 cm"
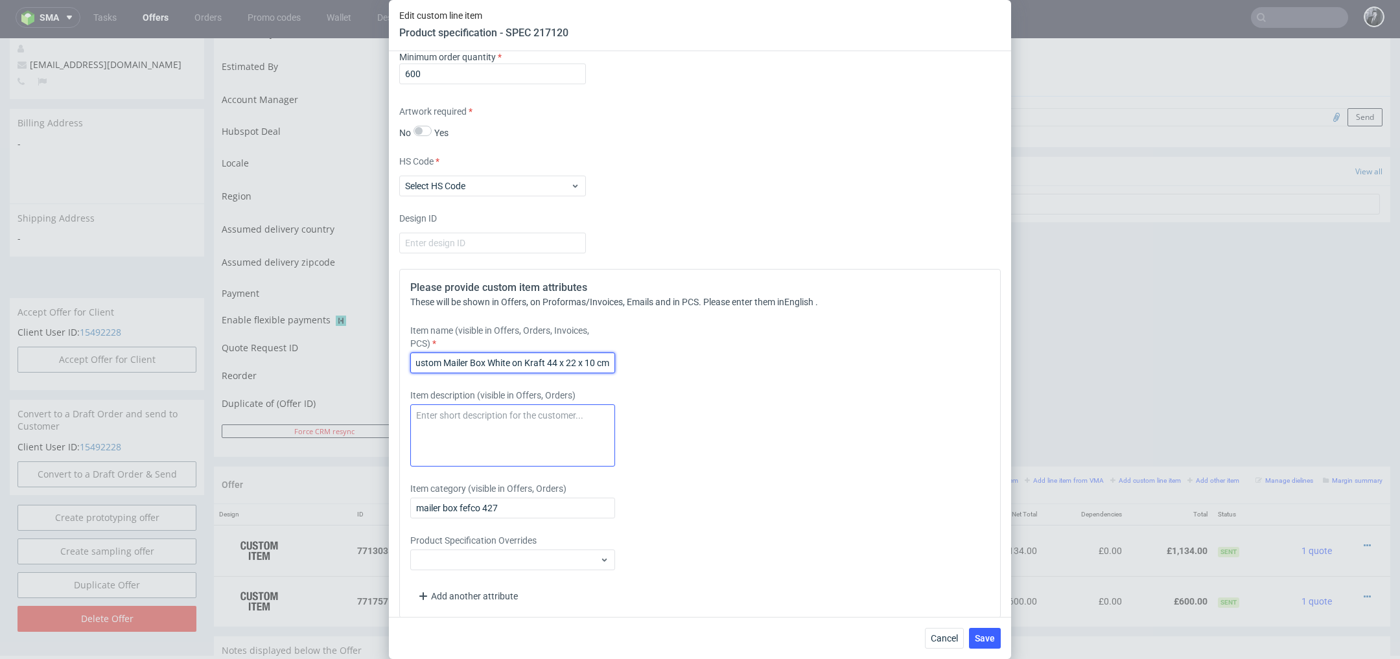
type input "Custom Mailer Box White on Kraft 44 x 22 x 10 cm"
click at [487, 421] on textarea at bounding box center [512, 435] width 205 height 62
click at [704, 379] on div "Please provide custom item attributes These will be shown in Offers, on Proform…" at bounding box center [699, 443] width 601 height 349
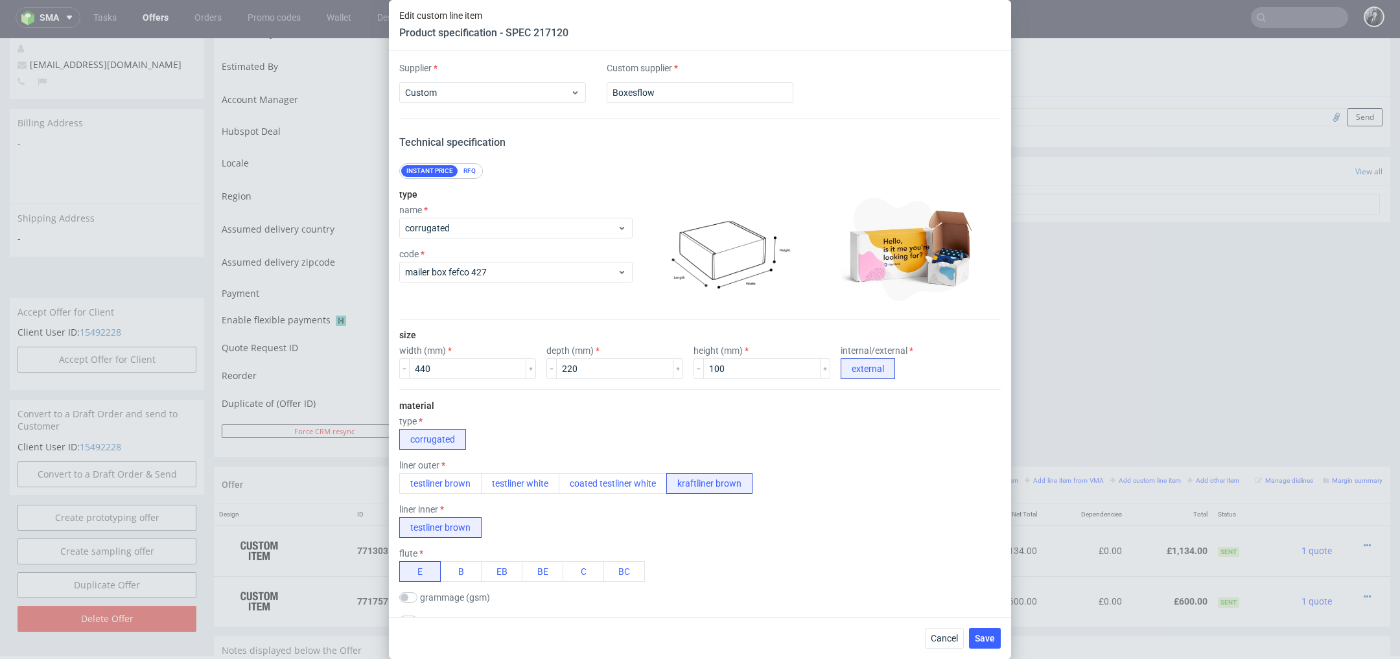
scroll to position [1105, 0]
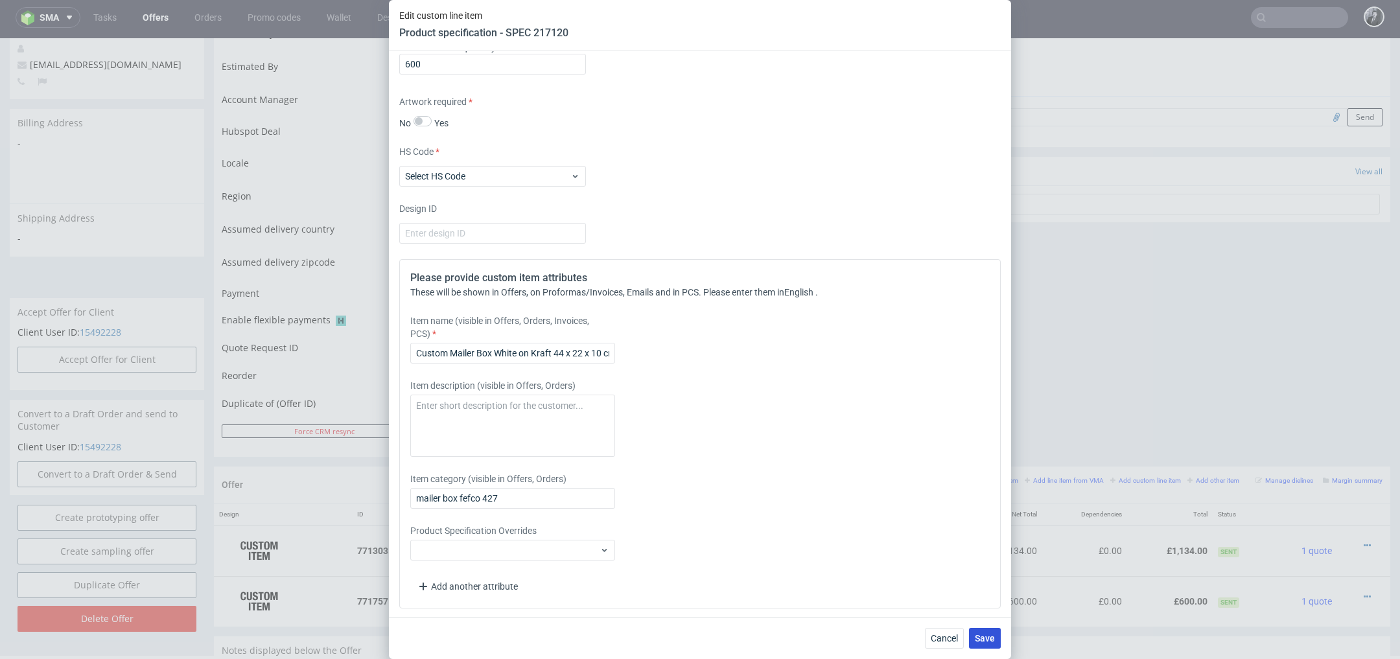
click at [988, 639] on span "Save" at bounding box center [985, 638] width 20 height 9
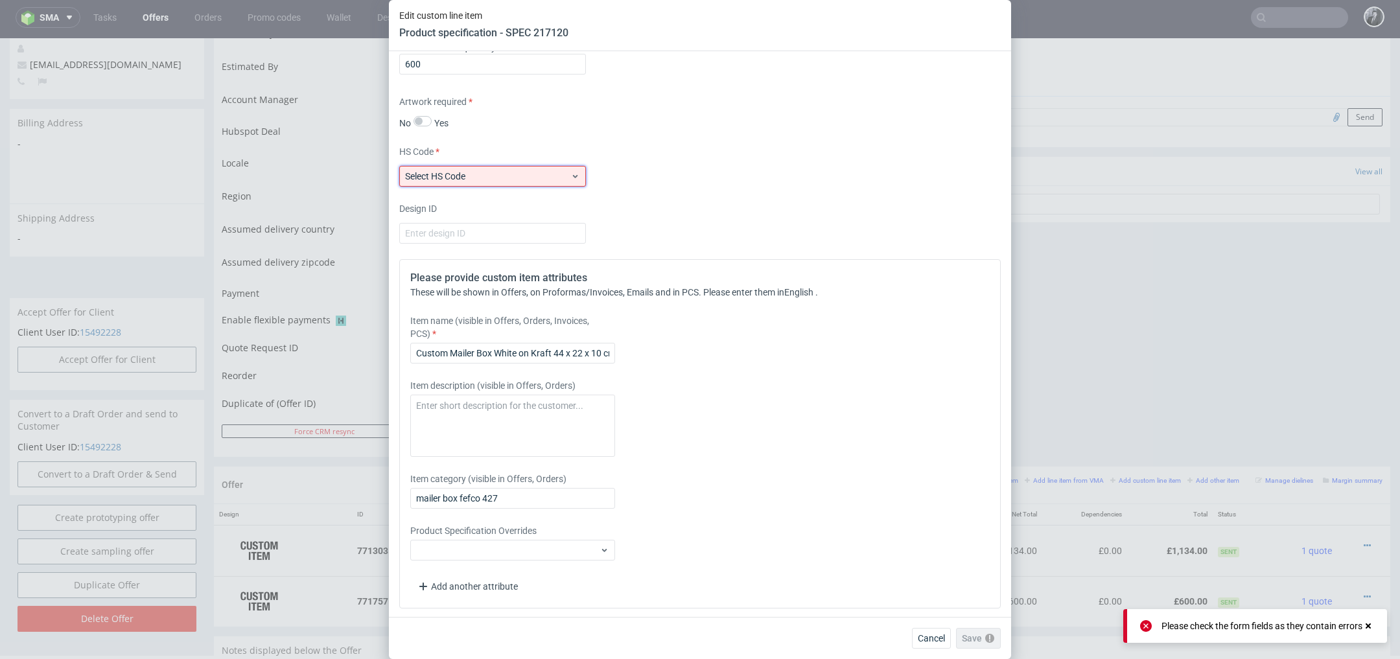
click at [535, 179] on span "Select HS Code" at bounding box center [487, 176] width 165 height 13
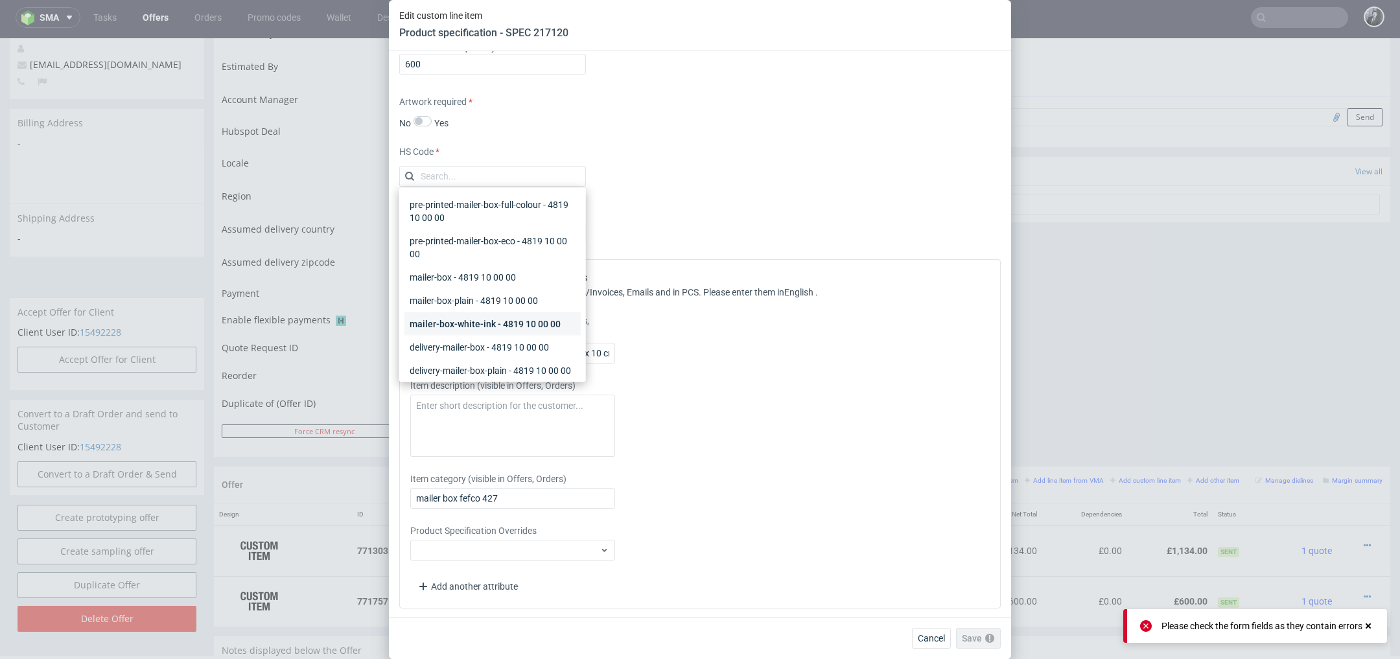
click at [524, 314] on div "mailer-box-white-ink - 4819 10 00 00" at bounding box center [492, 323] width 176 height 23
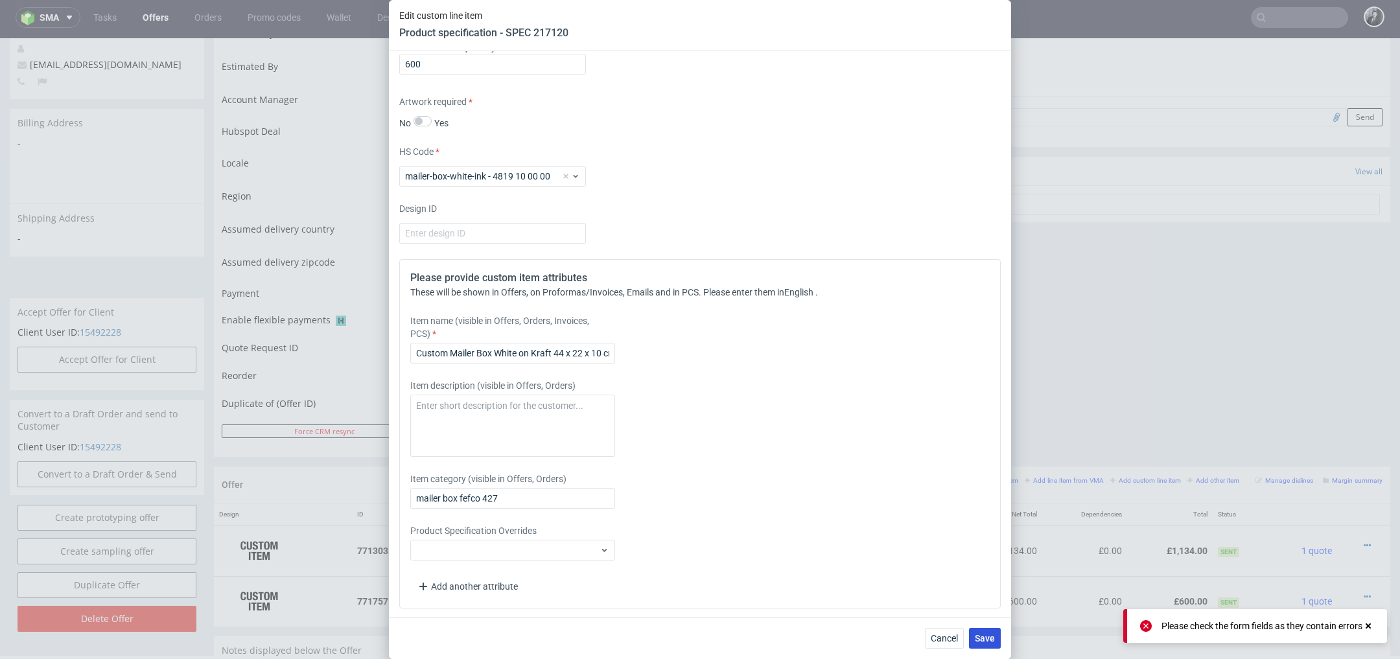
click at [980, 635] on span "Save" at bounding box center [985, 638] width 20 height 9
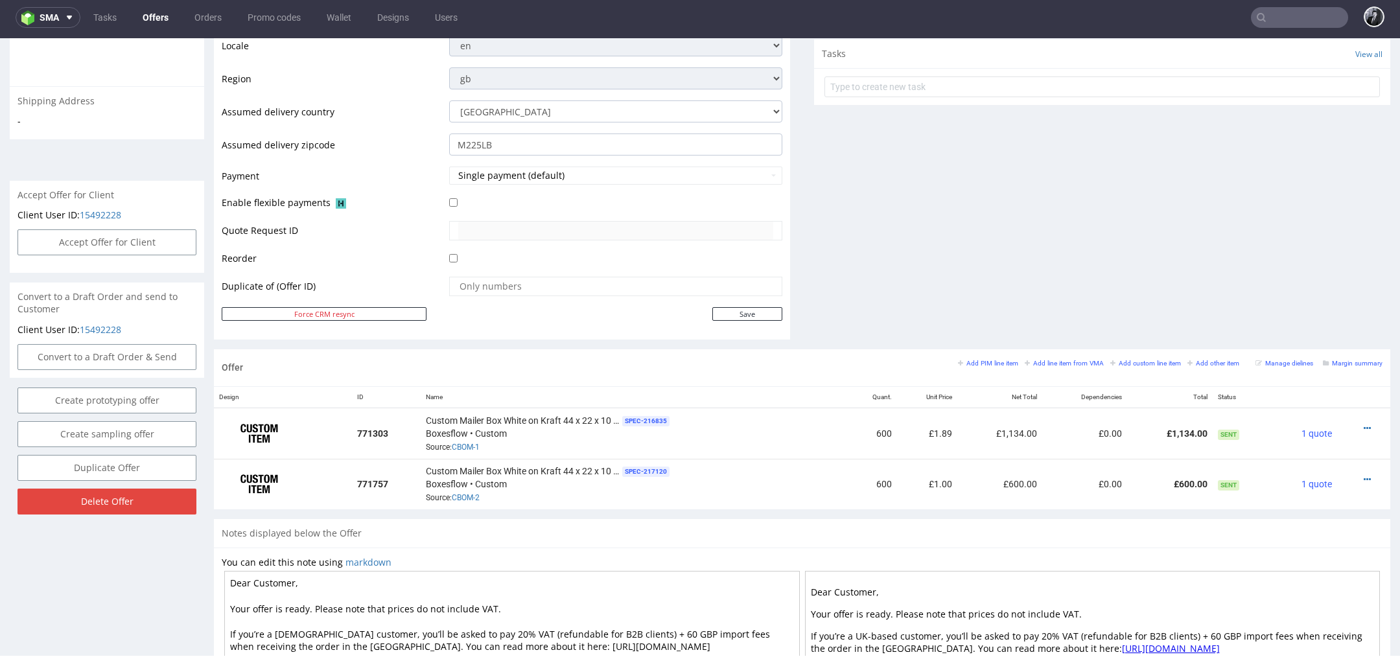
scroll to position [496, 0]
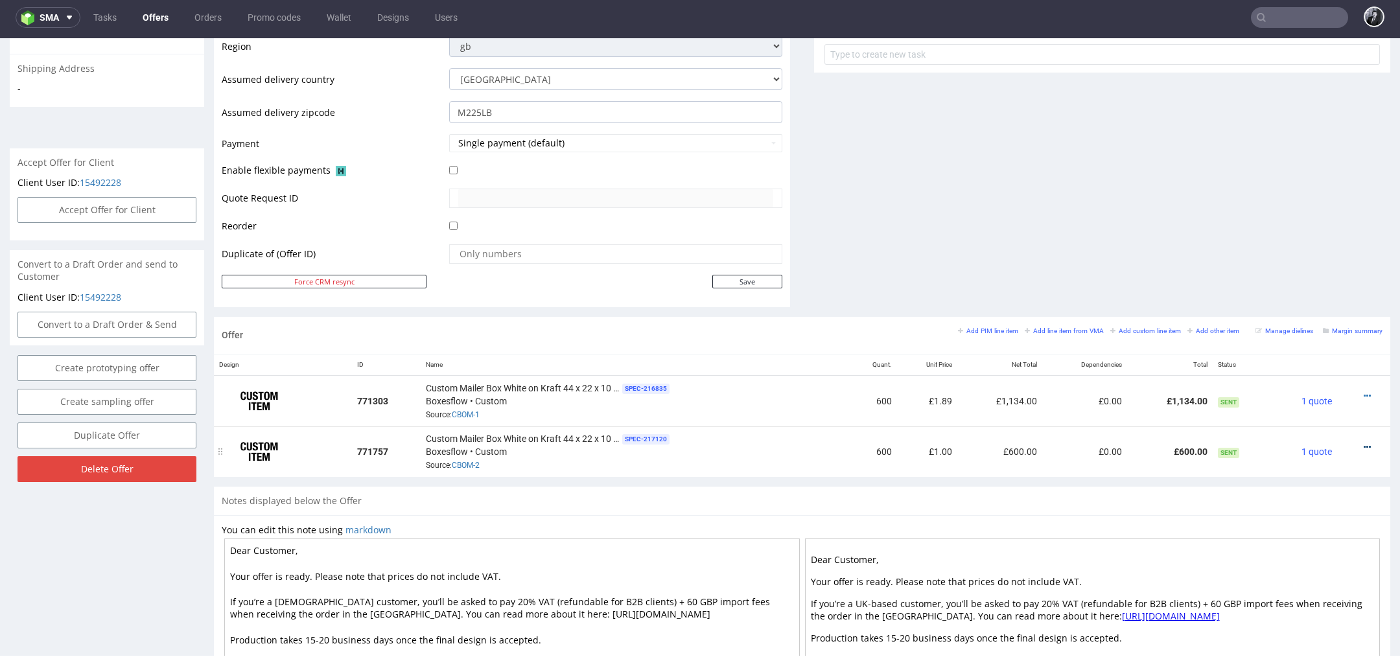
click at [1363, 446] on icon at bounding box center [1366, 447] width 7 height 9
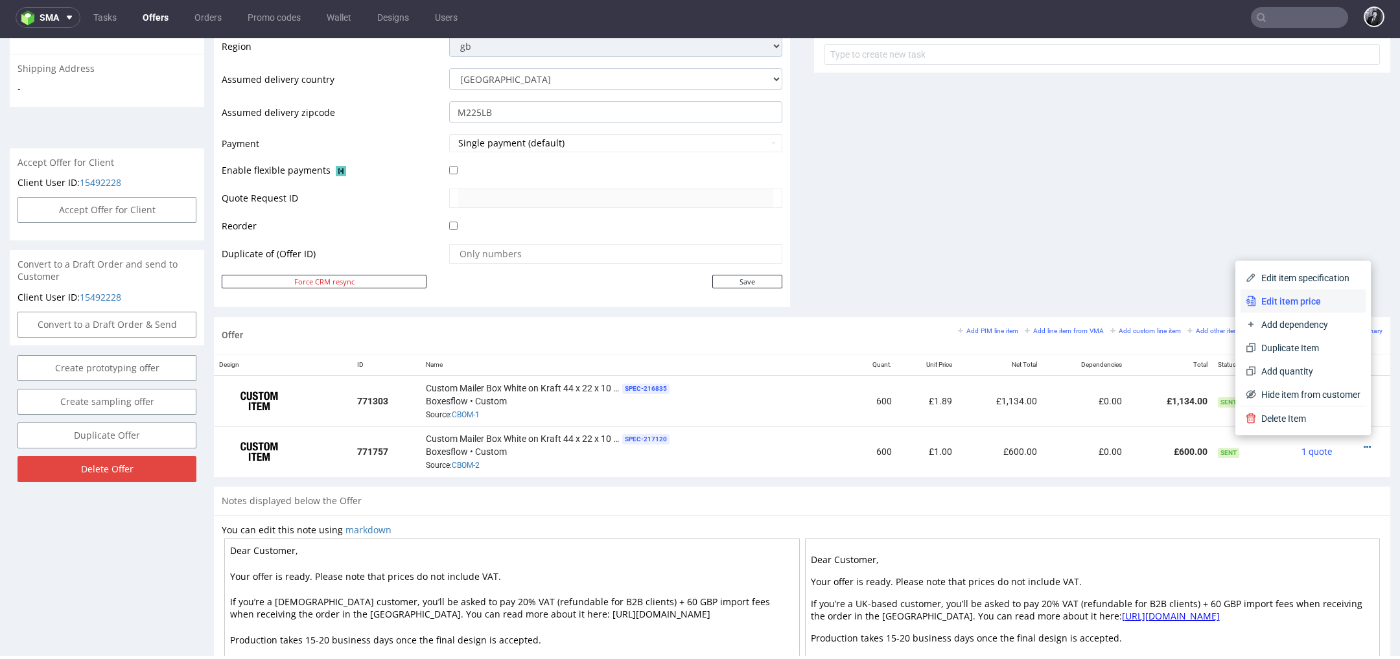
click at [1299, 308] on li "Edit item price" at bounding box center [1302, 301] width 125 height 23
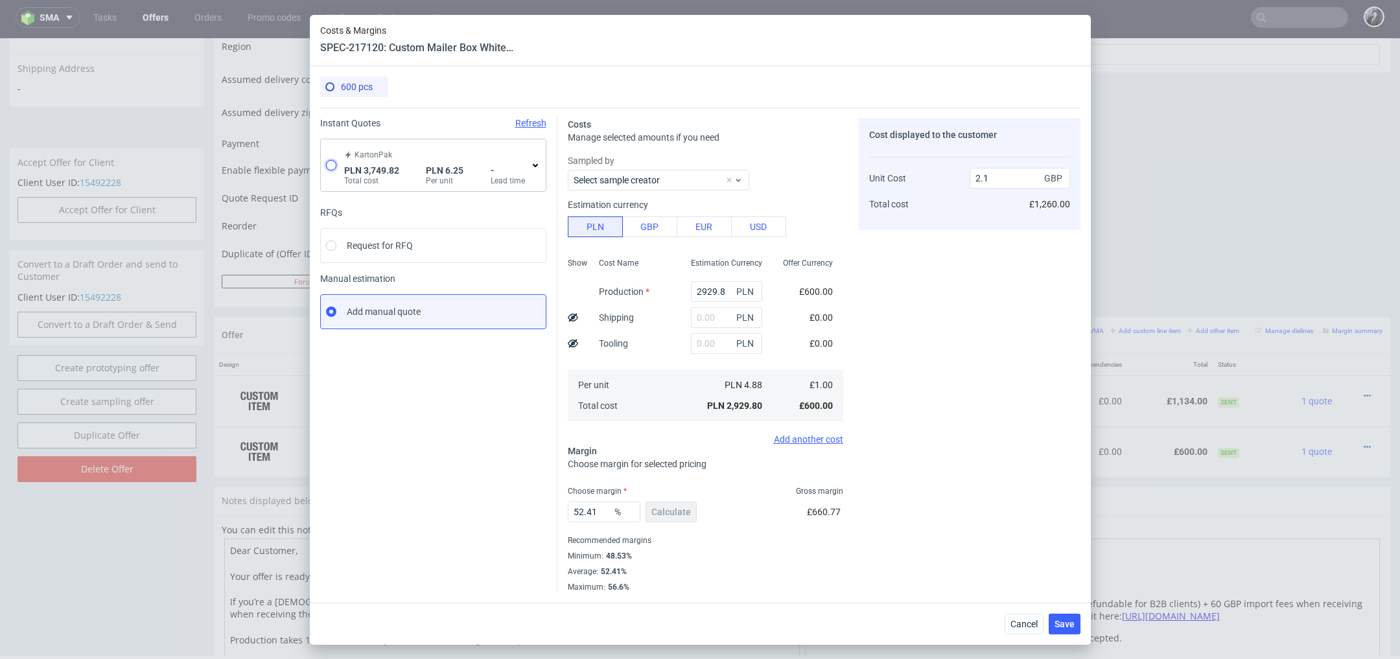
click at [330, 167] on input "radio" at bounding box center [331, 165] width 10 height 10
radio input "true"
radio input "false"
type input "1457.8900000000003"
type input "2291.93"
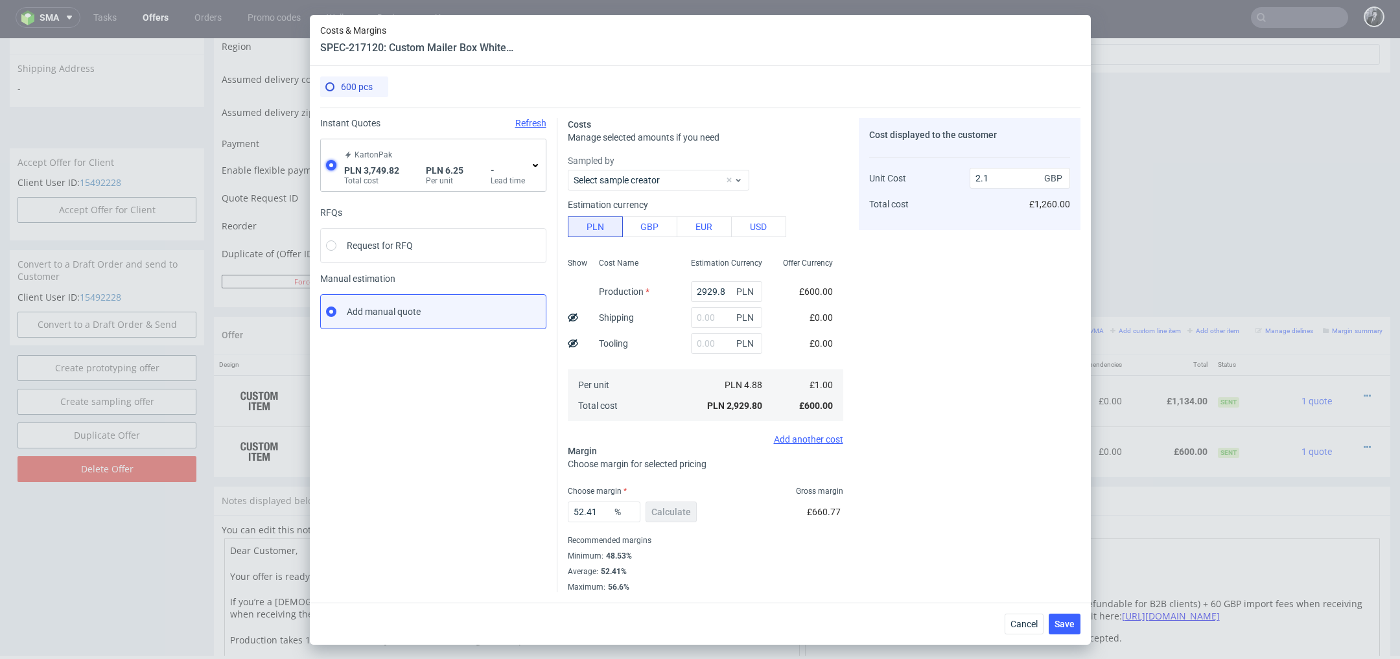
type input "1.28"
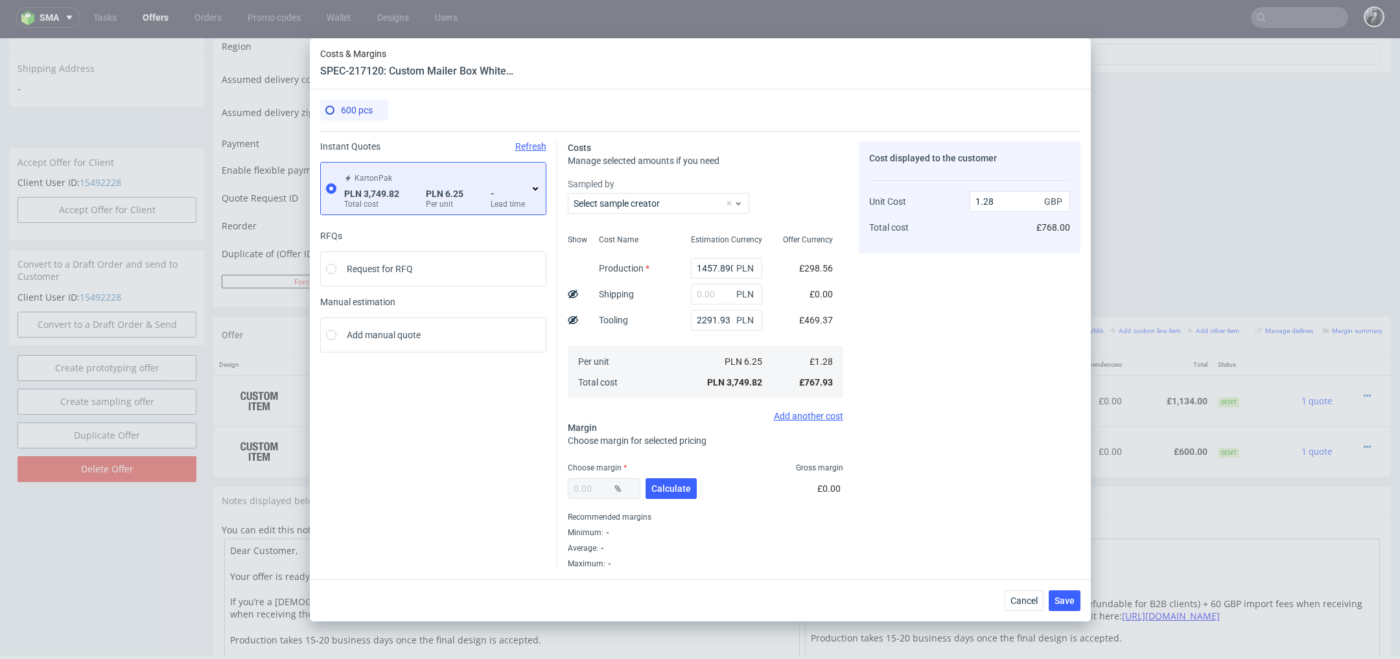
click at [535, 189] on use at bounding box center [535, 188] width 5 height 3
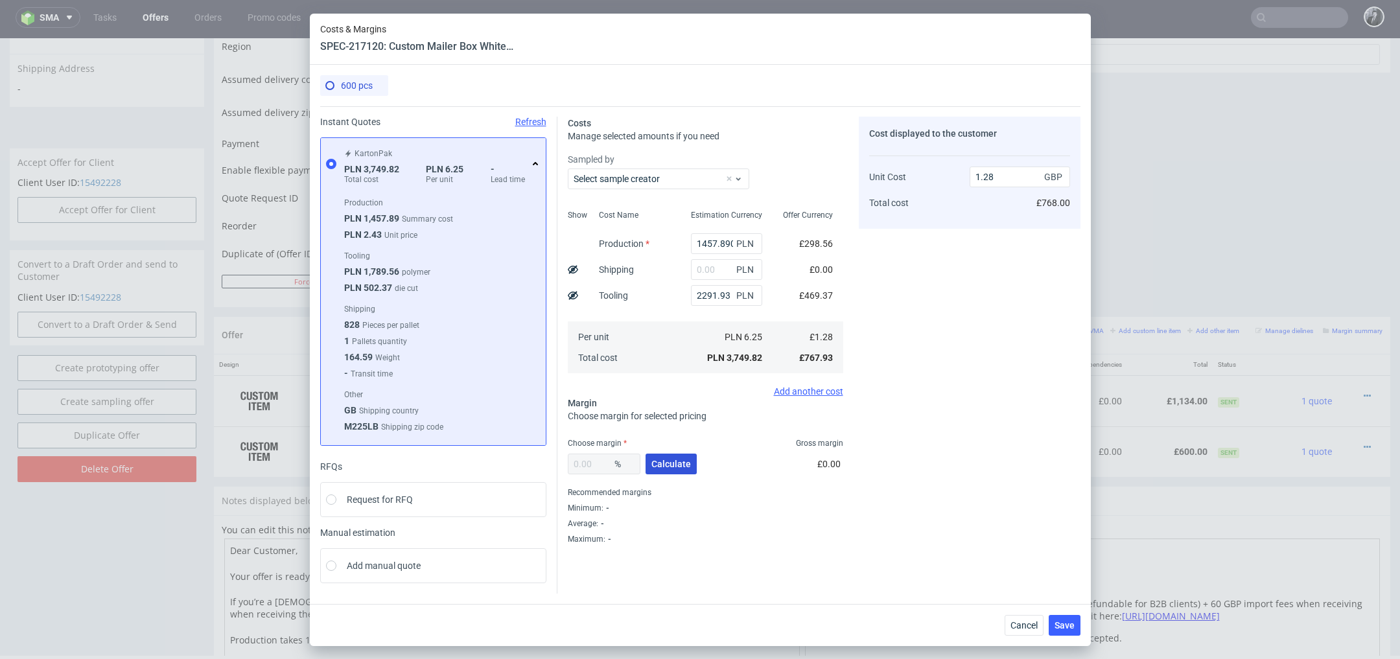
click at [669, 469] on span "Calculate" at bounding box center [671, 463] width 40 height 9
type input "40.21"
type input "2.14"
click at [1074, 621] on span "Save" at bounding box center [1064, 625] width 20 height 9
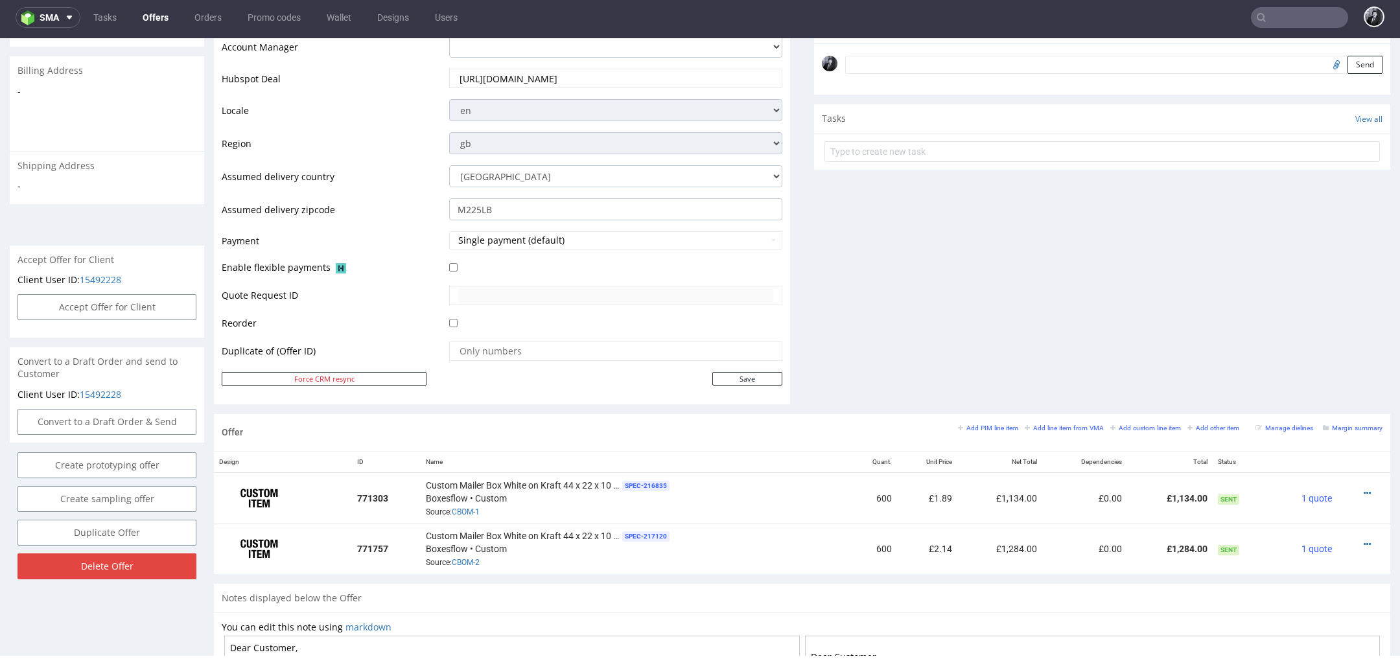
scroll to position [442, 0]
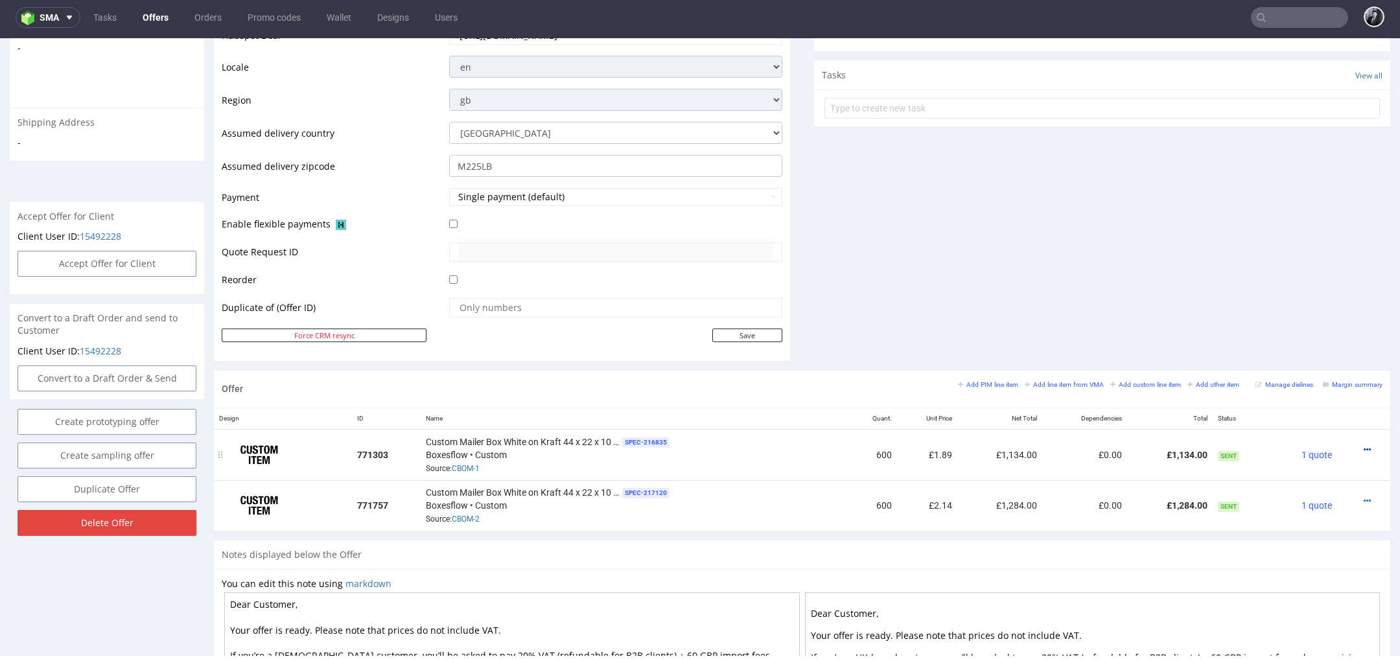
click at [1363, 448] on icon at bounding box center [1366, 449] width 7 height 9
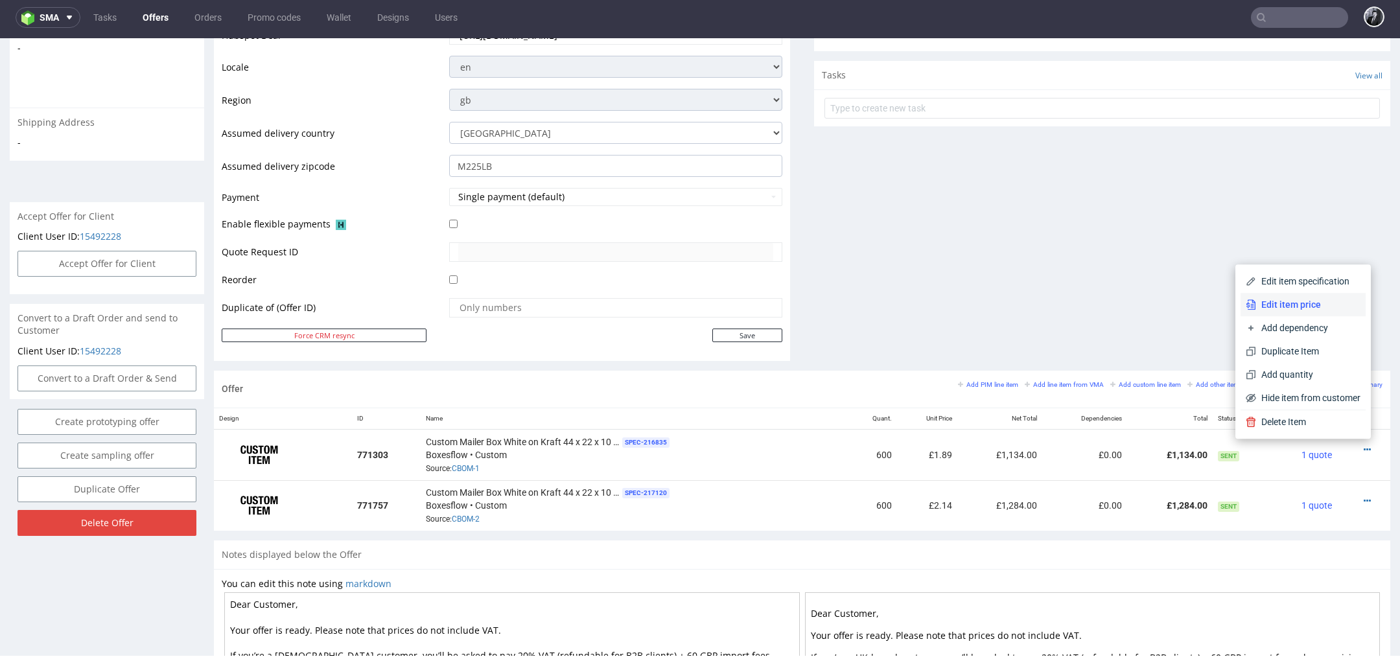
click at [1297, 311] on li "Edit item price" at bounding box center [1302, 304] width 125 height 23
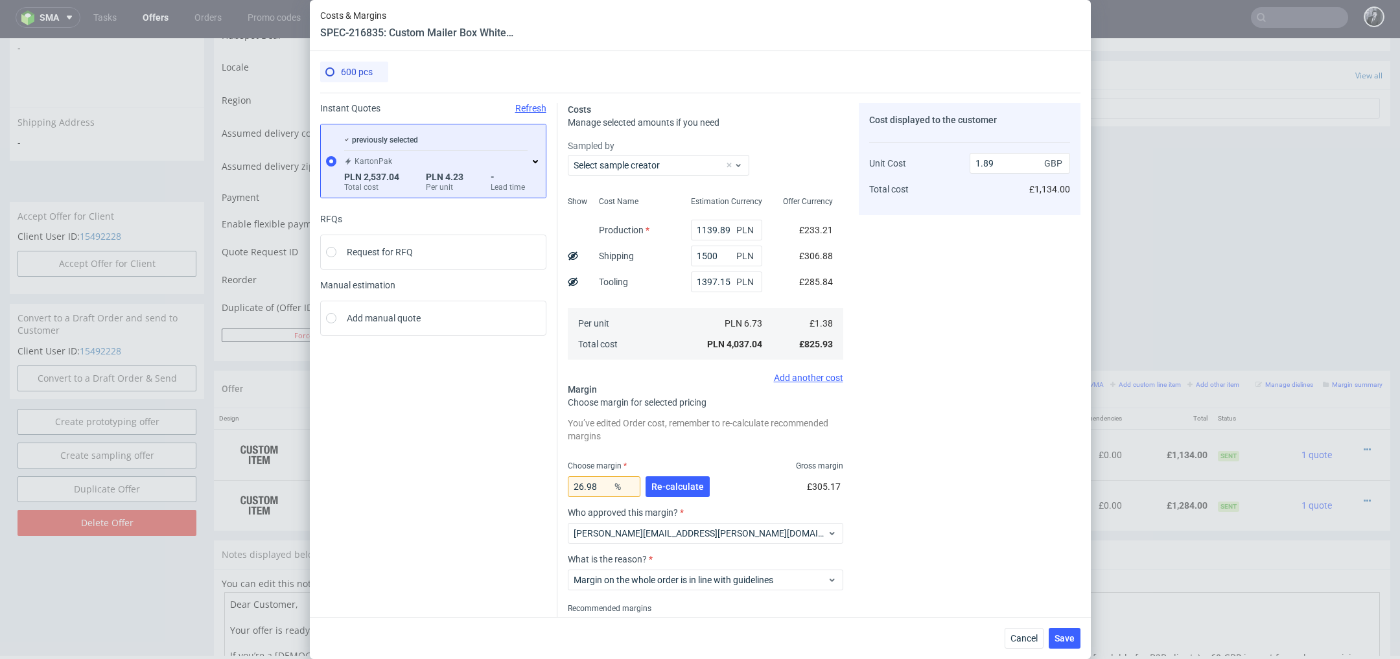
click at [534, 159] on icon at bounding box center [535, 161] width 10 height 10
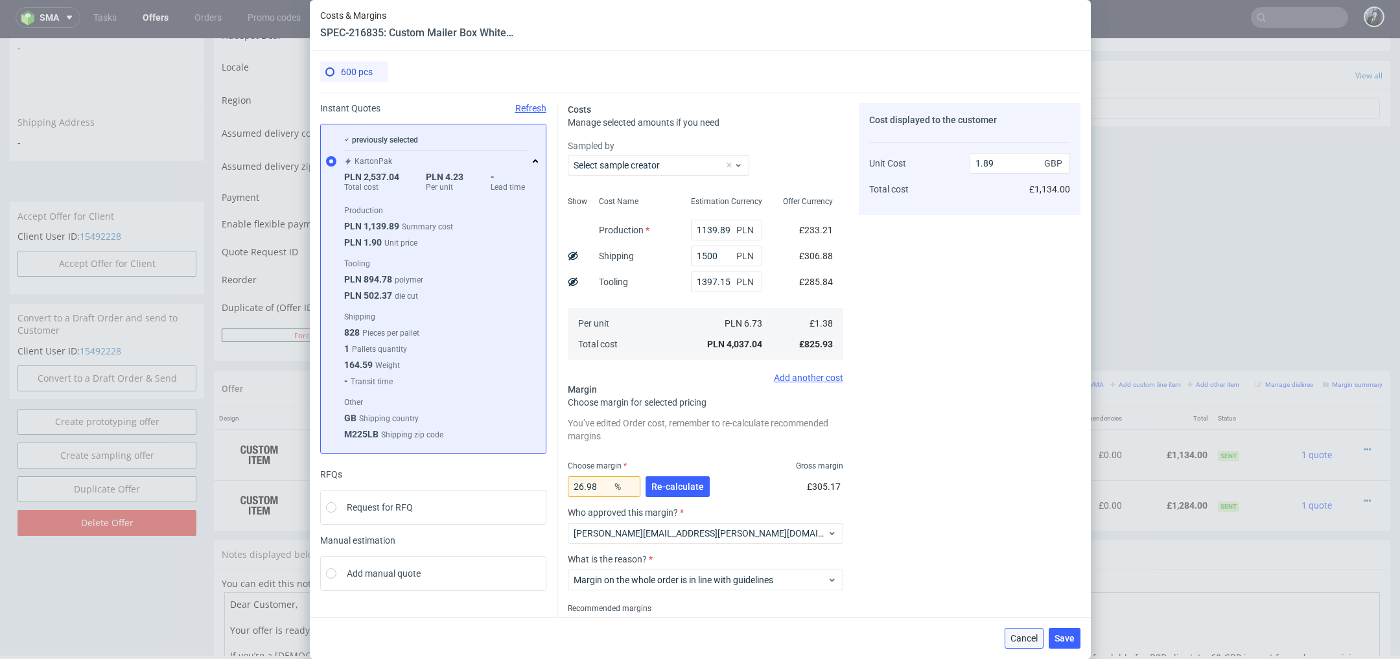
click at [1022, 638] on span "Cancel" at bounding box center [1023, 638] width 27 height 9
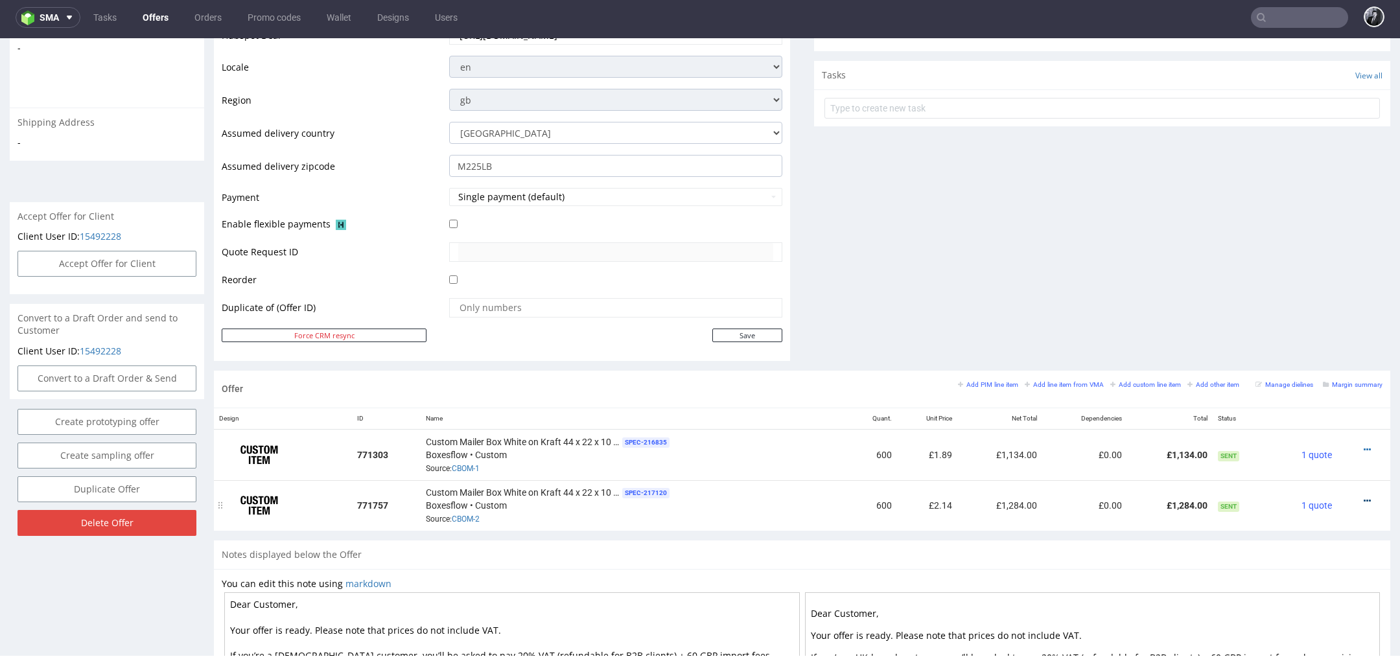
click at [1363, 496] on icon at bounding box center [1366, 500] width 7 height 9
click at [1313, 353] on span "Edit item price" at bounding box center [1308, 355] width 104 height 13
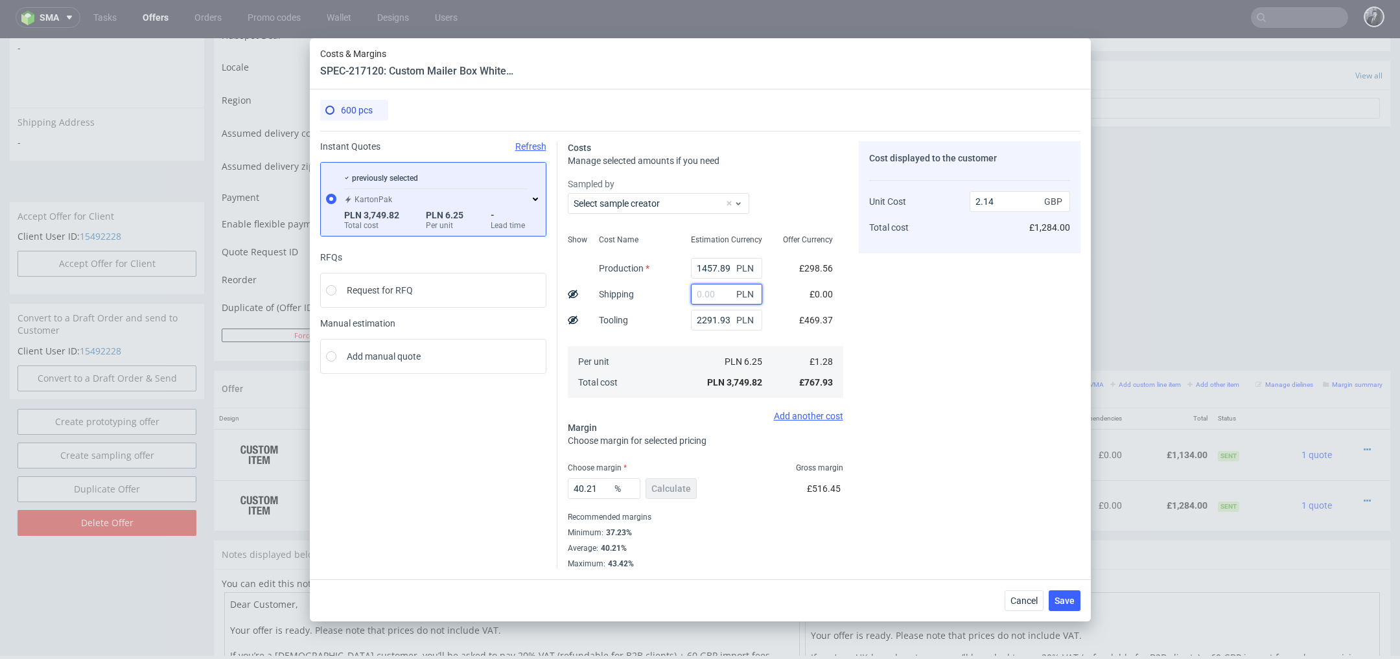
click at [703, 289] on input "text" at bounding box center [726, 294] width 71 height 21
type input "1500"
type input "2.99"
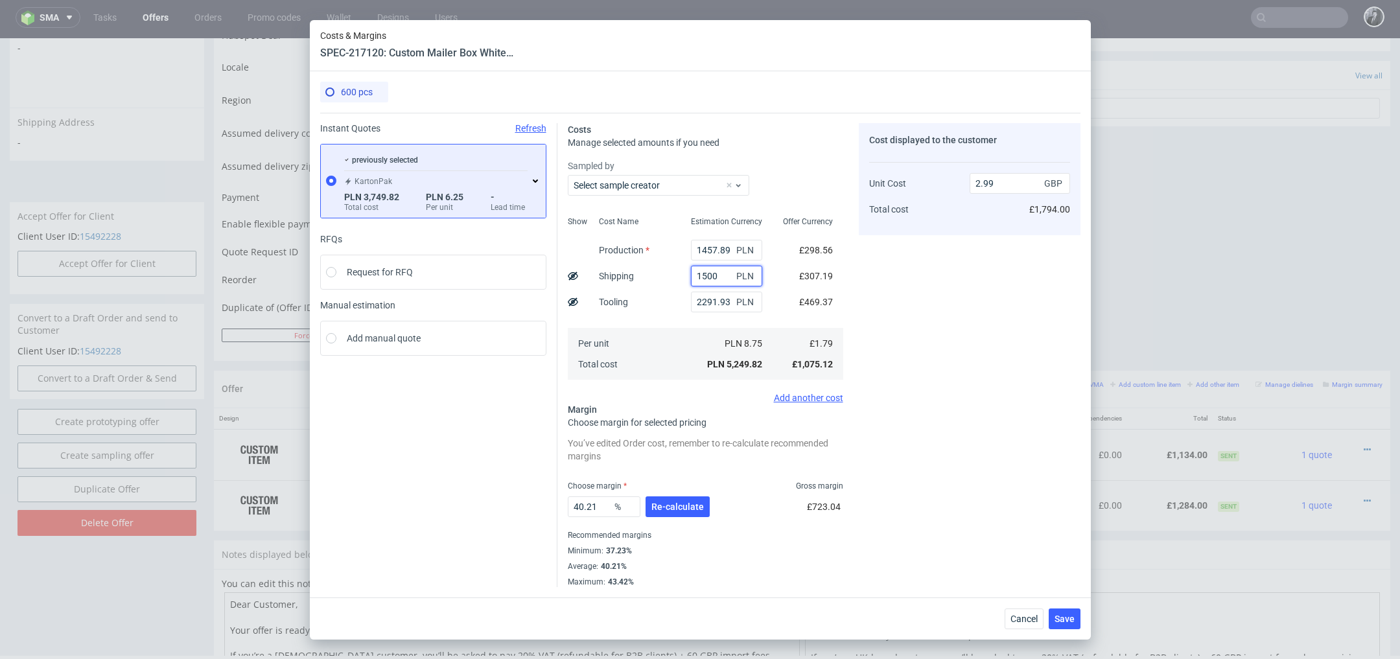
type input "1500"
click at [925, 332] on div "Cost displayed to the customer Unit Cost Total cost 2.99 GBP £1,794.00" at bounding box center [970, 355] width 222 height 464
drag, startPoint x: 607, startPoint y: 511, endPoint x: 542, endPoint y: 508, distance: 64.9
click at [542, 508] on div "Instant Quotes Refresh previously selected KartonPak PLN 3,749.82 Total cost PL…" at bounding box center [700, 350] width 760 height 474
type input "35"
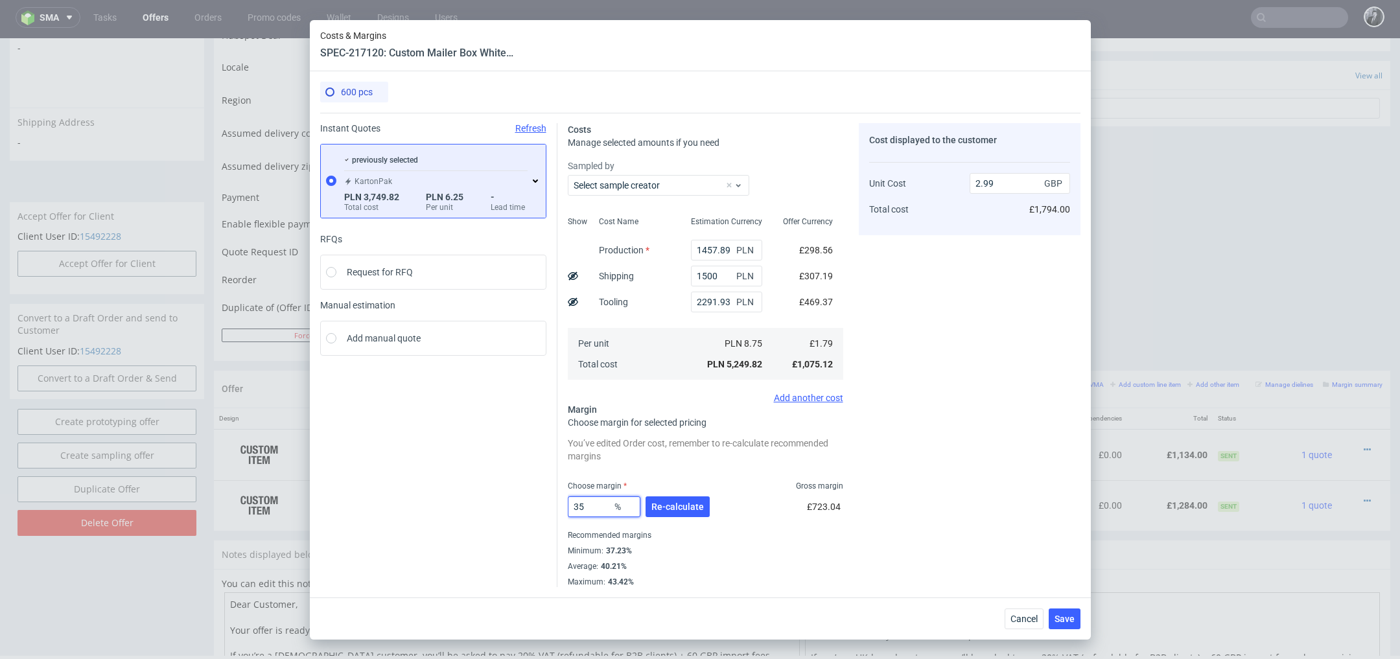
type input "2.75"
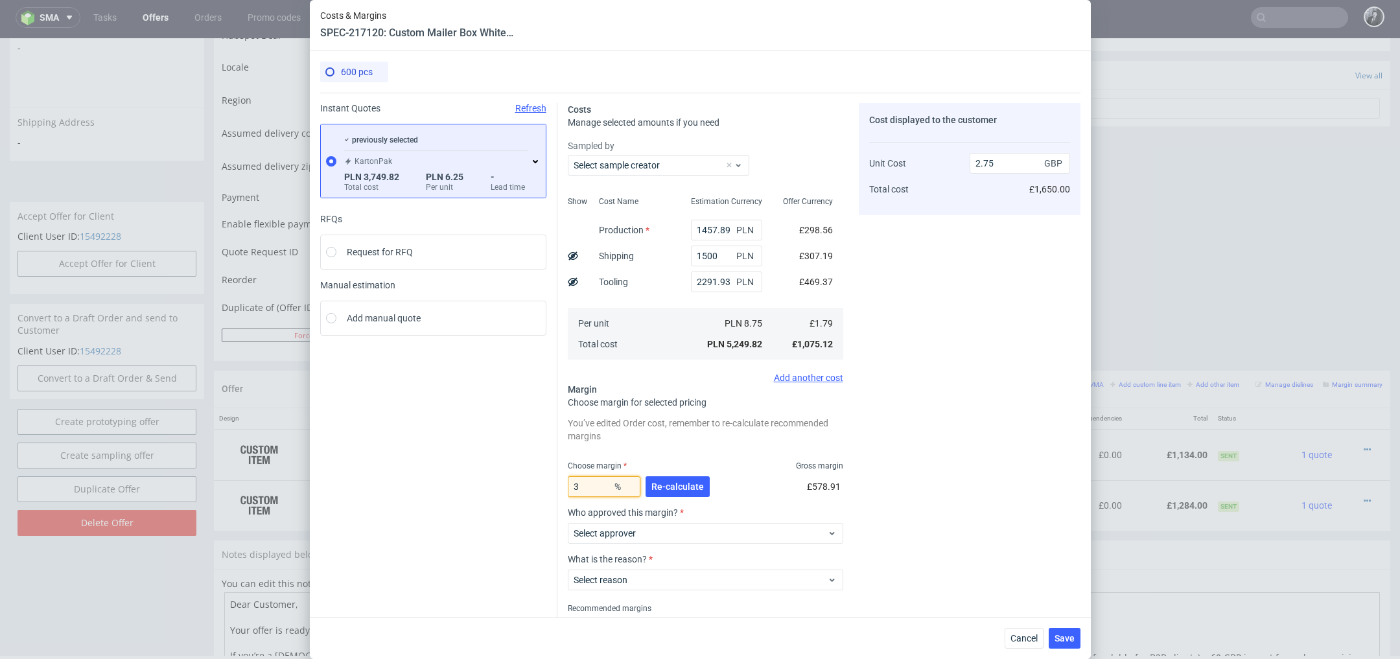
type input "30"
type input "2.56"
type input "30"
click at [1015, 163] on input "2.56" at bounding box center [1019, 163] width 100 height 21
type input "2.50"
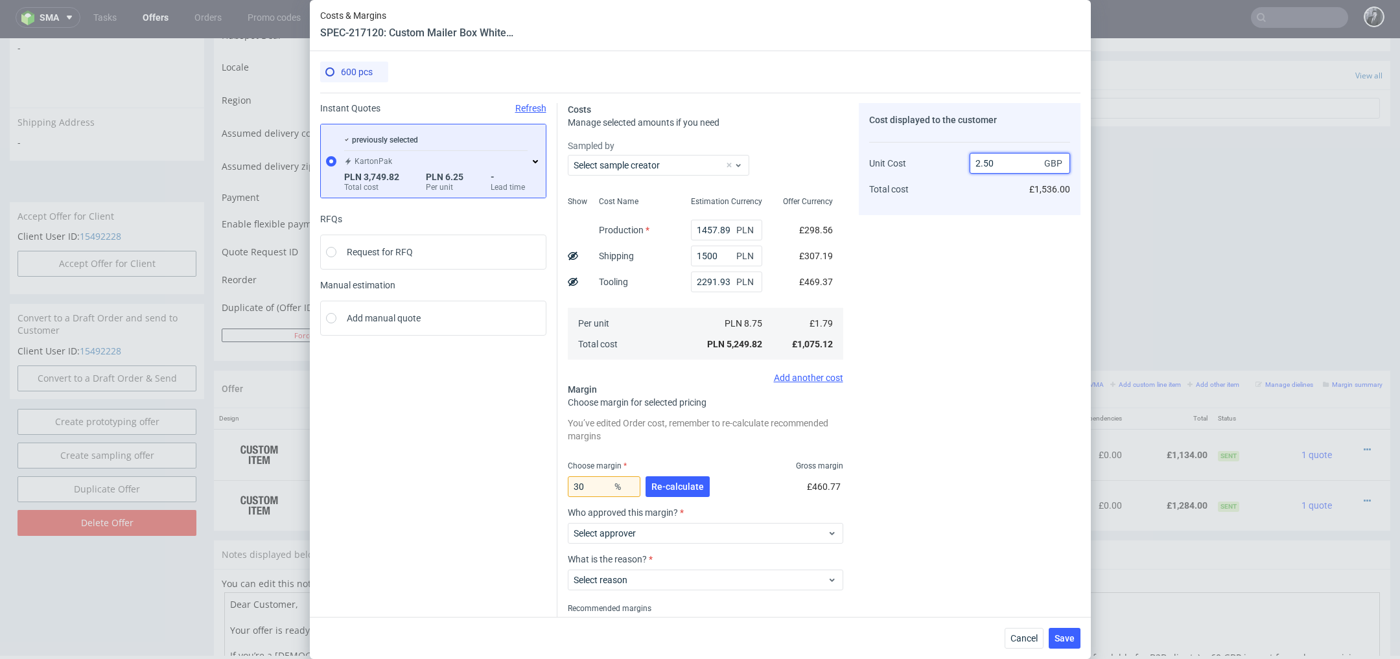
type input "28.4"
type input "2.5"
click at [964, 359] on div "Cost displayed to the customer Unit Cost Total cost 2.5 GBP £1,500.00" at bounding box center [970, 381] width 222 height 557
click at [799, 538] on span "Select approver" at bounding box center [700, 533] width 254 height 13
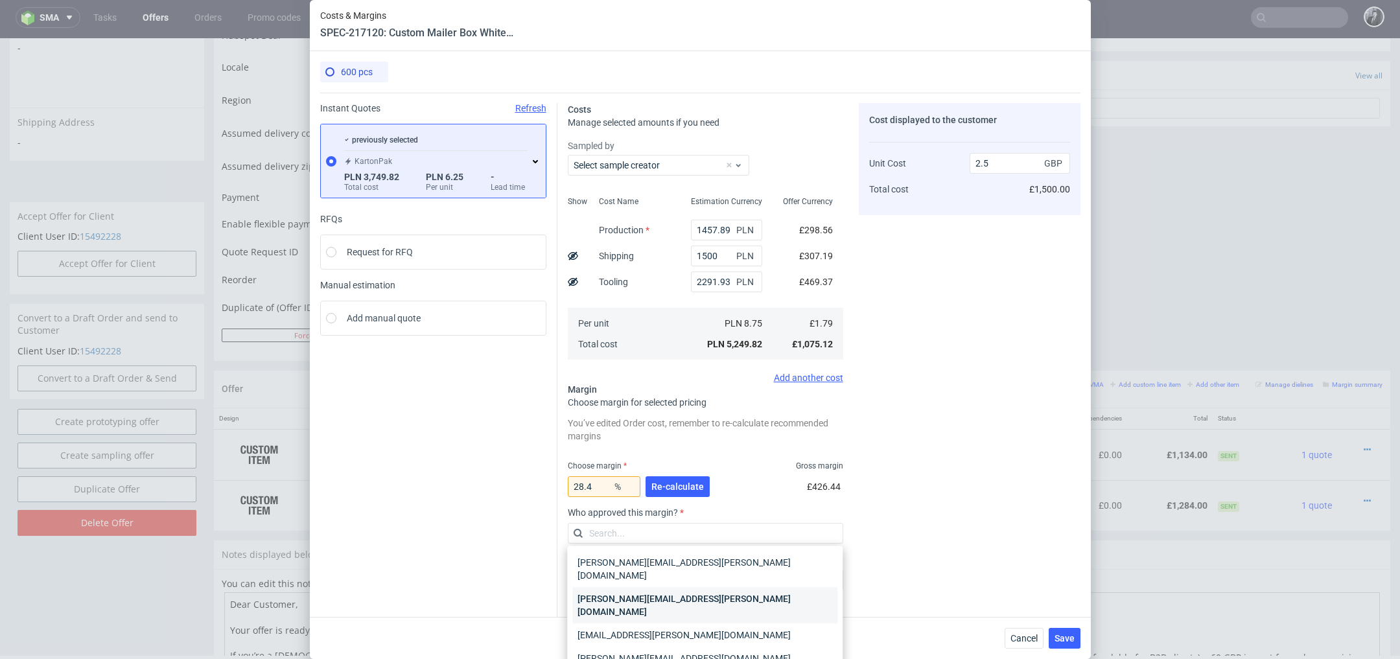
click at [767, 587] on div "katarzyna.traczyk@packhelp.com" at bounding box center [704, 605] width 265 height 36
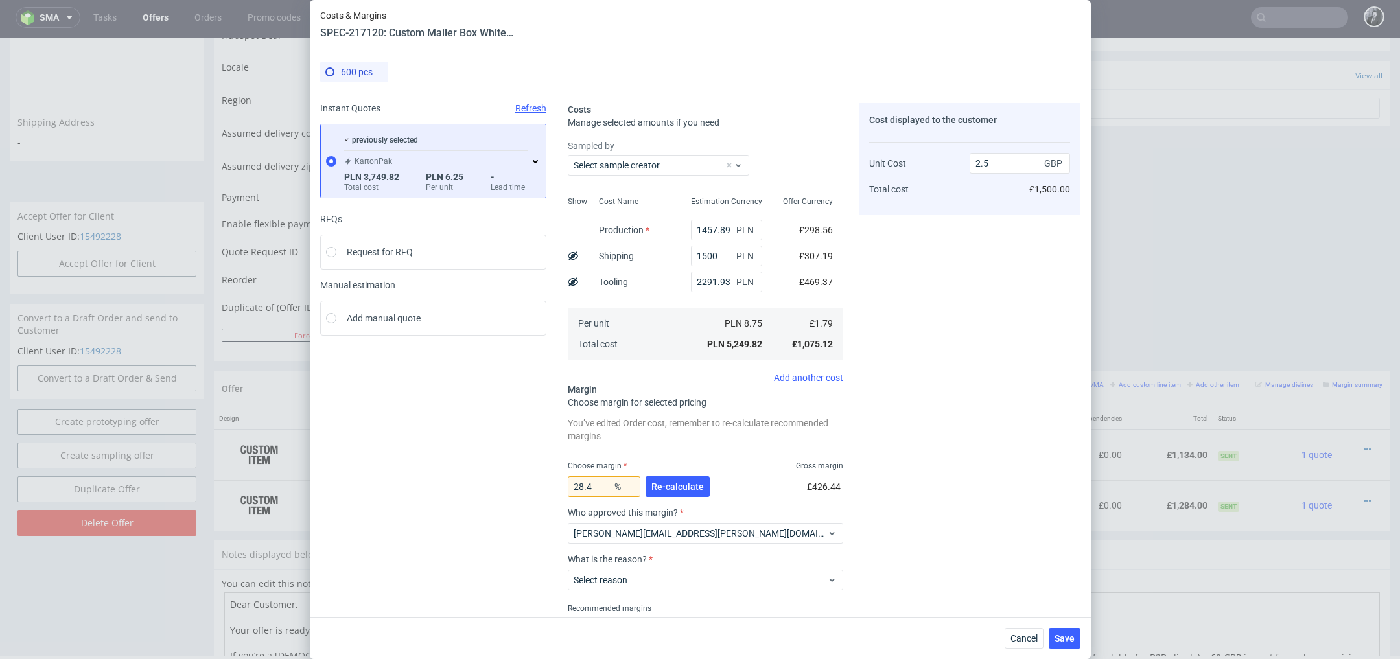
scroll to position [52, 0]
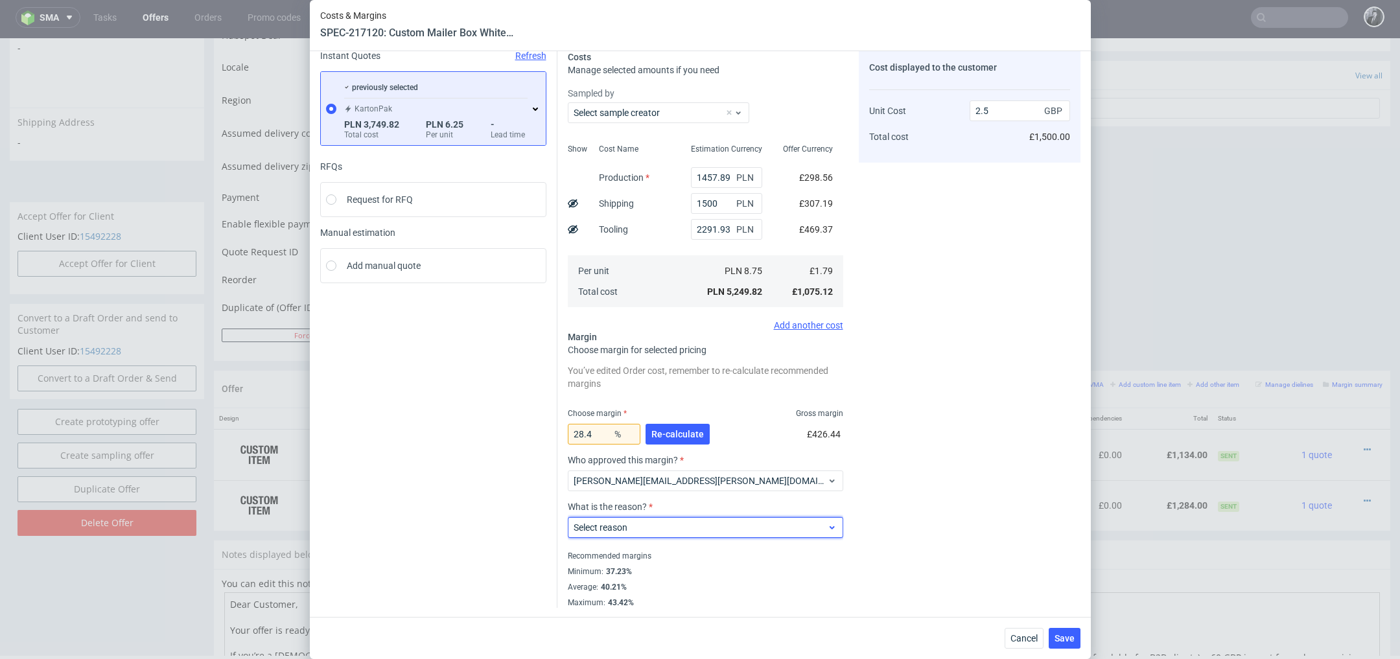
click at [765, 531] on span "Select reason" at bounding box center [700, 527] width 254 height 13
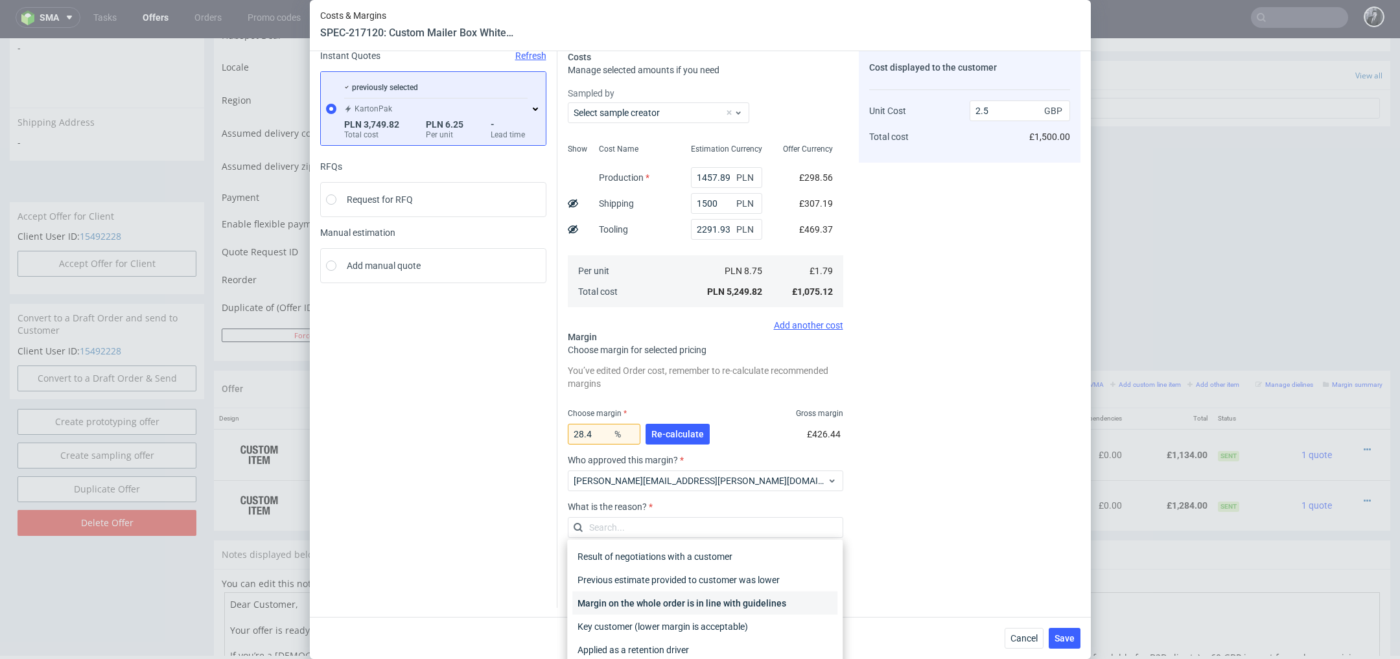
click at [751, 607] on div "Margin on the whole order is in line with guidelines" at bounding box center [704, 603] width 265 height 23
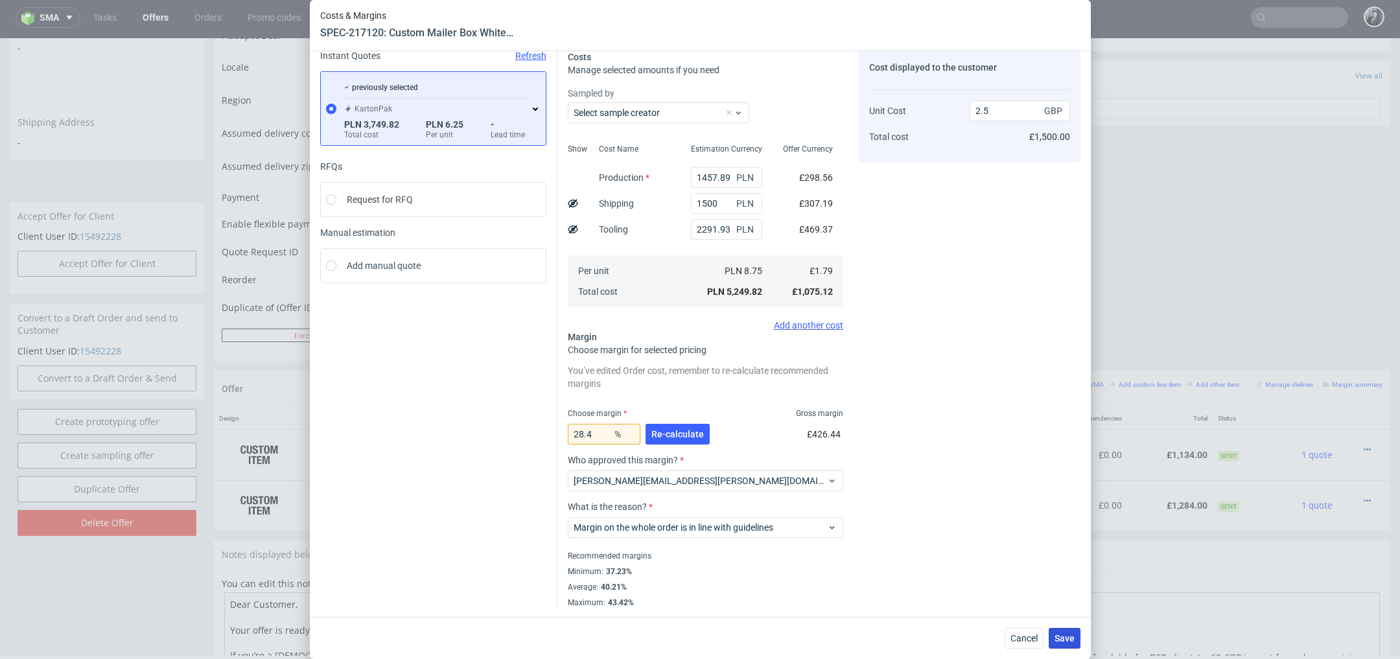
click at [1062, 637] on span "Save" at bounding box center [1064, 638] width 20 height 9
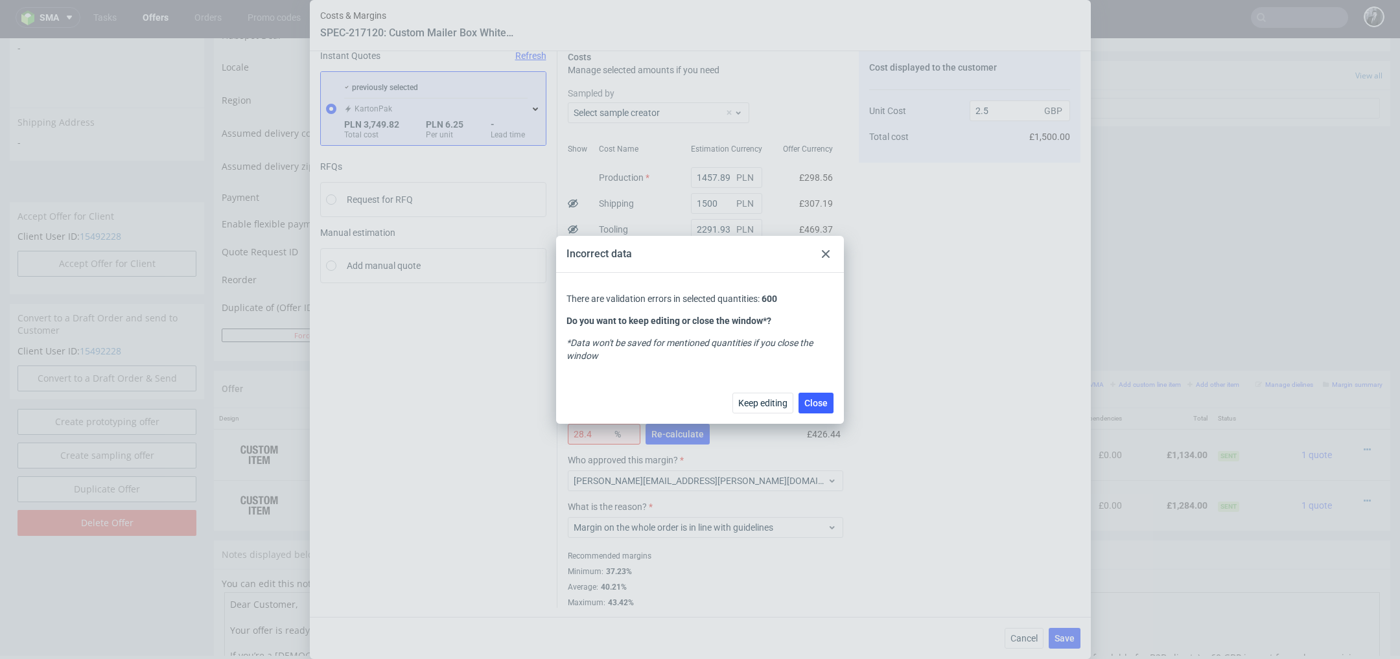
click at [822, 256] on use at bounding box center [826, 254] width 8 height 8
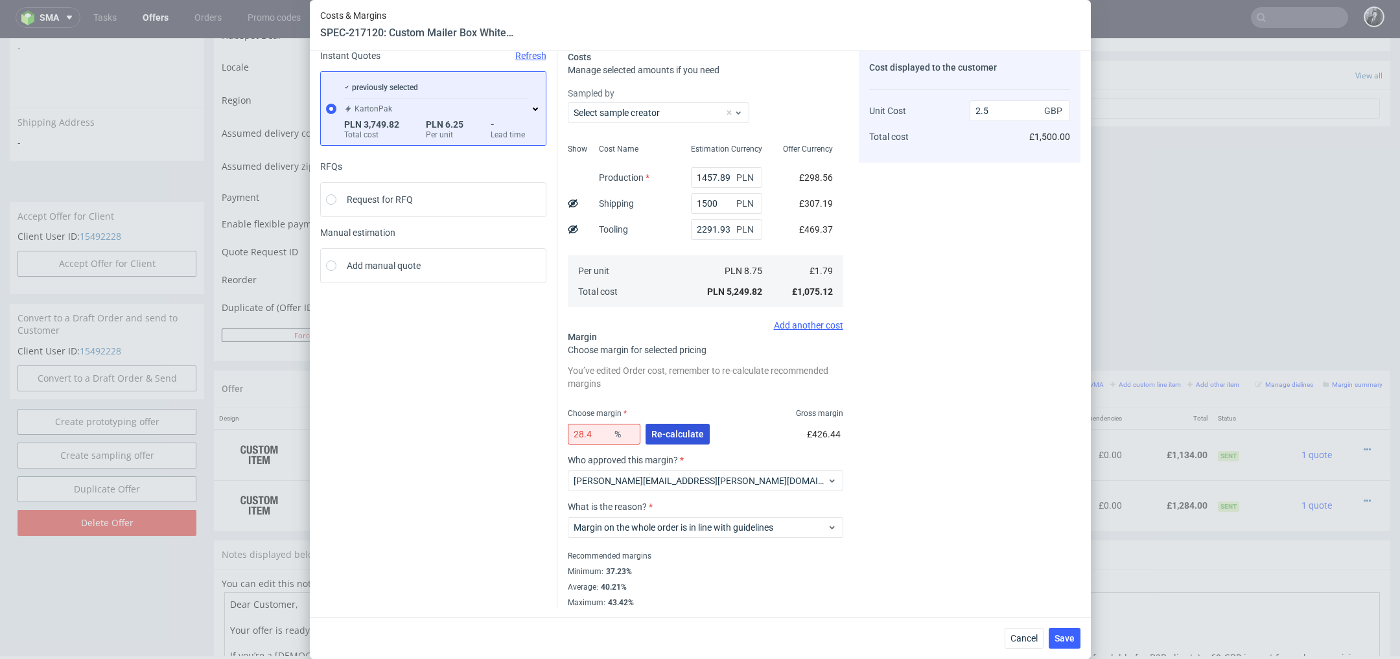
click at [692, 424] on button "Re-calculate" at bounding box center [677, 434] width 64 height 21
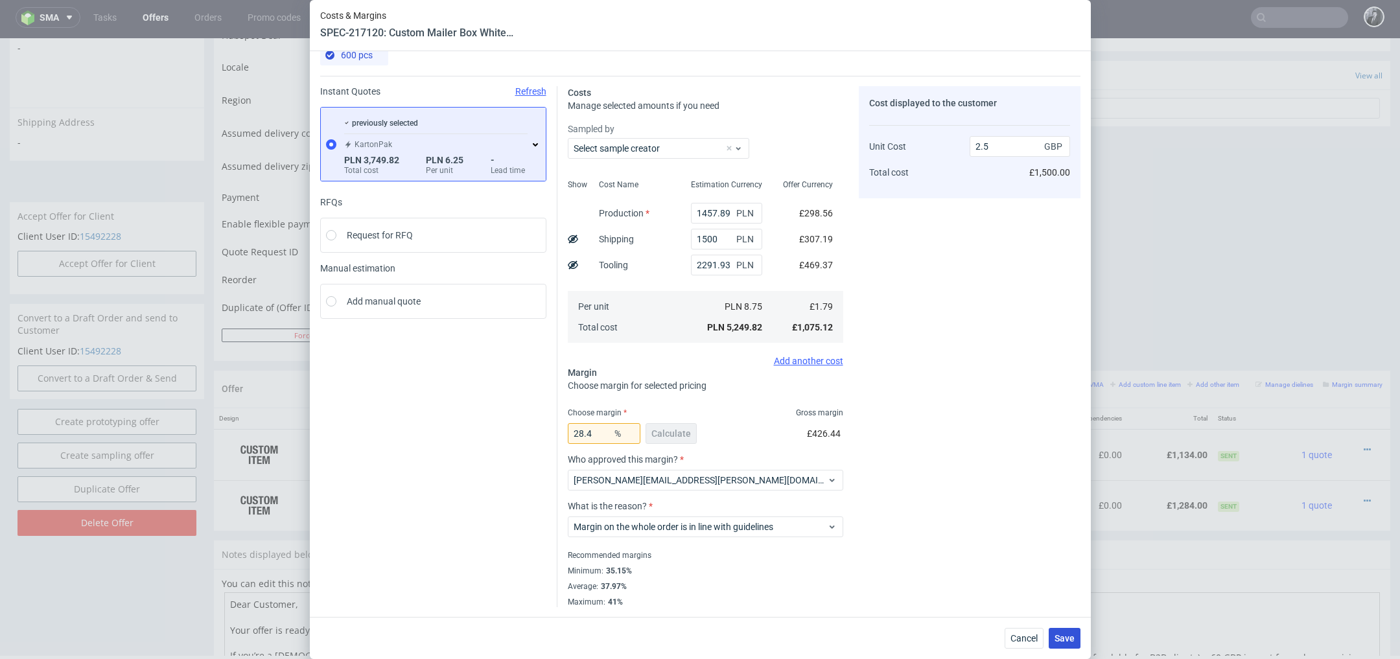
click at [1062, 635] on span "Save" at bounding box center [1064, 638] width 20 height 9
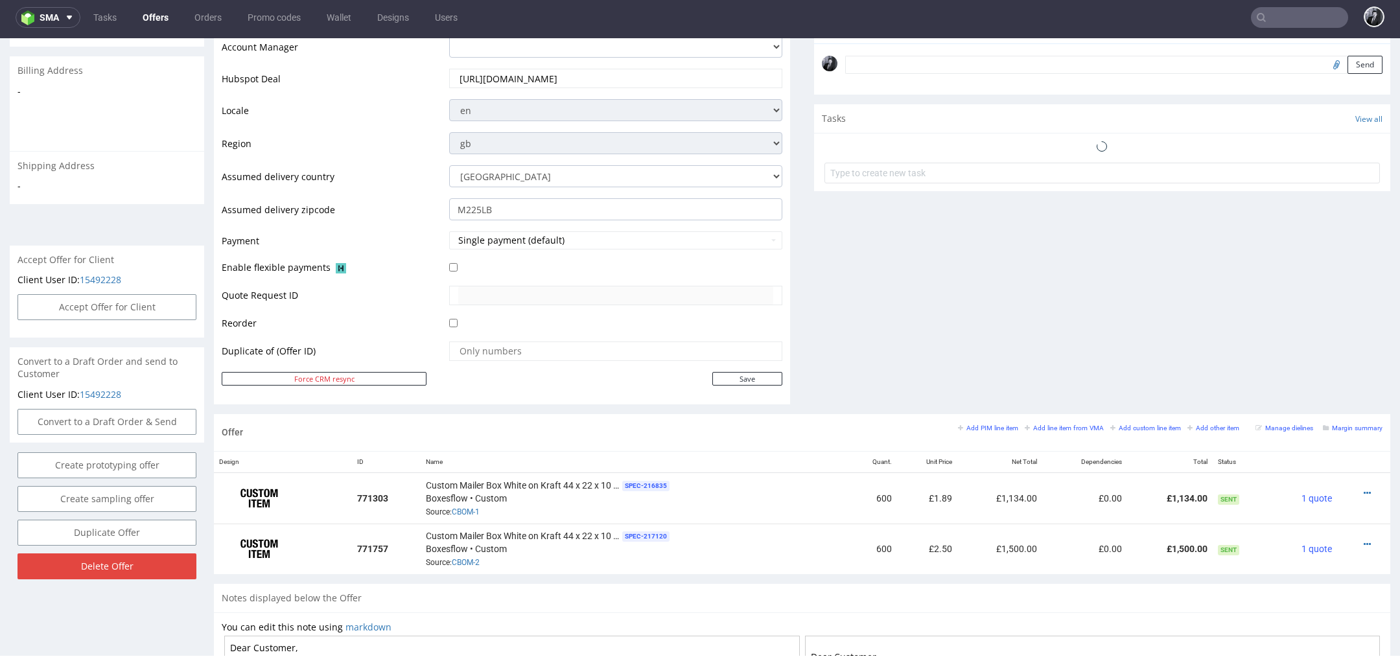
scroll to position [421, 0]
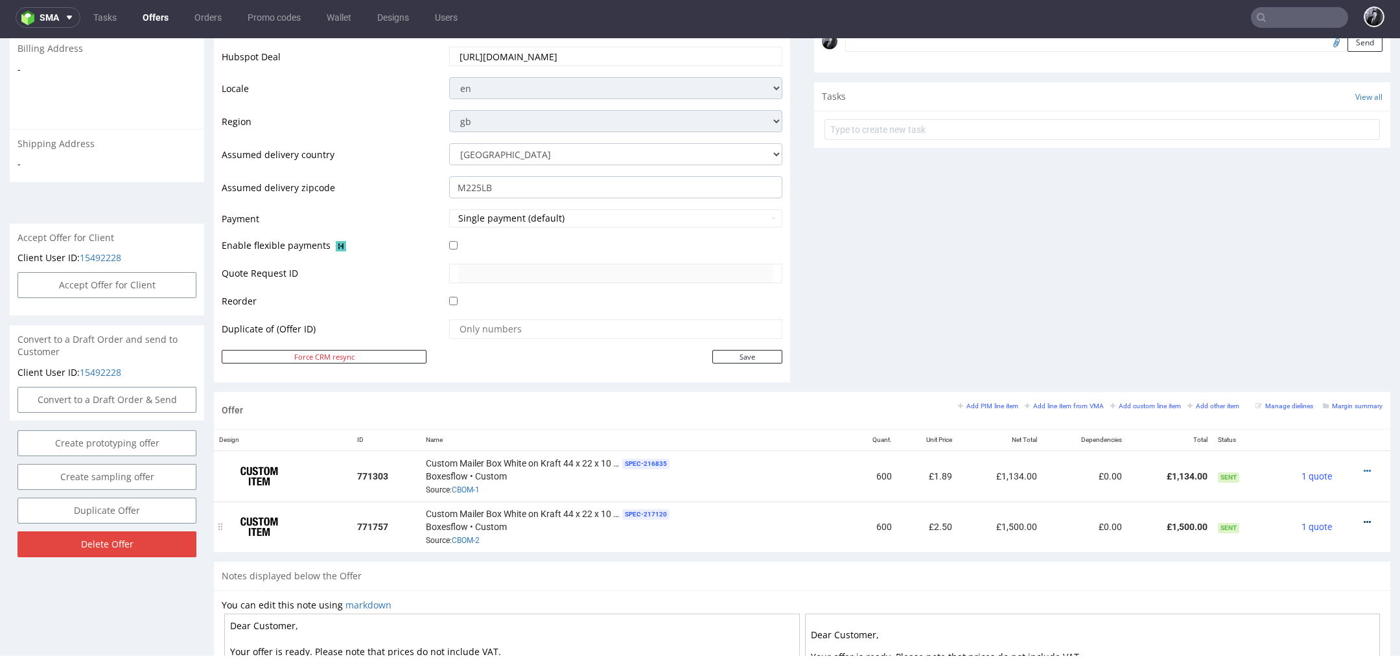
click at [1363, 518] on icon at bounding box center [1366, 522] width 7 height 9
click at [1290, 380] on span "Edit item price" at bounding box center [1308, 376] width 104 height 13
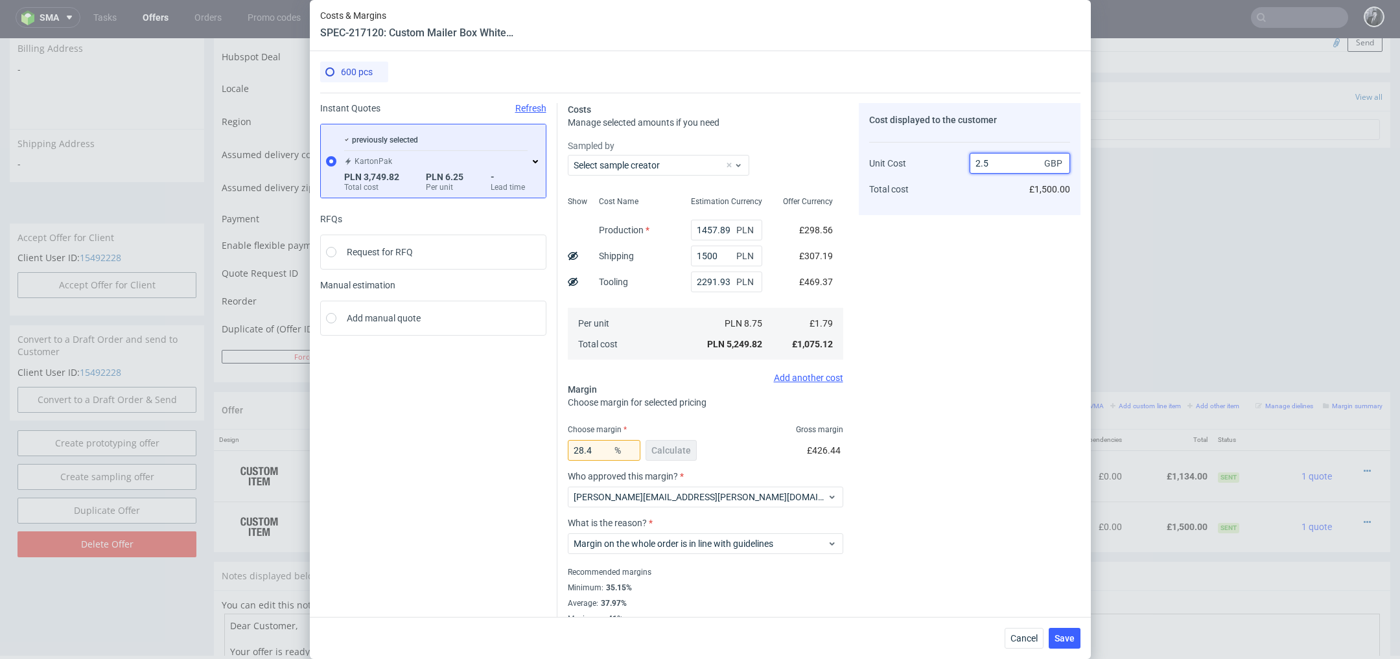
click at [991, 167] on input "2.5" at bounding box center [1019, 163] width 100 height 21
type input "2.49"
type input "28.1124497991968"
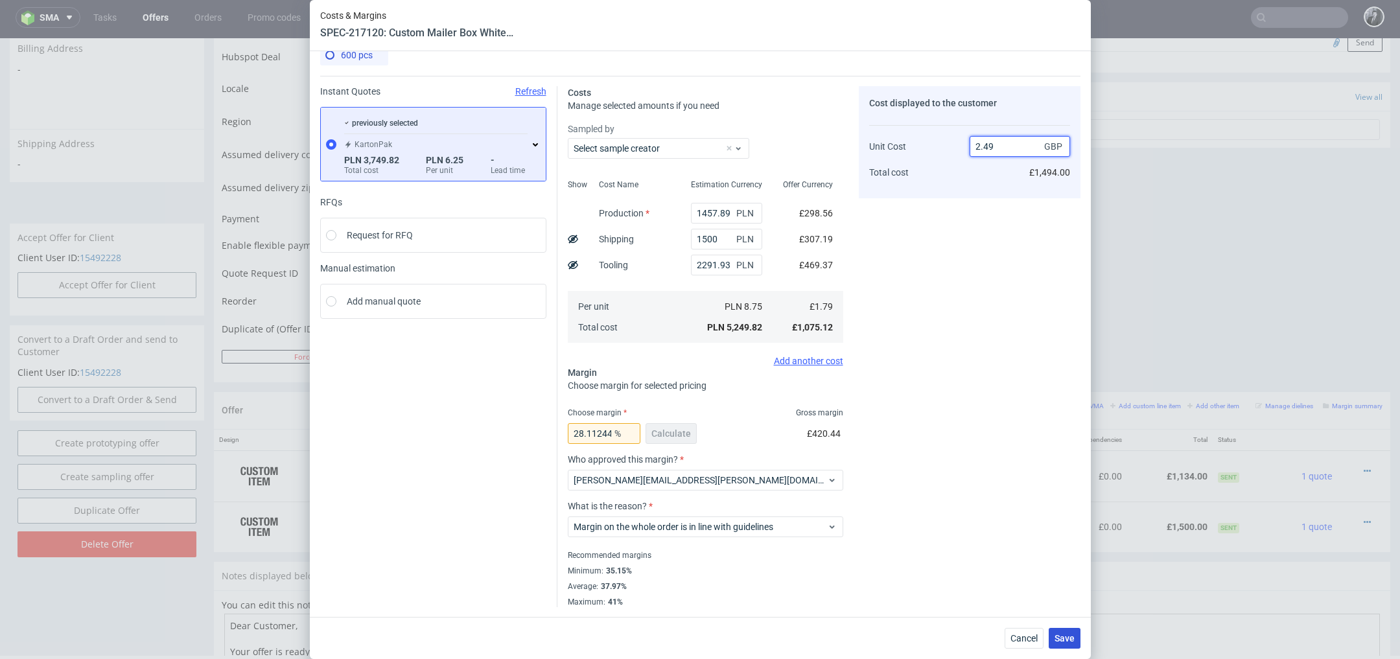
type input "2.49"
click at [1066, 631] on button "Save" at bounding box center [1064, 638] width 32 height 21
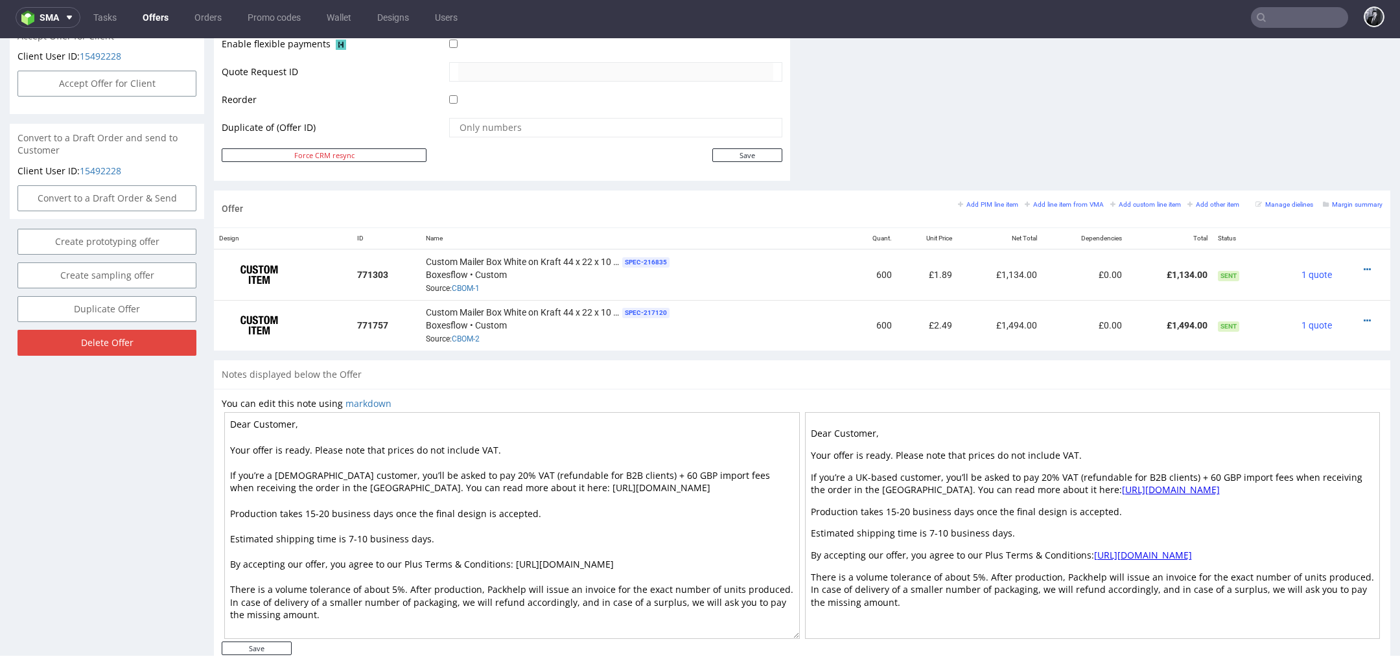
scroll to position [651, 0]
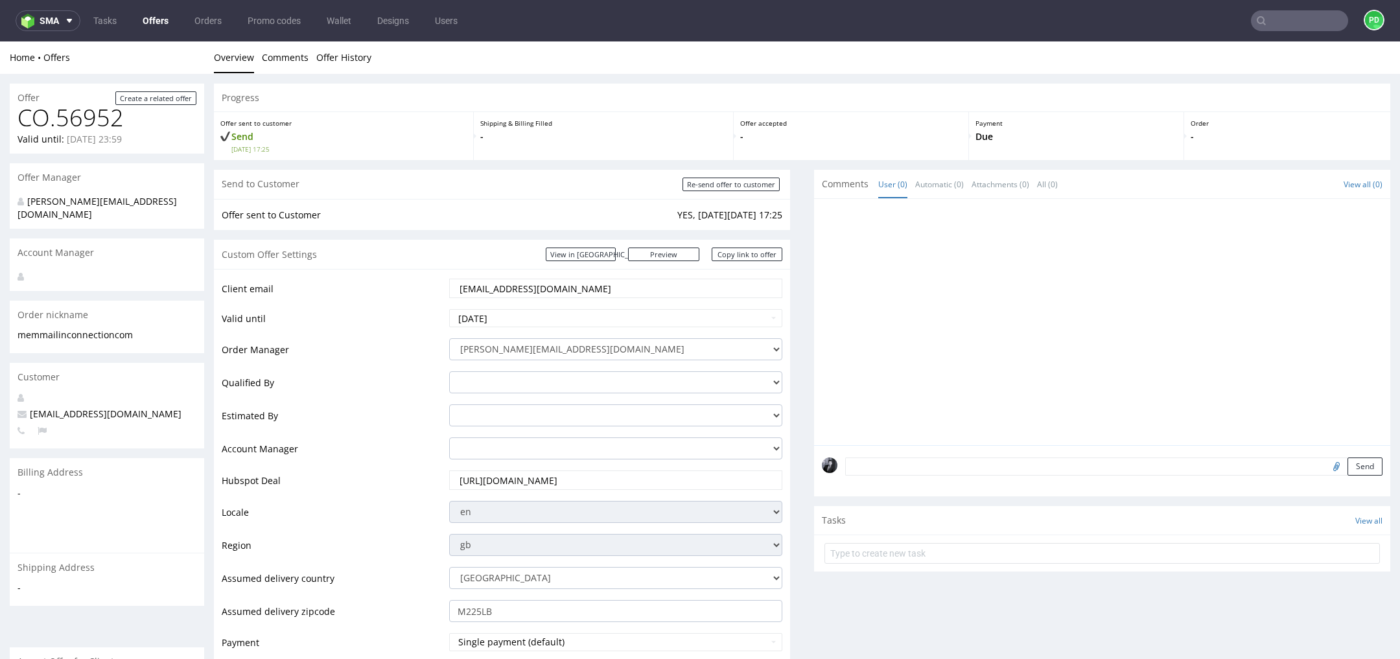
click at [163, 24] on link "Offers" at bounding box center [155, 20] width 41 height 21
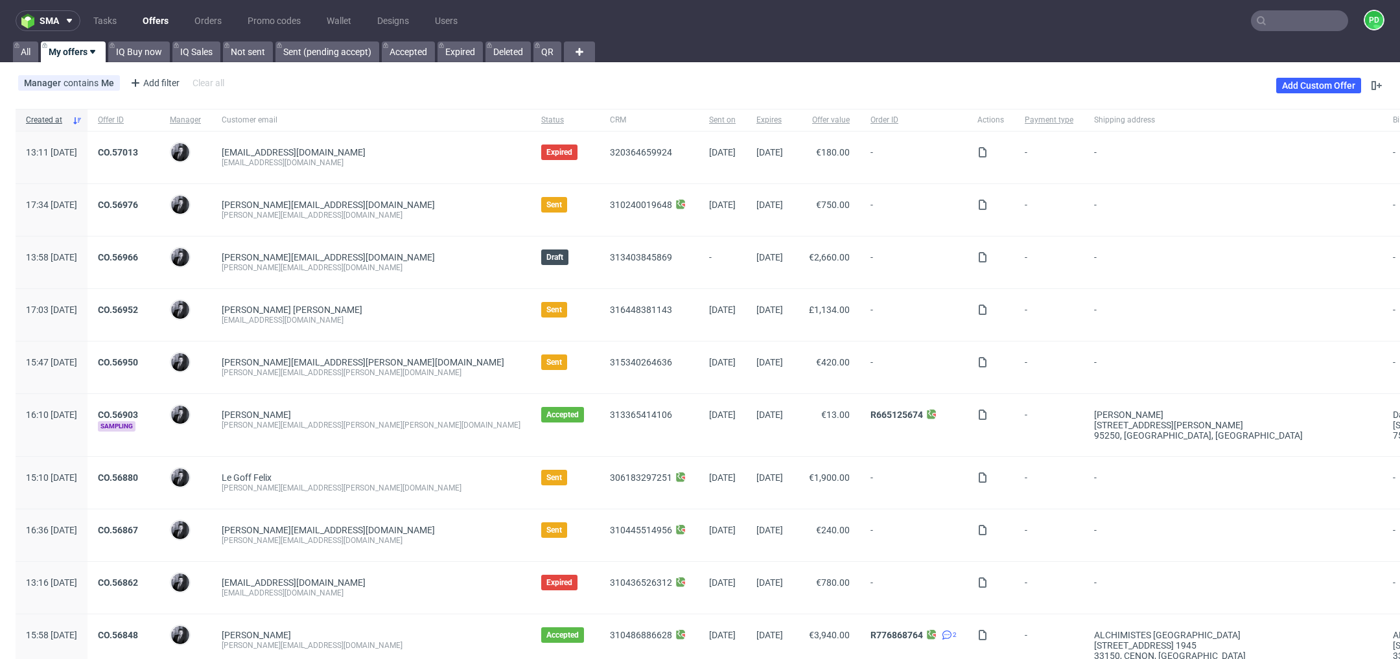
click at [1296, 18] on input "text" at bounding box center [1299, 20] width 97 height 21
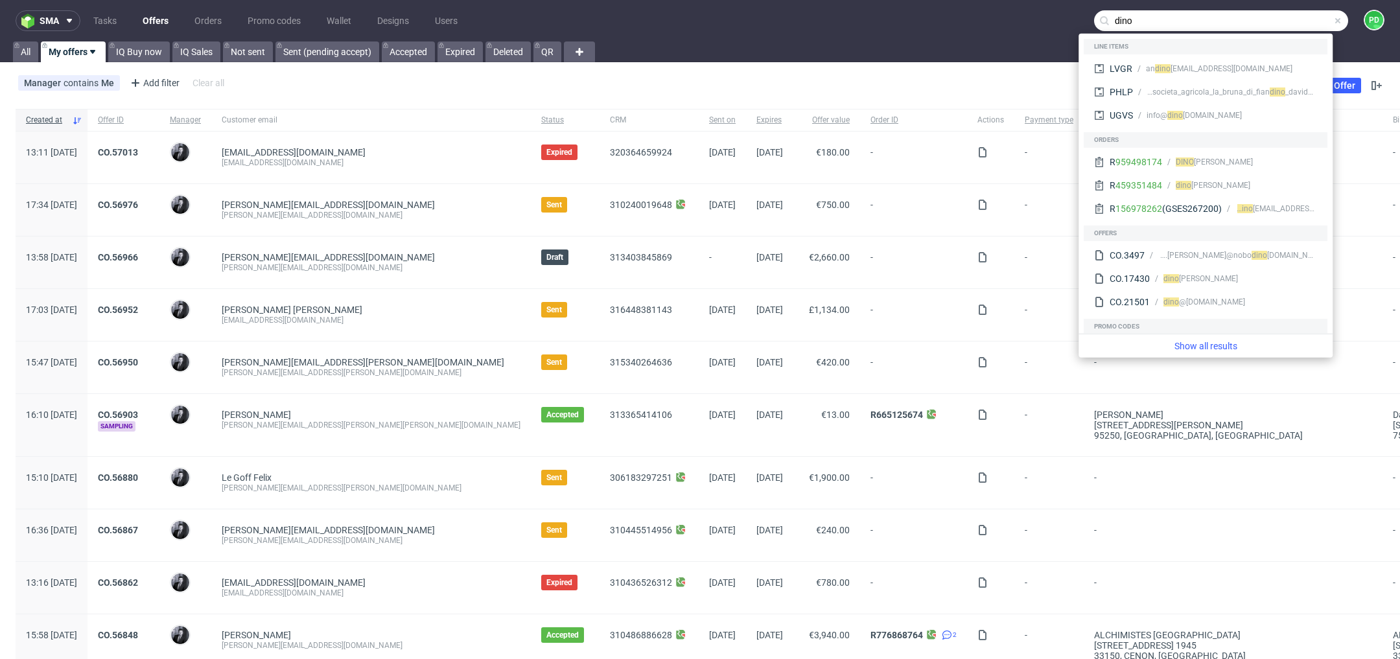
type input "dino"
click at [345, 96] on div "Manager contains Me Add filter Hide filters Clear all Add Custom Offer" at bounding box center [700, 85] width 1400 height 36
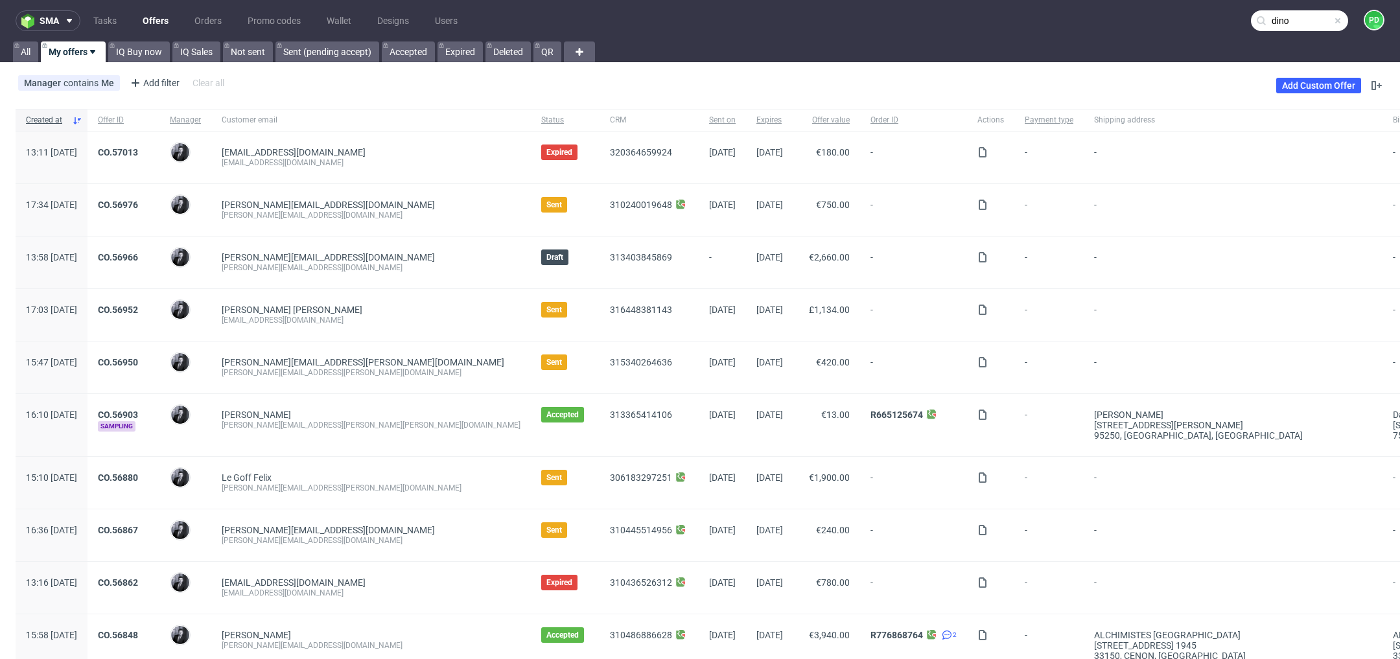
click at [159, 17] on link "Offers" at bounding box center [155, 20] width 41 height 21
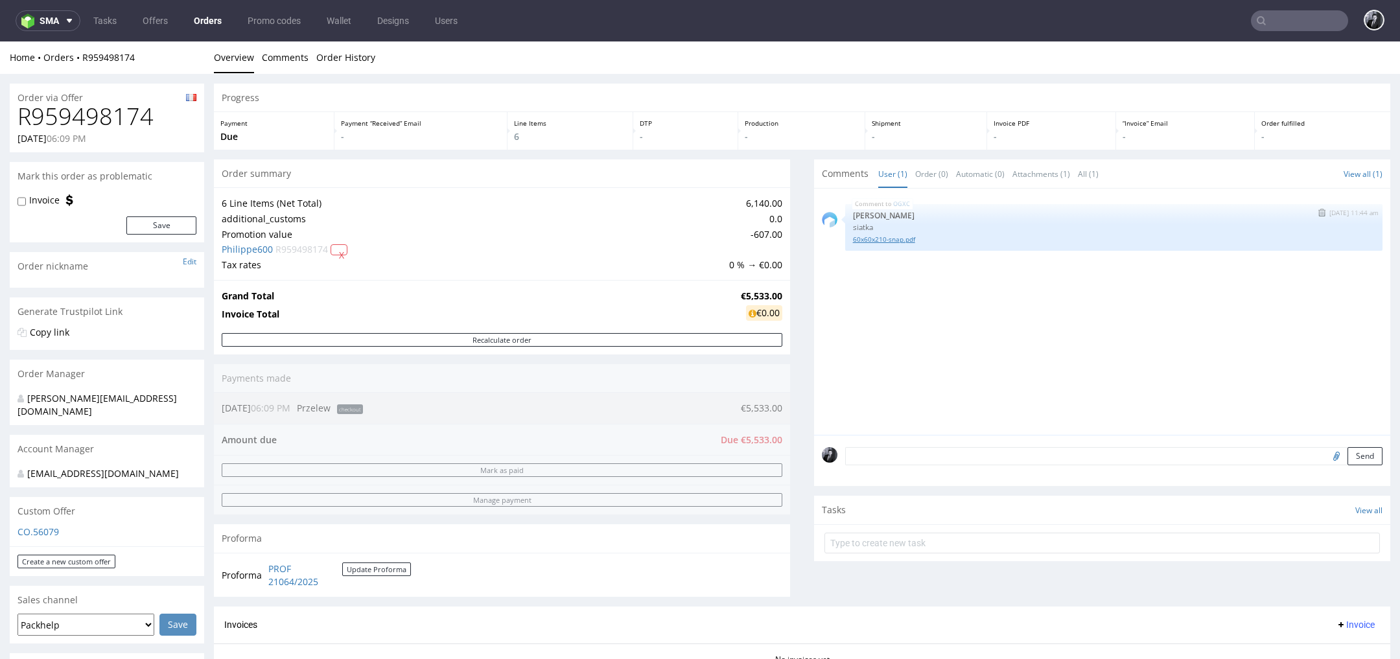
click at [892, 242] on link "60x60x210-snap.pdf" at bounding box center [1114, 240] width 522 height 10
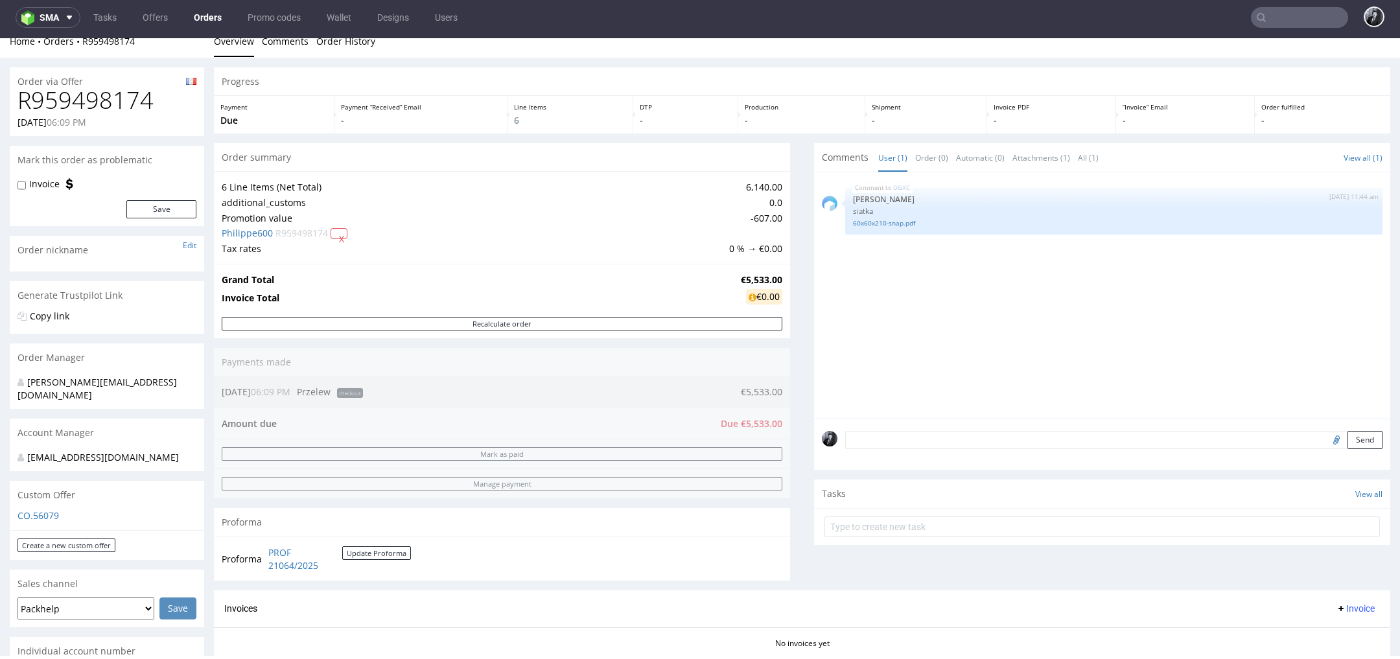
scroll to position [11, 0]
click at [885, 228] on link "60x60x210-snap.pdf" at bounding box center [1114, 225] width 522 height 10
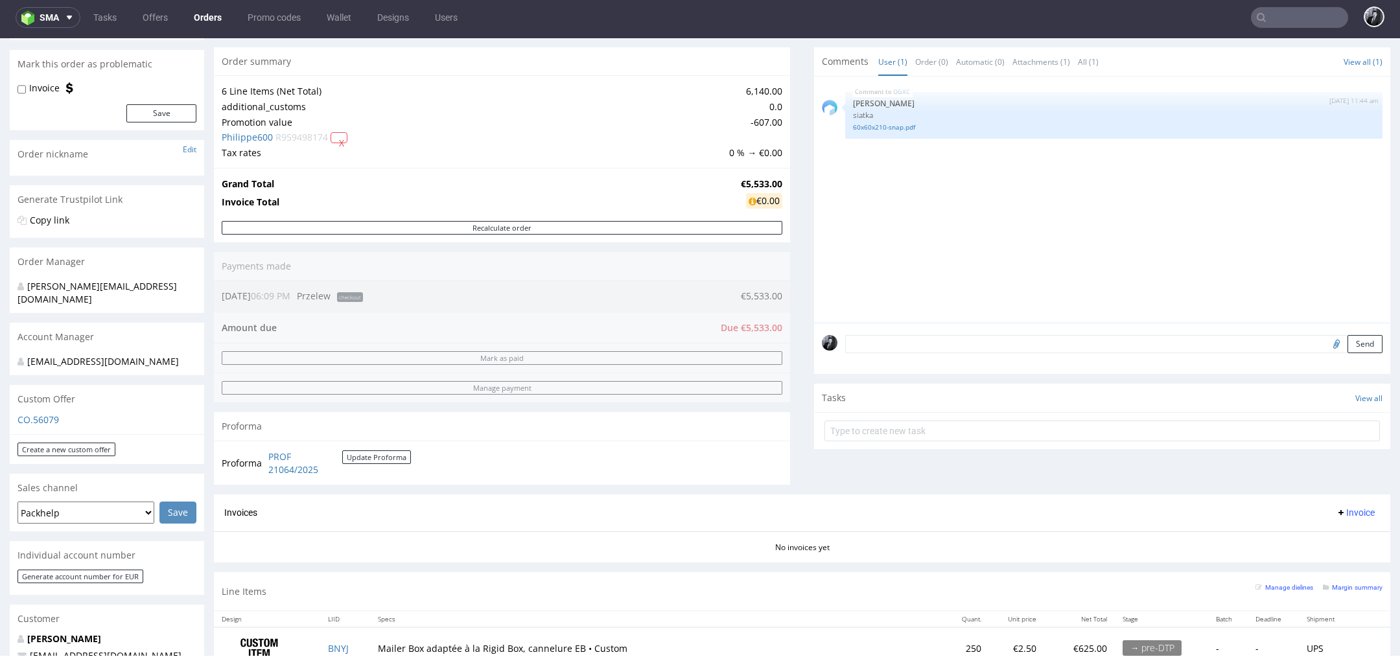
scroll to position [65, 0]
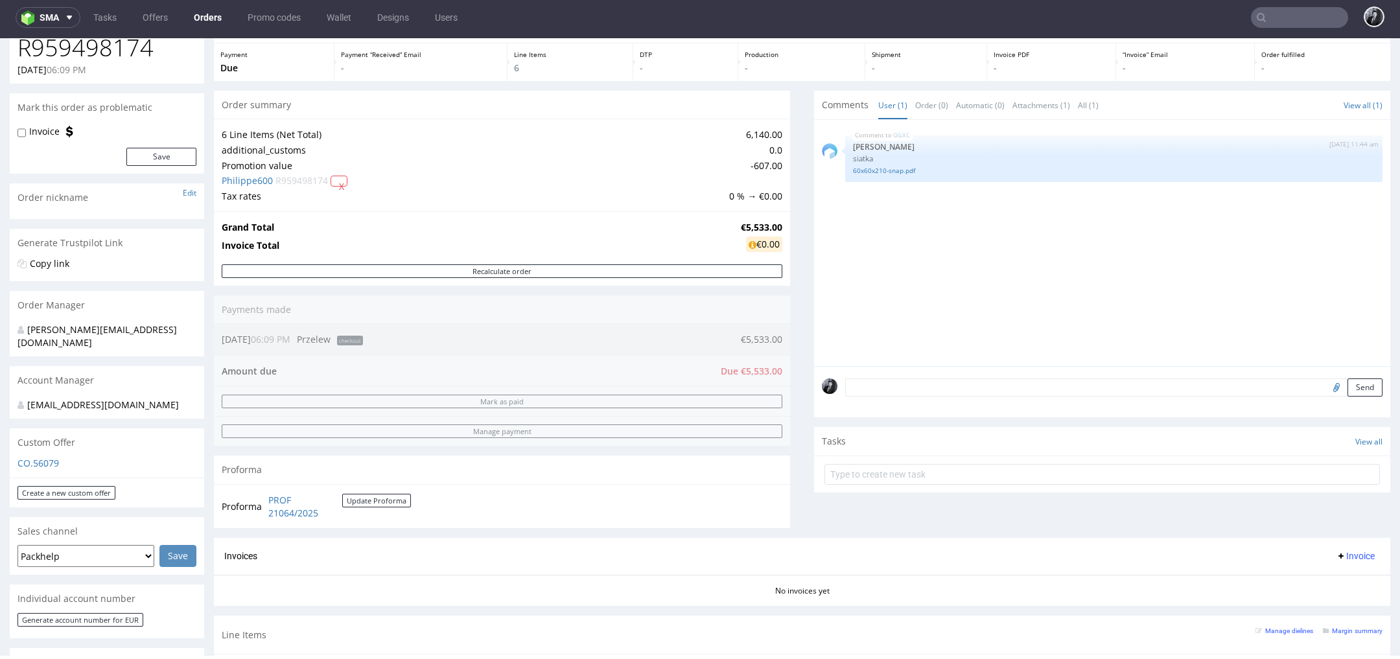
click at [901, 389] on textarea at bounding box center [1113, 387] width 537 height 18
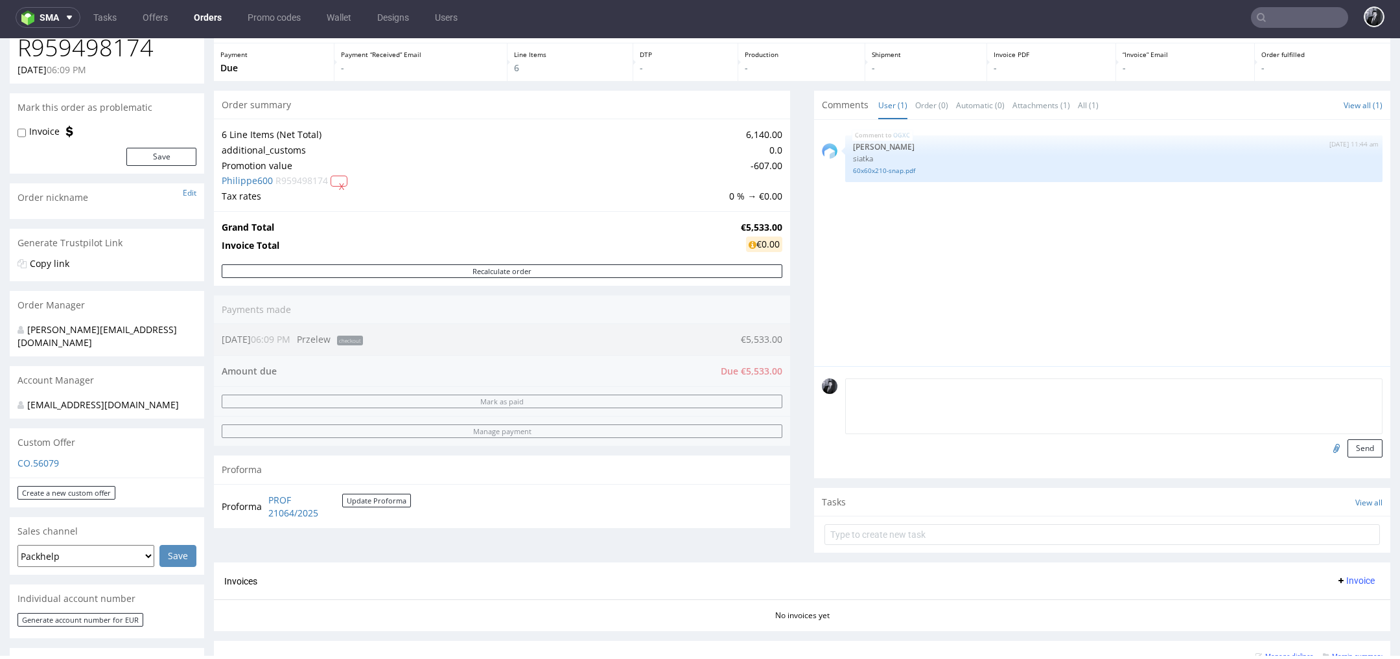
click at [798, 465] on div "Progress Payment Due Payment “Received” Email - Line Items 6 DTP - Production -…" at bounding box center [802, 499] width 1176 height 969
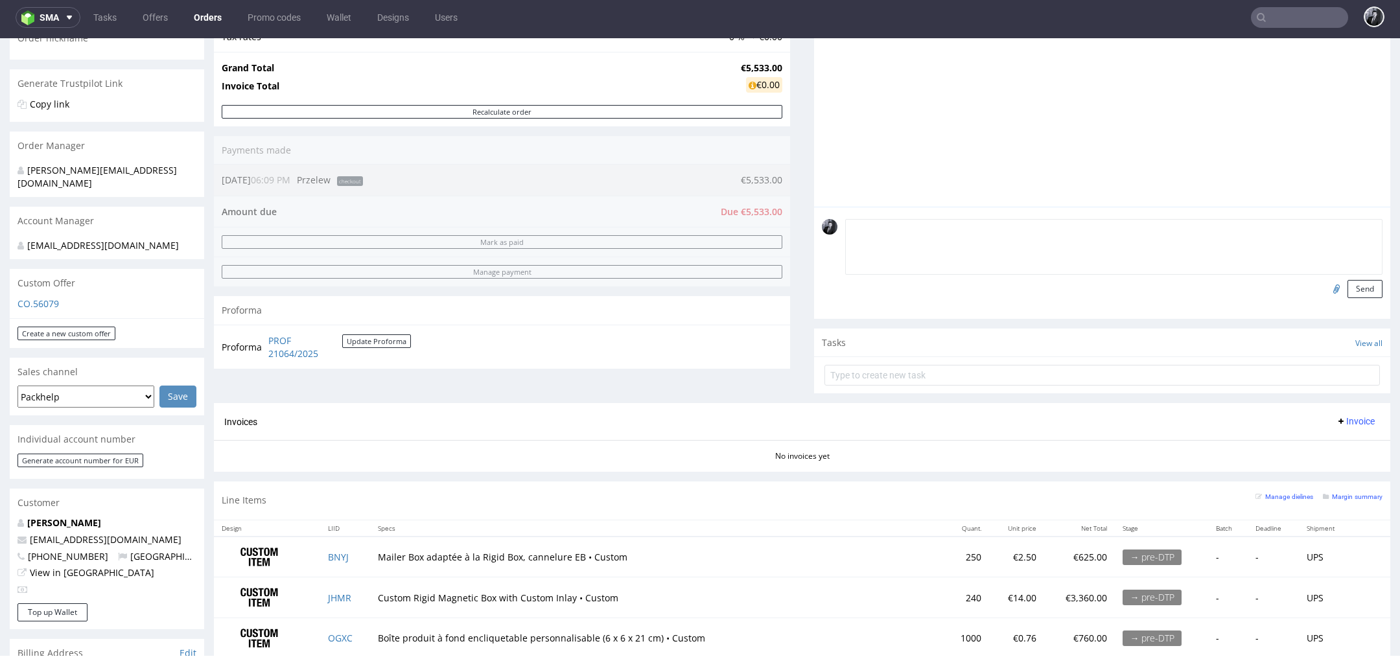
scroll to position [0, 0]
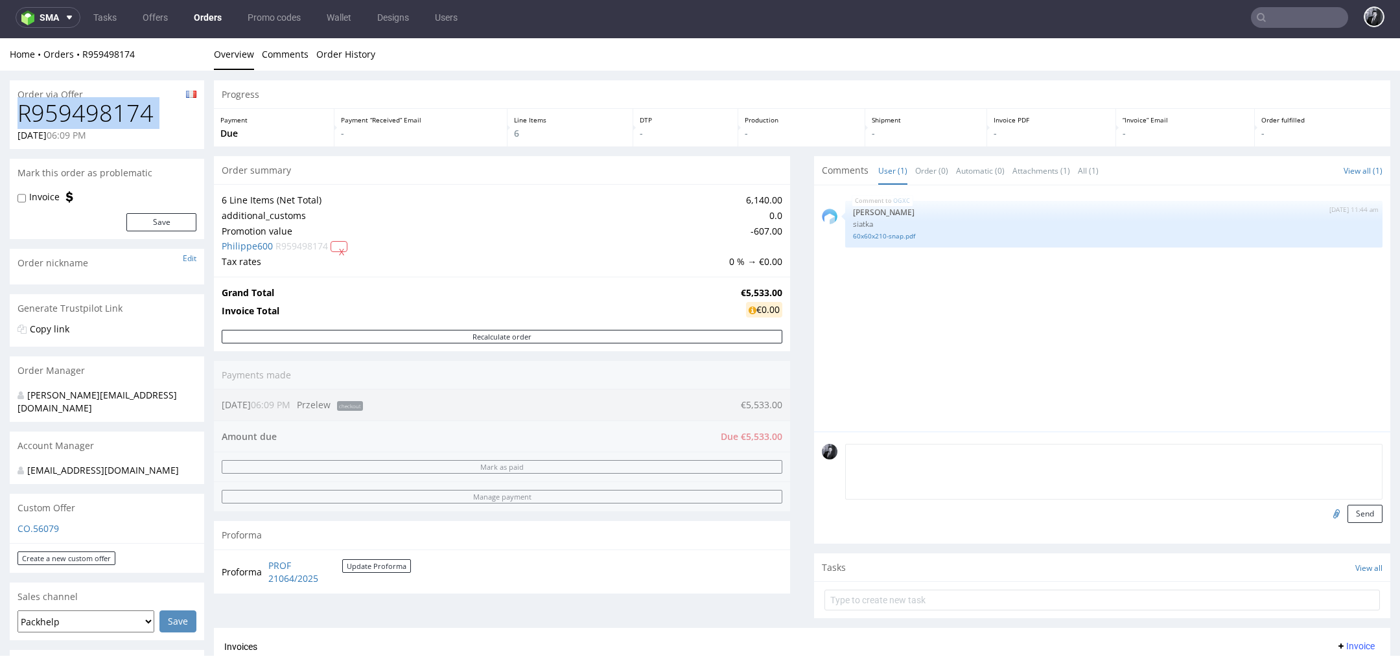
drag, startPoint x: 176, startPoint y: 127, endPoint x: 1, endPoint y: 116, distance: 175.3
copy h1 "R959498174"
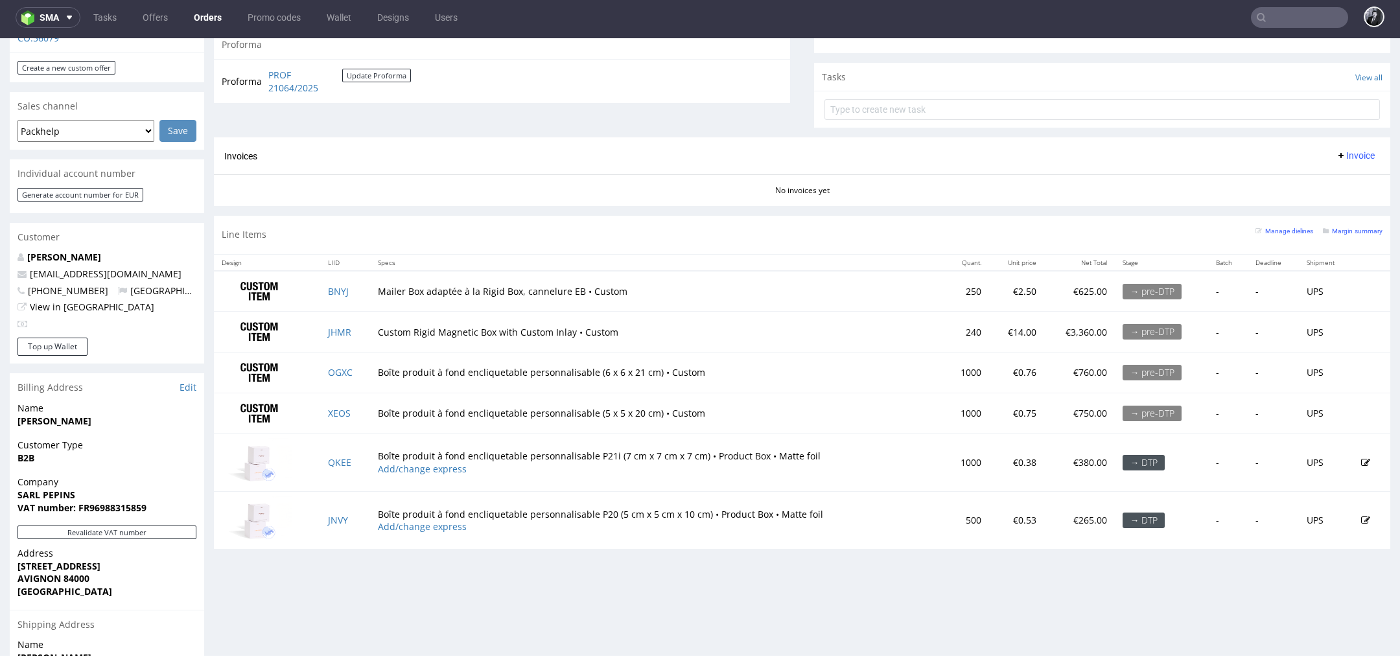
scroll to position [520, 0]
